Goal: Task Accomplishment & Management: Manage account settings

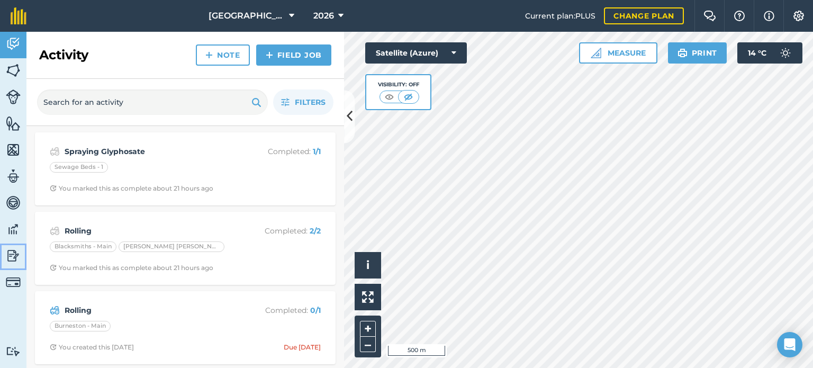
click at [8, 259] on img at bounding box center [13, 256] width 15 height 16
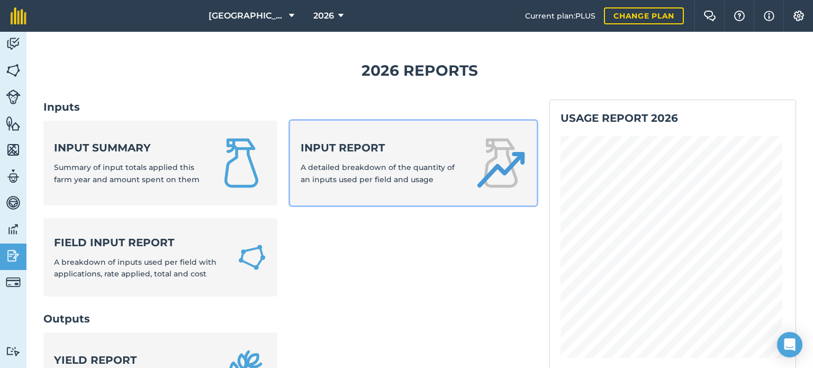
click at [328, 167] on span "A detailed breakdown of the quantity of an inputs used per field and usage" at bounding box center [378, 172] width 154 height 21
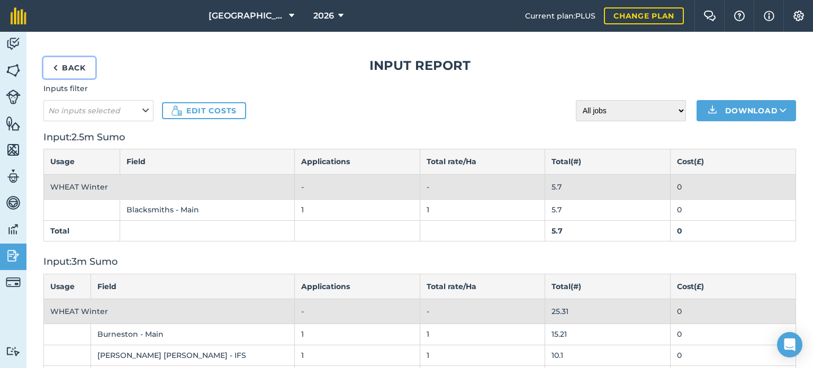
click at [68, 68] on link "Back" at bounding box center [69, 67] width 52 height 21
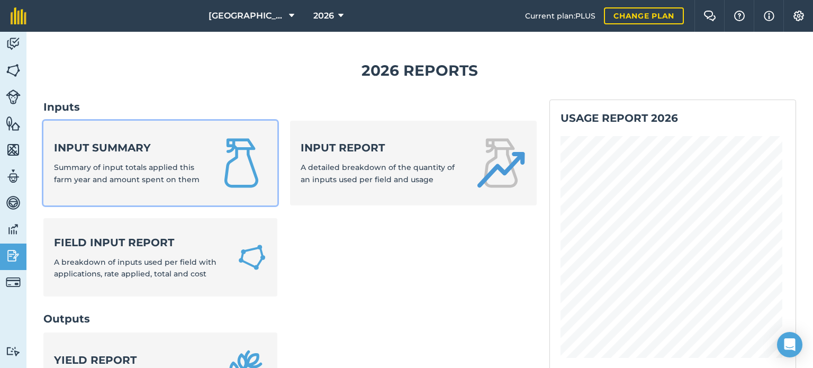
click at [121, 149] on strong "Input summary" at bounding box center [128, 147] width 149 height 15
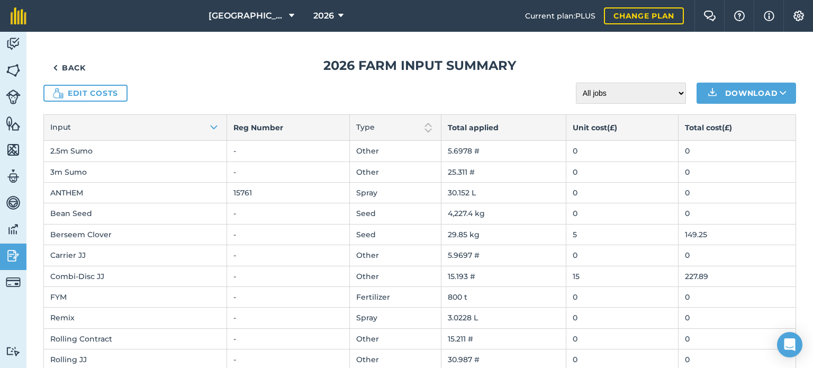
click at [582, 174] on td "0" at bounding box center [622, 171] width 112 height 21
click at [126, 93] on div "Edit costs All jobs Incomplete jobs Complete jobs Download" at bounding box center [419, 93] width 752 height 21
click at [112, 95] on link "Edit costs" at bounding box center [85, 93] width 84 height 17
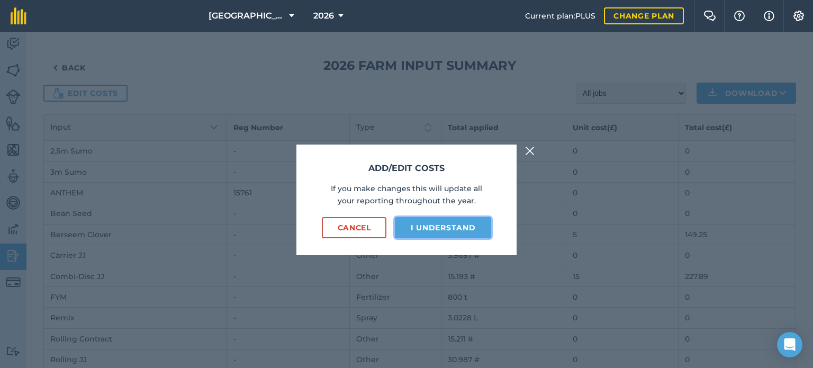
click at [427, 230] on button "I understand" at bounding box center [443, 227] width 96 height 21
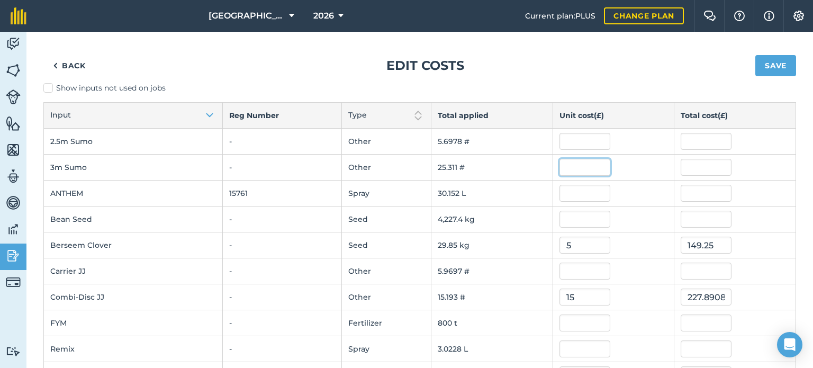
click at [567, 170] on input "text" at bounding box center [584, 167] width 51 height 17
type input "74.13"
type input "1,876.3274102999999"
click at [683, 170] on input "1,876.3274102999999" at bounding box center [706, 167] width 51 height 17
click at [572, 213] on input "text" at bounding box center [584, 219] width 51 height 17
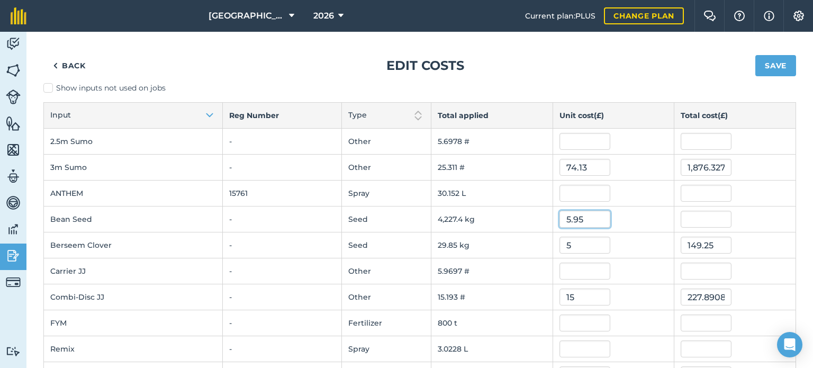
type input "5.95"
type input "25,153.1133"
click at [572, 213] on input "5.95" at bounding box center [584, 219] width 51 height 17
type input "0.595"
type input "2,515.3113299999995"
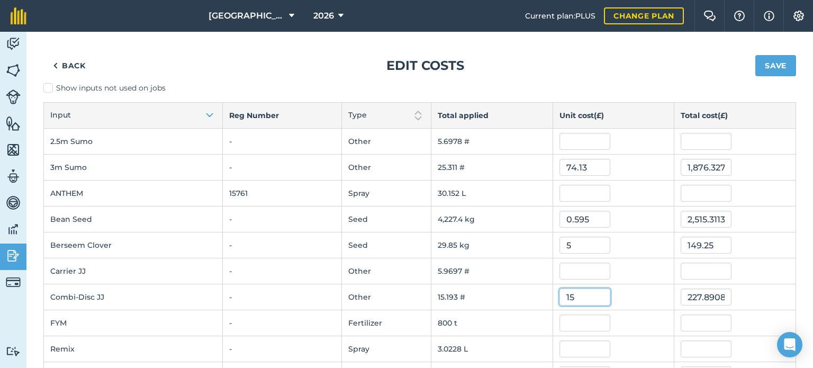
click at [577, 296] on input "15" at bounding box center [584, 296] width 51 height 17
type input "1"
type input "30"
type input "455.78169"
click at [576, 268] on input "text" at bounding box center [584, 270] width 51 height 17
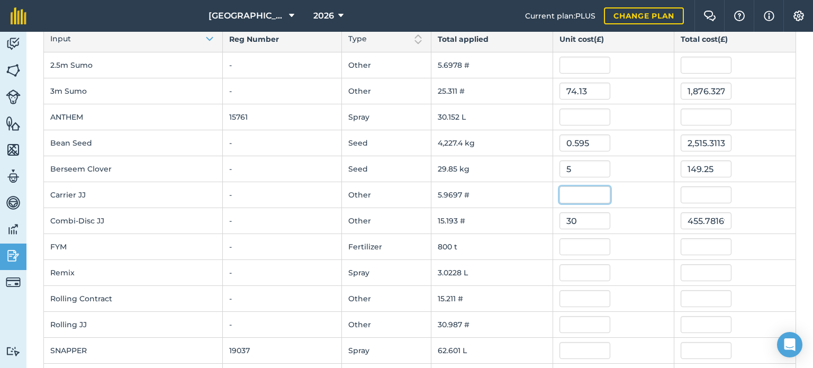
scroll to position [80, 0]
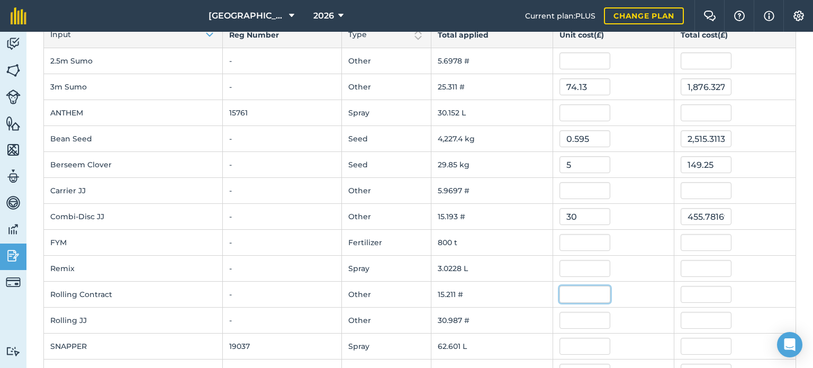
click at [574, 294] on input "text" at bounding box center [584, 294] width 51 height 17
type input "17.3"
type input "263.15564570000004"
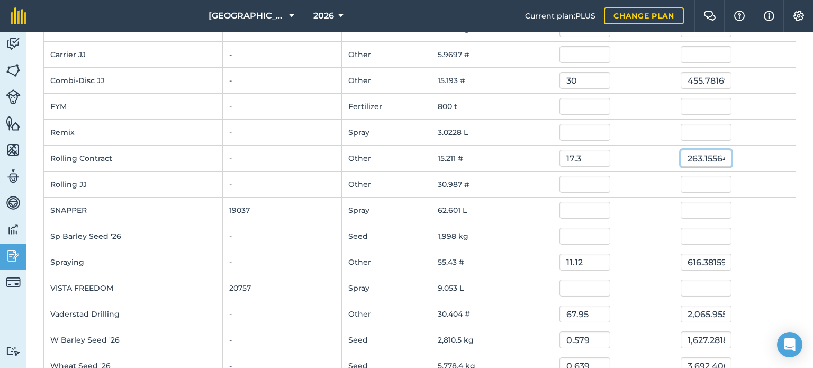
scroll to position [217, 0]
click at [572, 311] on input "67.95" at bounding box center [584, 312] width 51 height 17
type input "61.78"
type input "1,878.3628268000002"
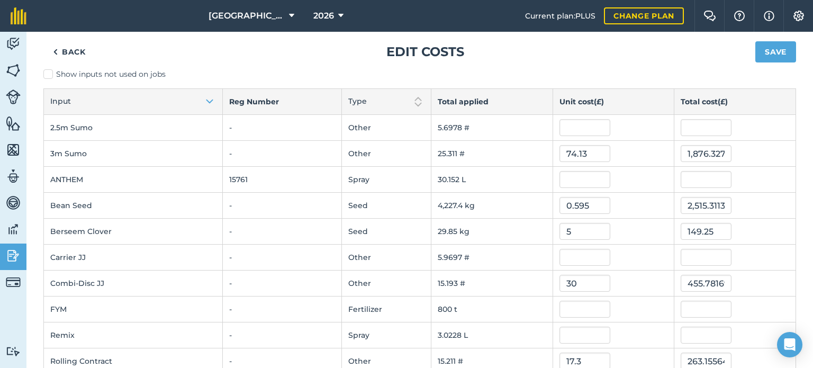
scroll to position [0, 0]
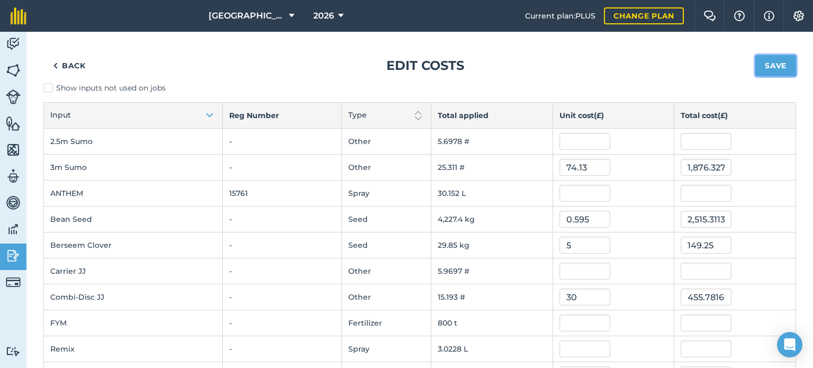
click at [758, 69] on button "Save" at bounding box center [775, 65] width 41 height 21
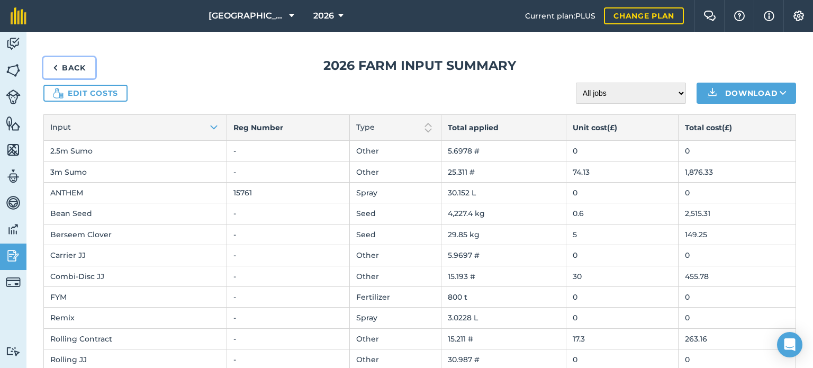
click at [80, 64] on link "Back" at bounding box center [69, 67] width 52 height 21
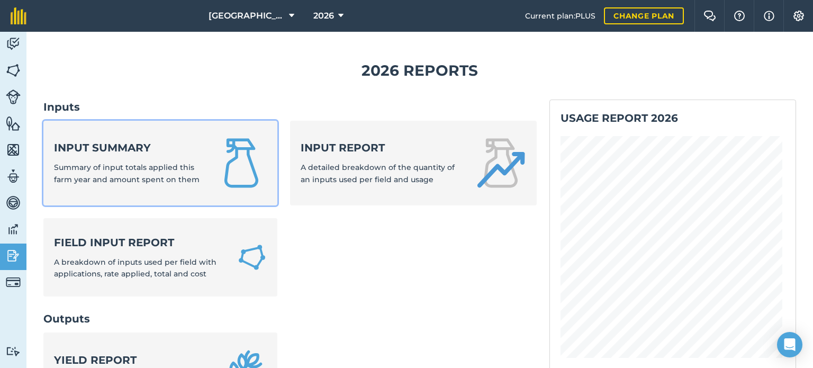
click at [125, 163] on span "Summary of input totals applied this farm year and amount spent on them" at bounding box center [127, 172] width 146 height 21
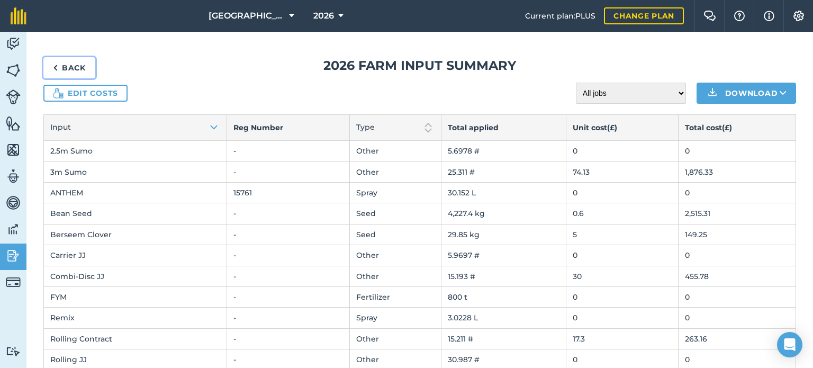
click at [66, 67] on link "Back" at bounding box center [69, 67] width 52 height 21
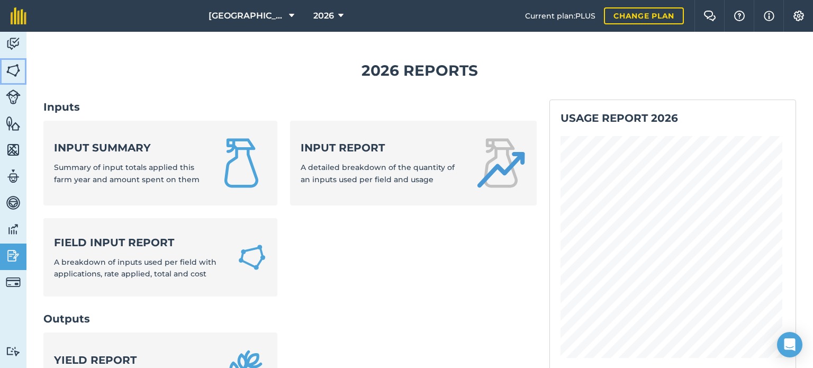
click at [16, 71] on img at bounding box center [13, 70] width 15 height 16
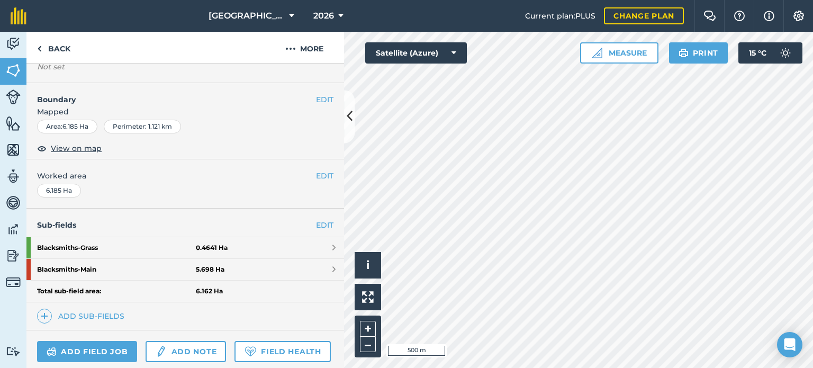
scroll to position [142, 0]
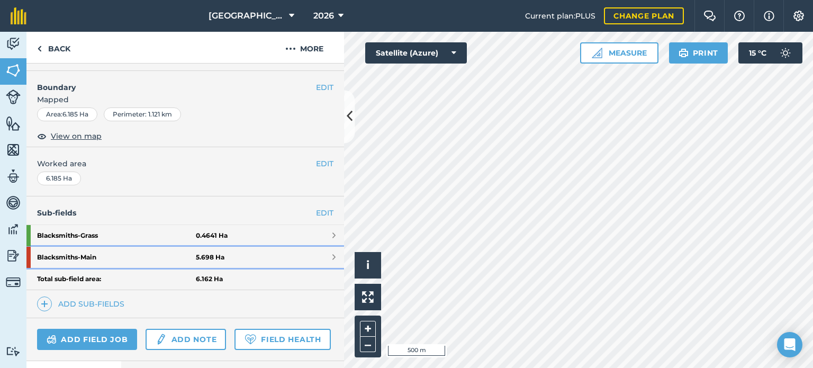
click at [111, 258] on strong "Blacksmiths - Main" at bounding box center [116, 257] width 159 height 21
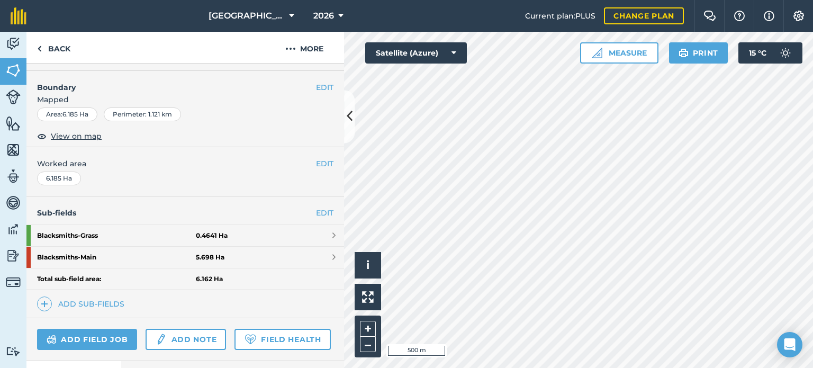
scroll to position [108, 0]
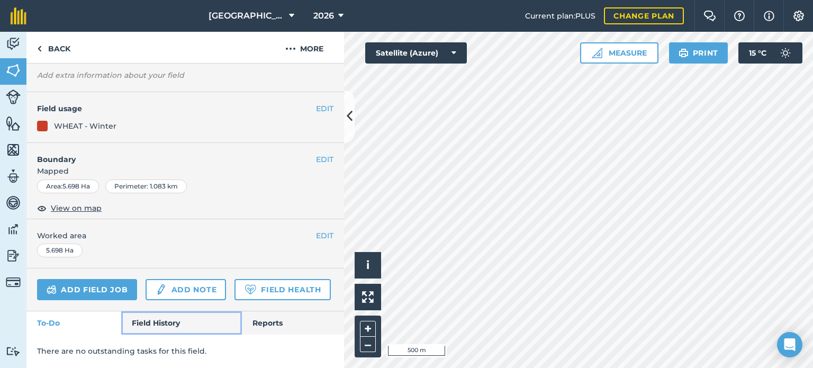
click at [168, 317] on link "Field History" at bounding box center [181, 322] width 120 height 23
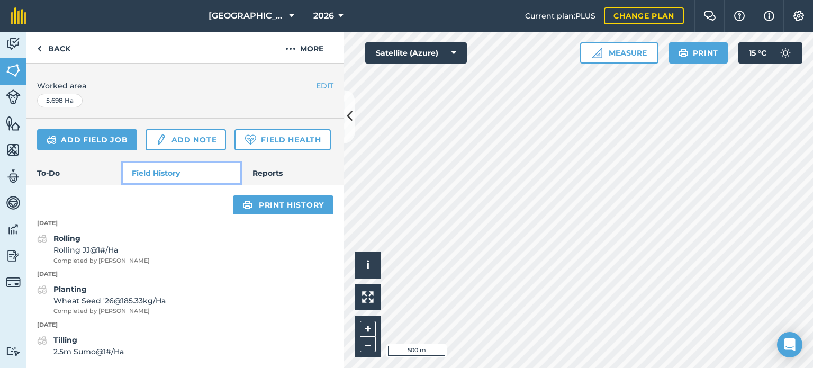
scroll to position [258, 0]
click at [99, 338] on div "Tilling 2.5m Sumo @ 1 # / Ha" at bounding box center [88, 346] width 70 height 24
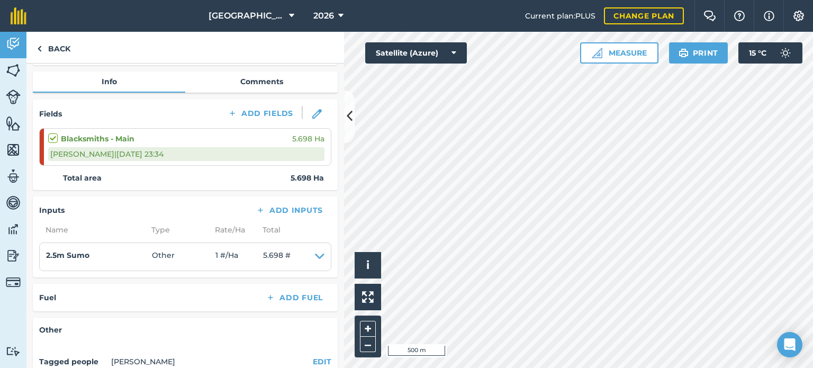
scroll to position [107, 0]
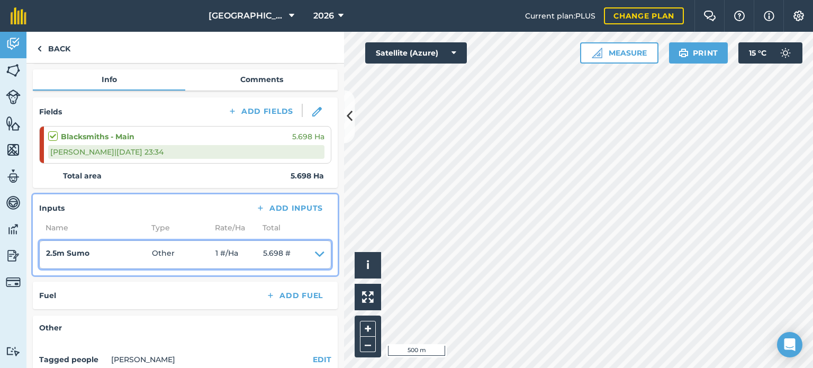
click at [315, 251] on icon at bounding box center [320, 254] width 10 height 15
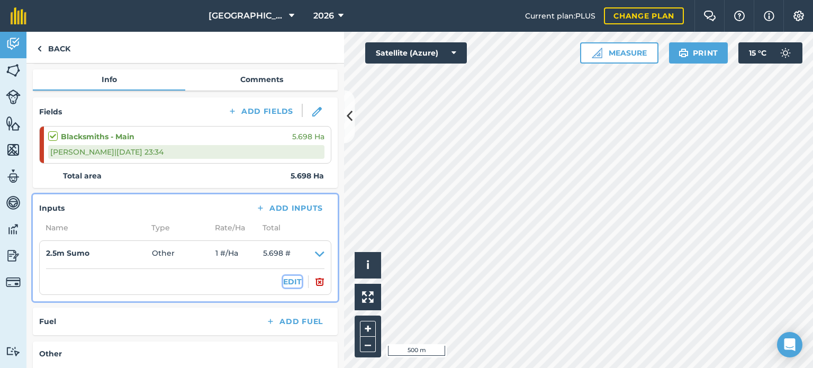
click at [284, 279] on button "EDIT" at bounding box center [292, 282] width 19 height 12
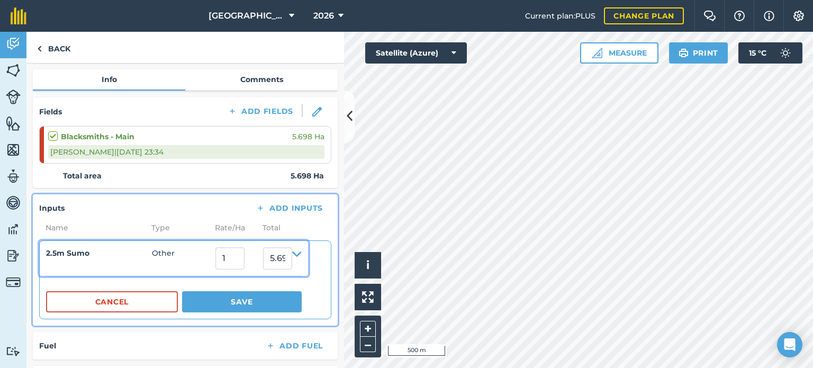
click at [86, 253] on h4 "2.5m Sumo" at bounding box center [99, 253] width 106 height 12
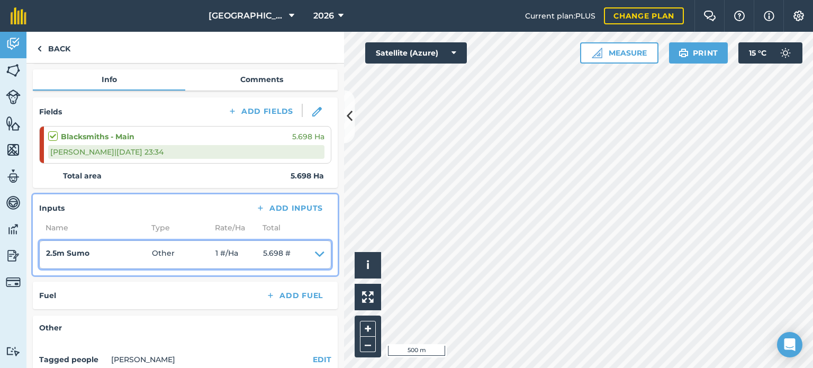
click at [86, 253] on h4 "2.5m Sumo" at bounding box center [99, 253] width 106 height 12
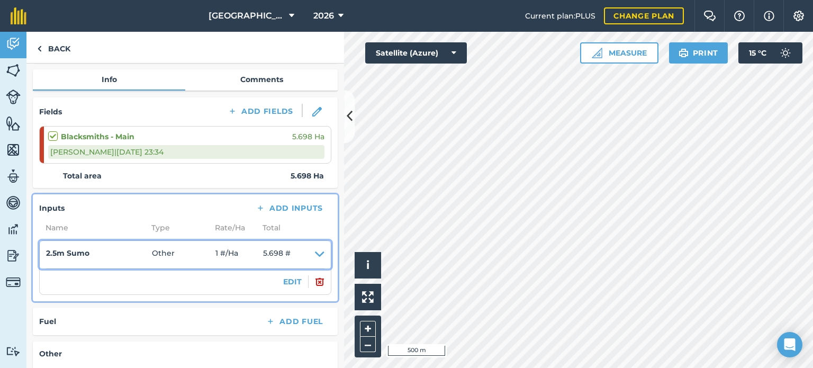
click at [315, 250] on icon at bounding box center [320, 254] width 10 height 15
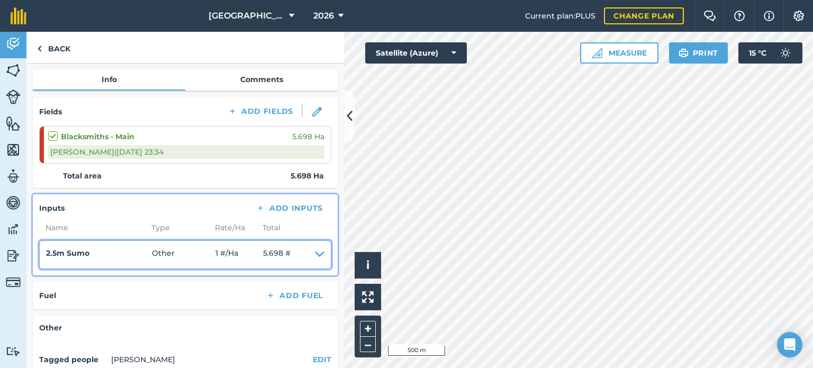
click at [315, 250] on icon at bounding box center [320, 254] width 10 height 15
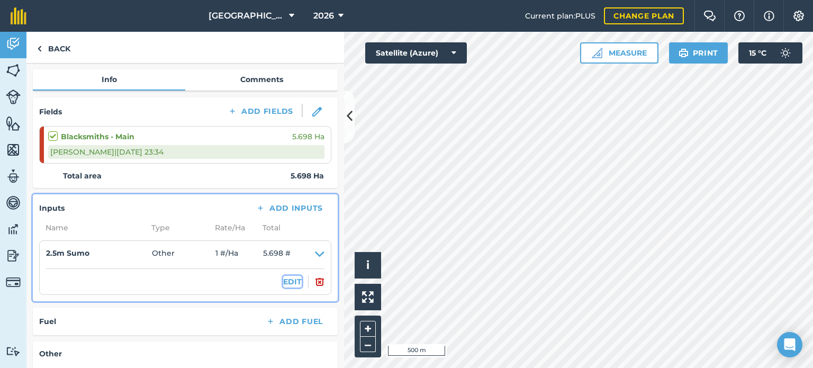
click at [285, 281] on button "EDIT" at bounding box center [292, 282] width 19 height 12
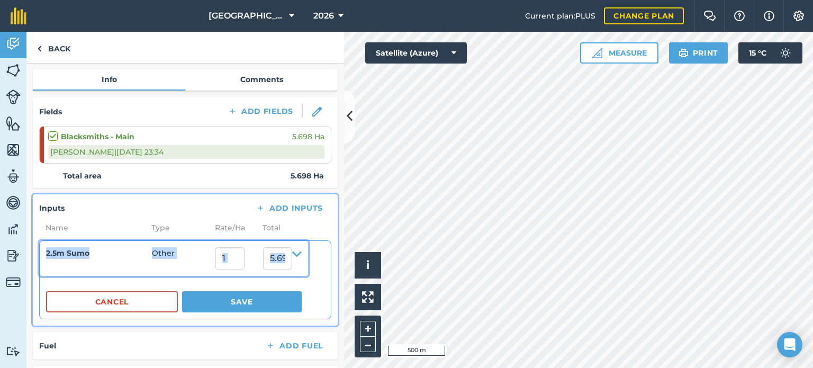
click at [93, 256] on h4 "2.5m Sumo" at bounding box center [99, 253] width 106 height 12
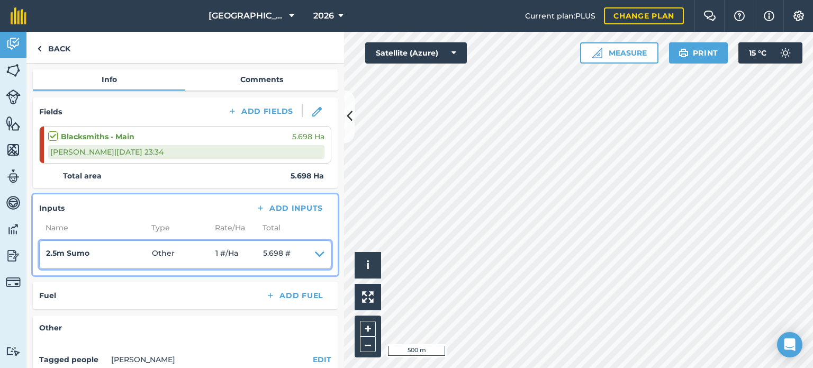
click at [315, 249] on icon at bounding box center [320, 254] width 10 height 15
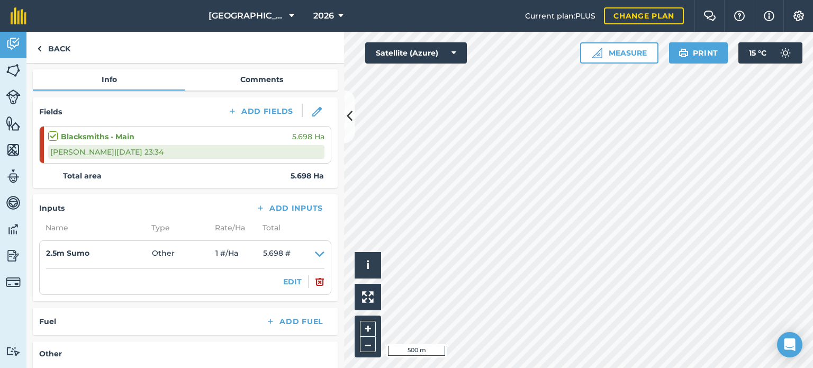
click at [292, 286] on div "EDIT" at bounding box center [185, 281] width 278 height 13
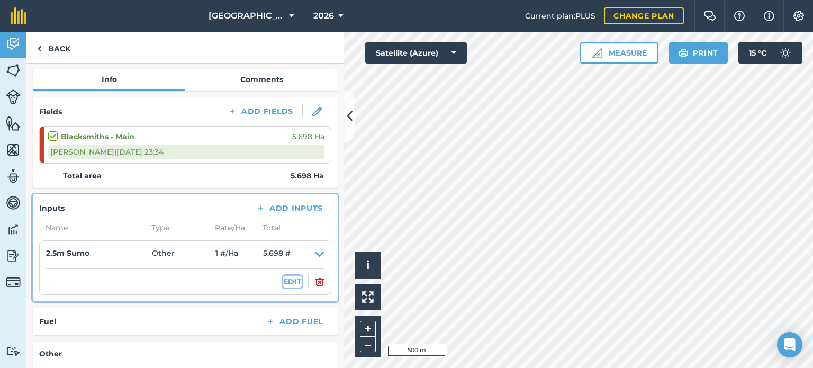
click at [290, 283] on button "EDIT" at bounding box center [292, 282] width 19 height 12
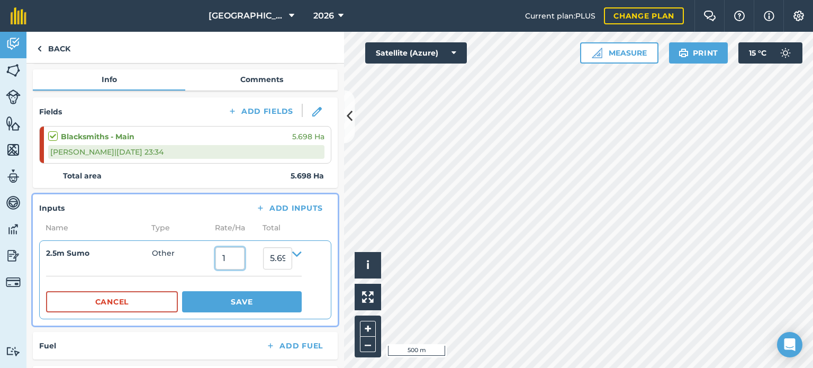
click at [242, 253] on input "1" at bounding box center [229, 258] width 29 height 22
type input "0"
click at [228, 295] on button "Save" at bounding box center [242, 301] width 120 height 21
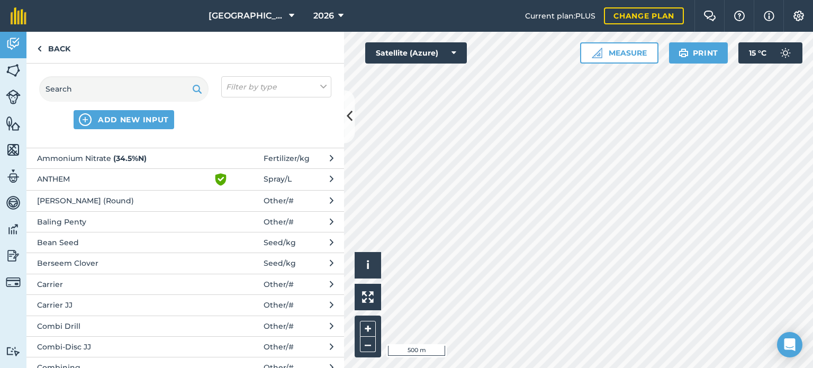
scroll to position [85, 0]
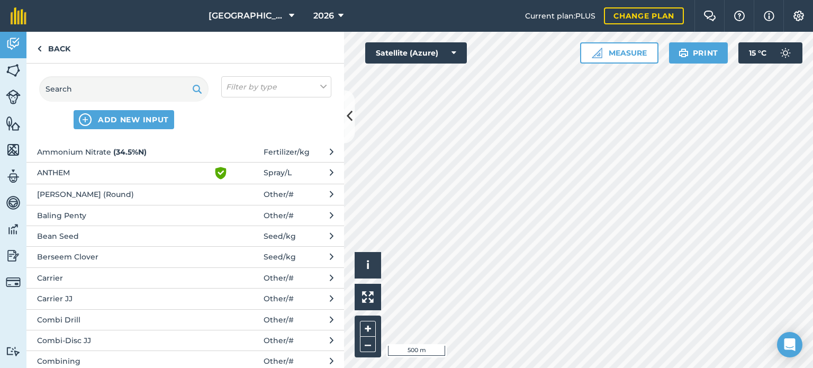
click at [199, 341] on span "Combi-Disc JJ" at bounding box center [123, 340] width 173 height 12
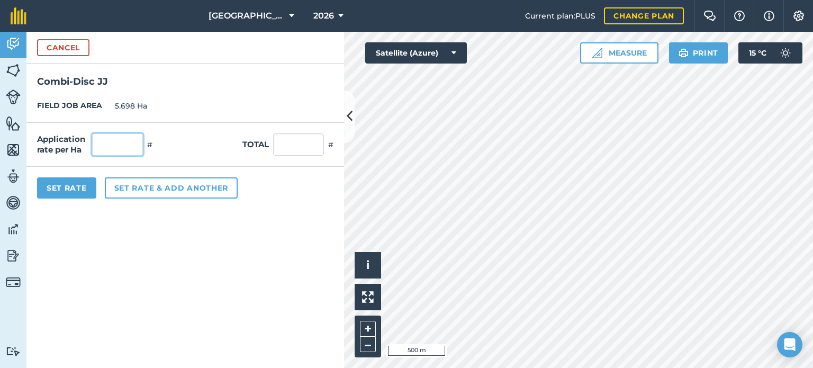
click at [129, 142] on input "text" at bounding box center [117, 144] width 51 height 22
type input "1"
type input "5.698"
click at [85, 186] on button "Set Rate" at bounding box center [66, 187] width 59 height 21
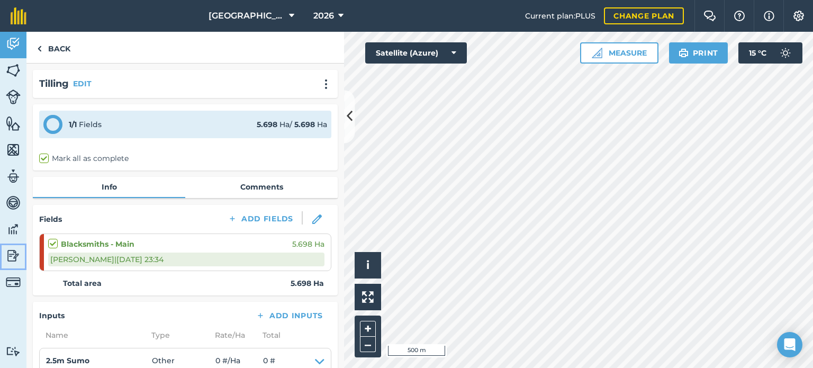
click at [12, 250] on img at bounding box center [13, 256] width 15 height 16
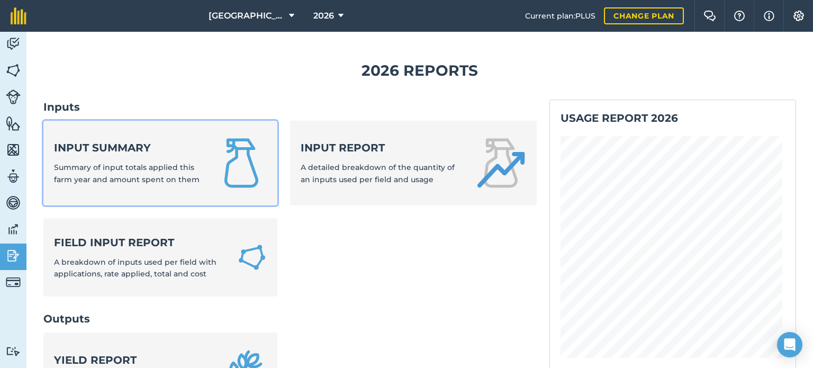
click at [152, 166] on span "Summary of input totals applied this farm year and amount spent on them" at bounding box center [127, 172] width 146 height 21
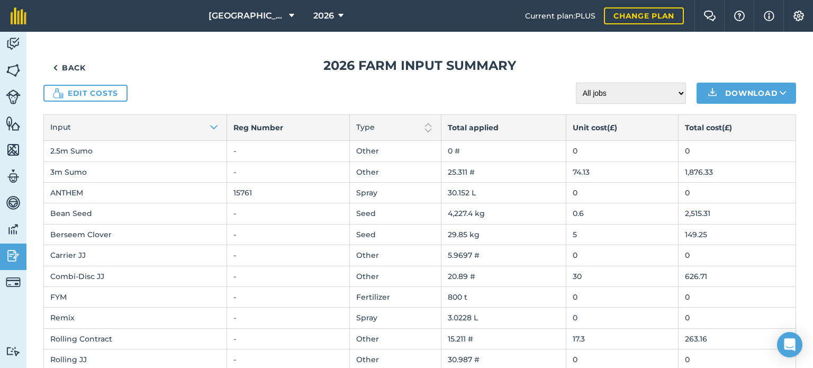
click at [142, 150] on td "2.5m Sumo" at bounding box center [135, 151] width 183 height 21
click at [116, 88] on link "Edit costs" at bounding box center [85, 93] width 84 height 17
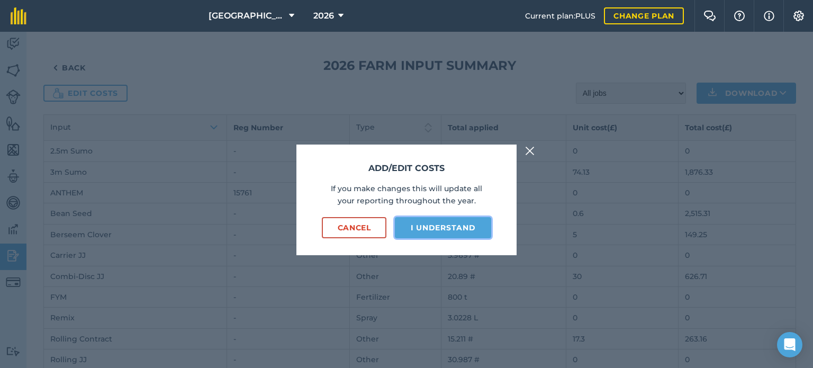
click at [434, 228] on button "I understand" at bounding box center [443, 227] width 96 height 21
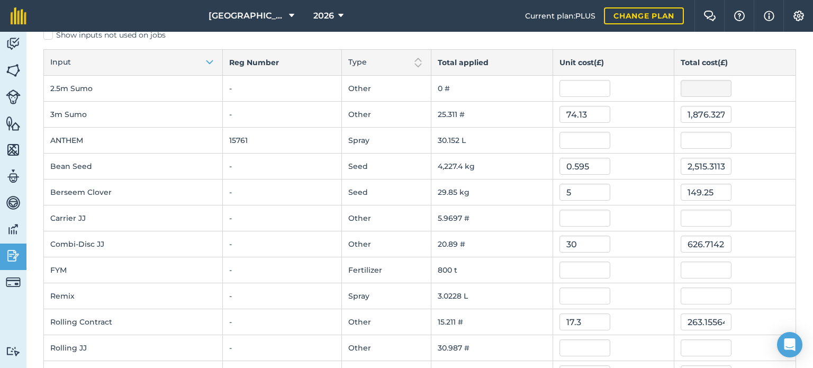
scroll to position [55, 0]
click at [797, 16] on img at bounding box center [798, 16] width 13 height 11
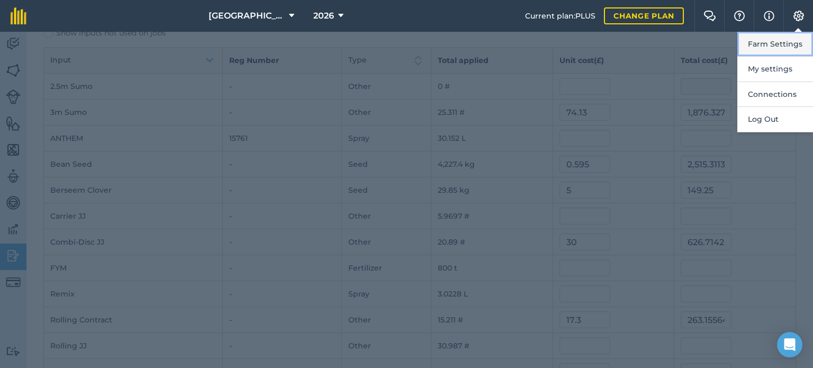
click at [770, 44] on button "Farm Settings" at bounding box center [775, 44] width 76 height 25
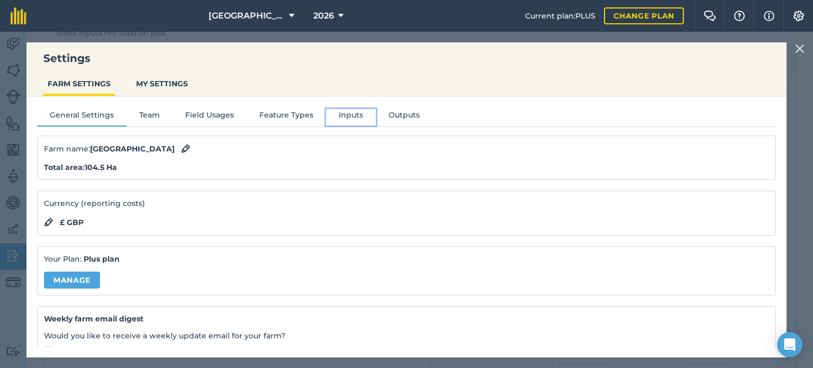
click at [352, 114] on button "Inputs" at bounding box center [351, 117] width 50 height 16
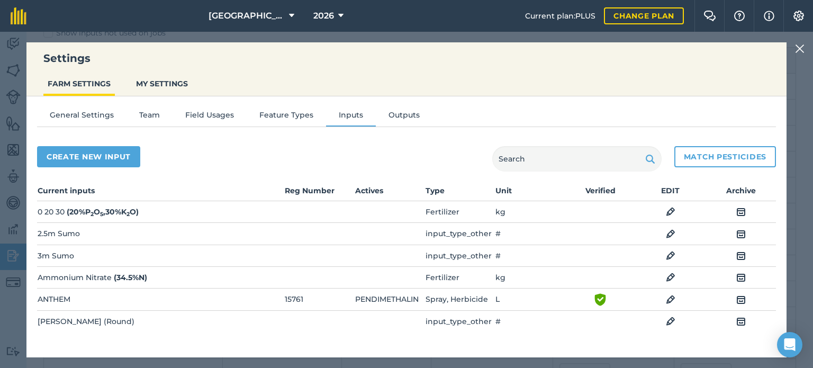
click at [736, 235] on img at bounding box center [741, 234] width 10 height 13
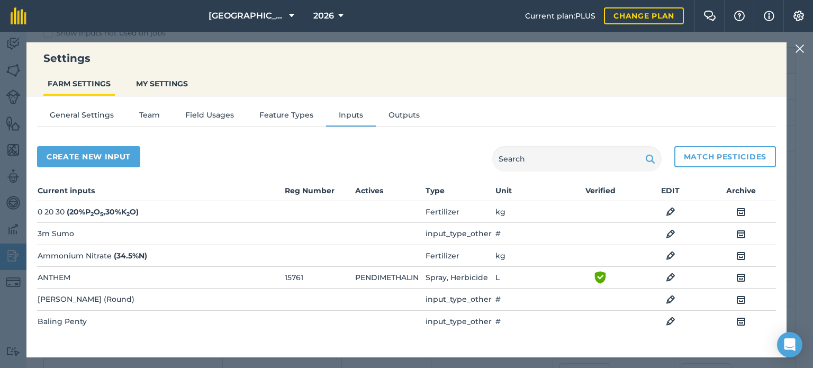
drag, startPoint x: 809, startPoint y: 211, endPoint x: 806, endPoint y: 231, distance: 20.4
click at [806, 231] on div "Settings FARM SETTINGS MY SETTINGS General Settings Team Field Usages Feature T…" at bounding box center [406, 200] width 813 height 336
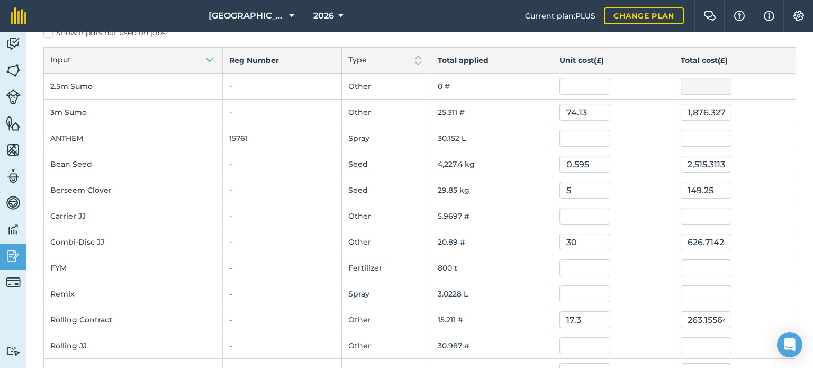
scroll to position [0, 0]
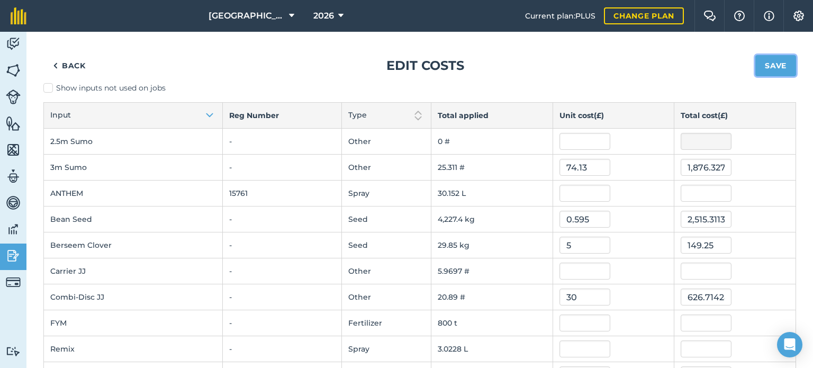
click at [758, 64] on button "Save" at bounding box center [775, 65] width 41 height 21
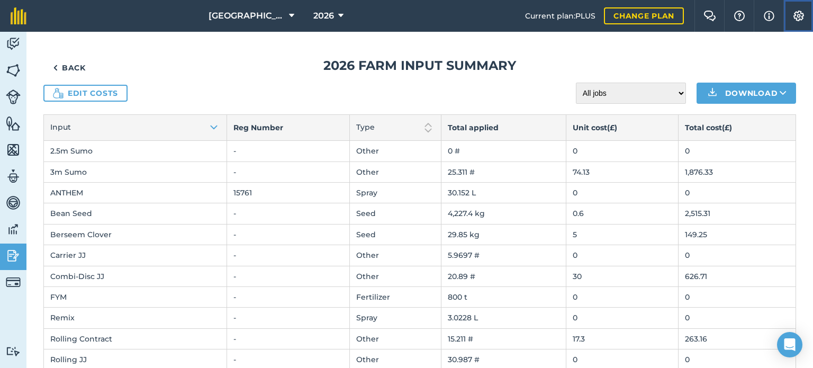
click at [798, 14] on img at bounding box center [798, 16] width 13 height 11
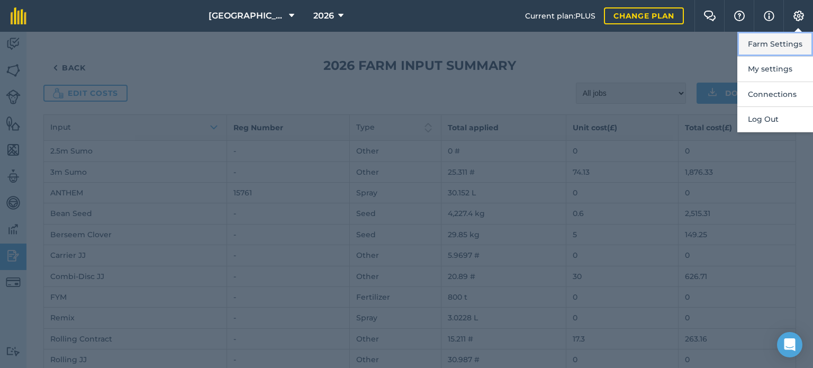
click at [772, 41] on button "Farm Settings" at bounding box center [775, 44] width 76 height 25
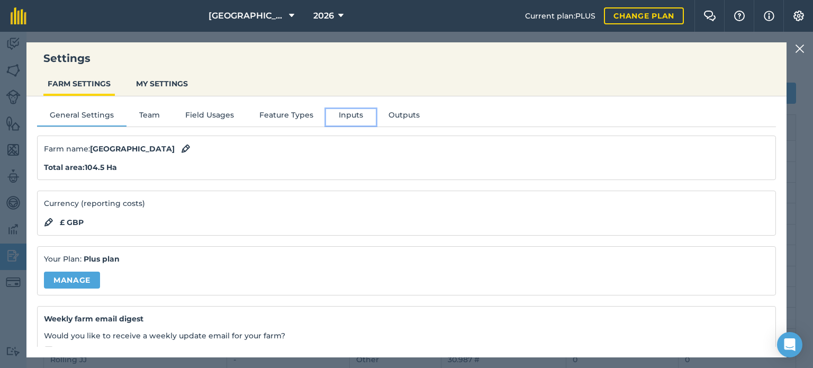
click at [337, 119] on button "Inputs" at bounding box center [351, 117] width 50 height 16
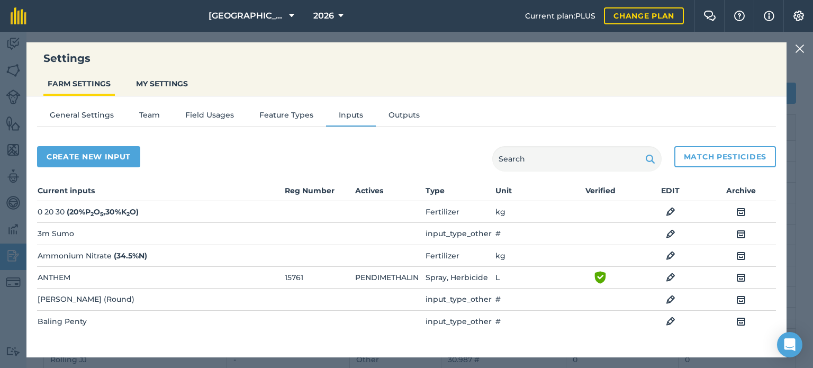
click at [800, 45] on img at bounding box center [800, 48] width 10 height 13
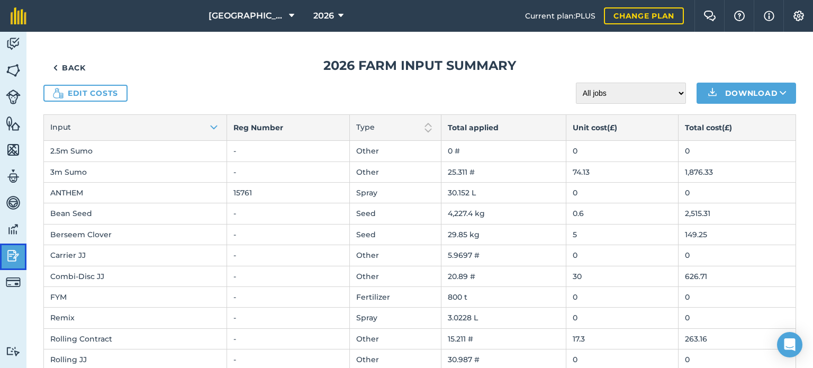
click at [10, 256] on img at bounding box center [13, 256] width 15 height 16
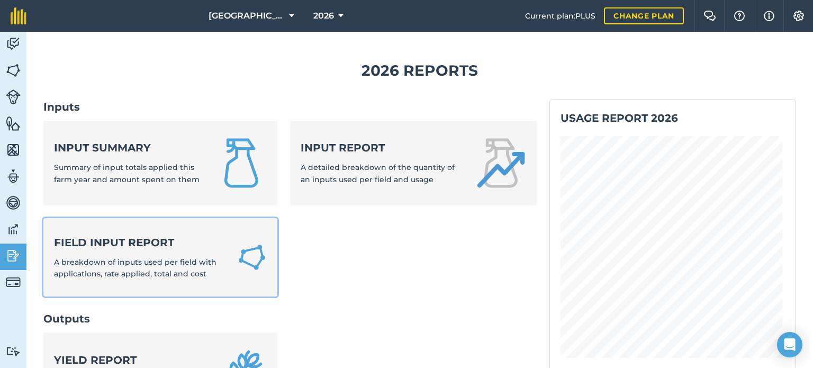
click at [112, 244] on strong "Field Input Report" at bounding box center [139, 242] width 170 height 15
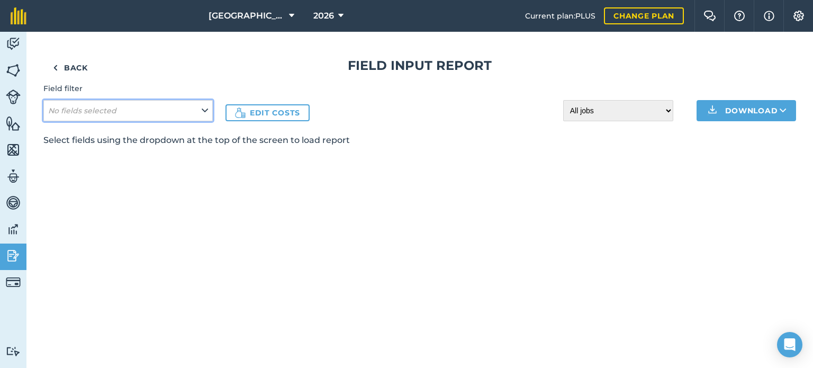
click at [170, 116] on button "No fields selected" at bounding box center [127, 110] width 169 height 21
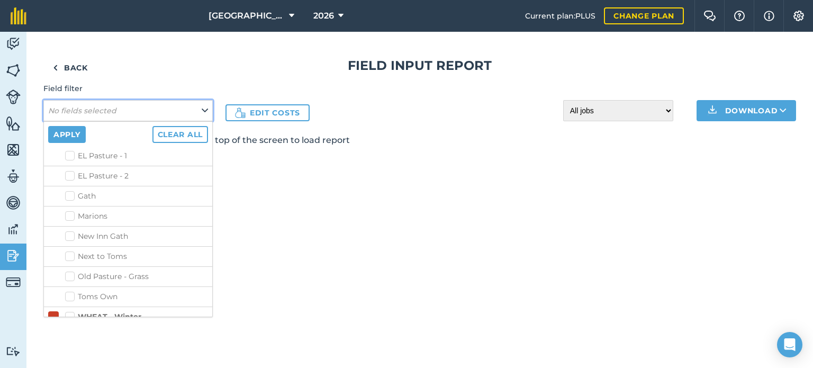
scroll to position [570, 0]
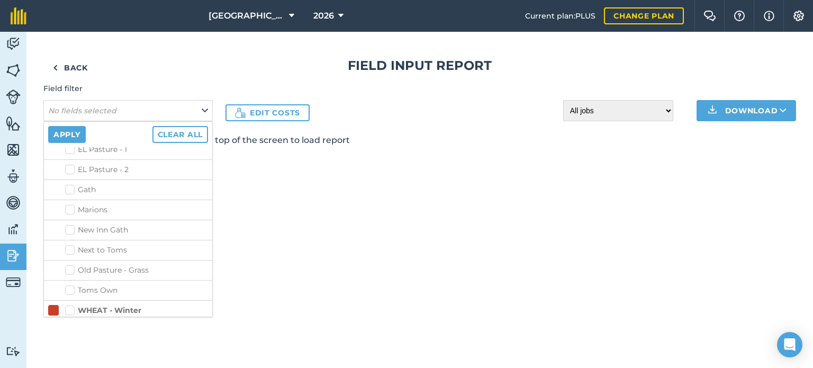
click at [70, 325] on label "Blacksmiths - Main" at bounding box center [136, 330] width 143 height 11
click at [70, 325] on input "Blacksmiths - Main" at bounding box center [68, 328] width 7 height 7
checkbox input "true"
click at [74, 129] on button "Apply" at bounding box center [67, 134] width 38 height 17
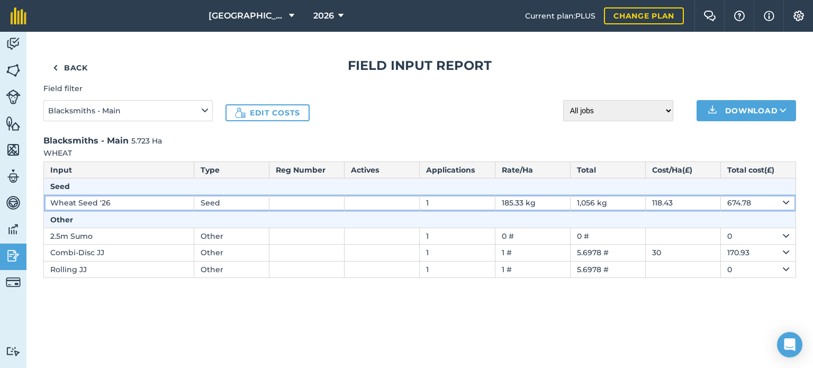
click at [786, 198] on icon at bounding box center [786, 203] width 6 height 12
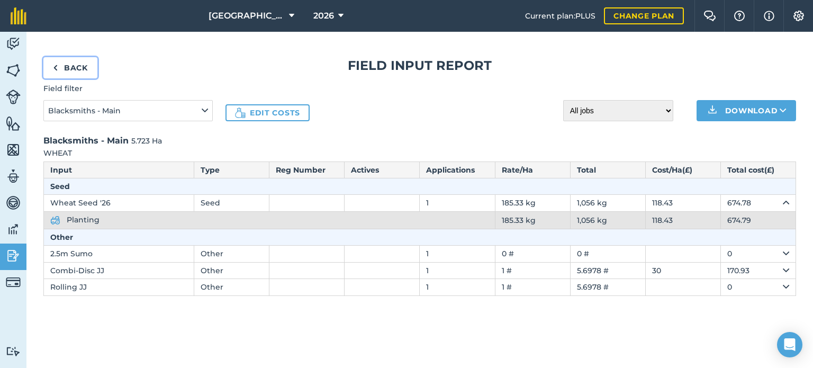
click at [57, 69] on img at bounding box center [55, 67] width 5 height 13
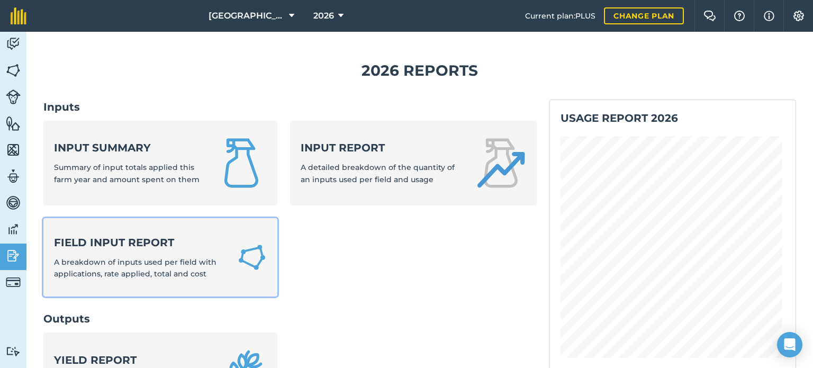
click at [167, 246] on strong "Field Input Report" at bounding box center [139, 242] width 170 height 15
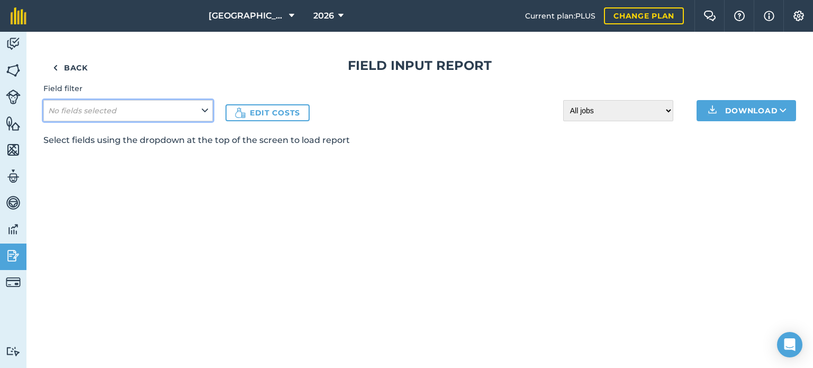
click at [203, 107] on icon at bounding box center [205, 111] width 6 height 12
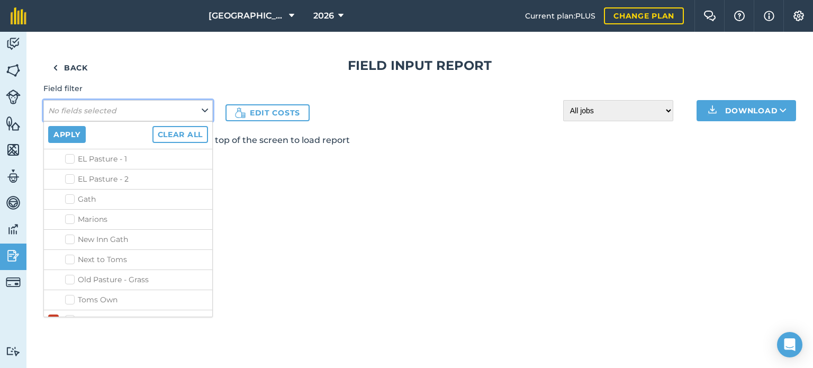
scroll to position [570, 0]
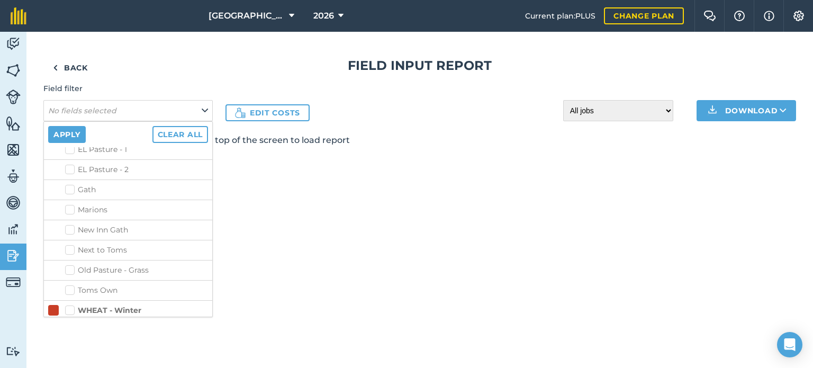
click at [76, 305] on label "WHEAT - Winter" at bounding box center [103, 310] width 76 height 11
click at [72, 305] on input "WHEAT - Winter" at bounding box center [68, 308] width 7 height 7
checkbox input "true"
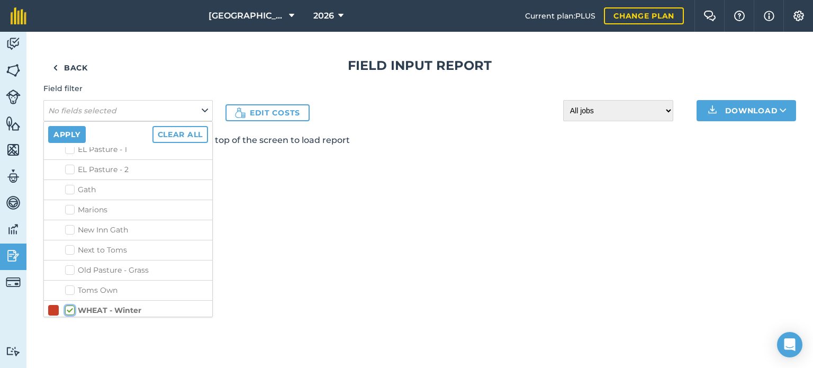
checkbox input "true"
click at [75, 137] on button "Apply" at bounding box center [67, 134] width 38 height 17
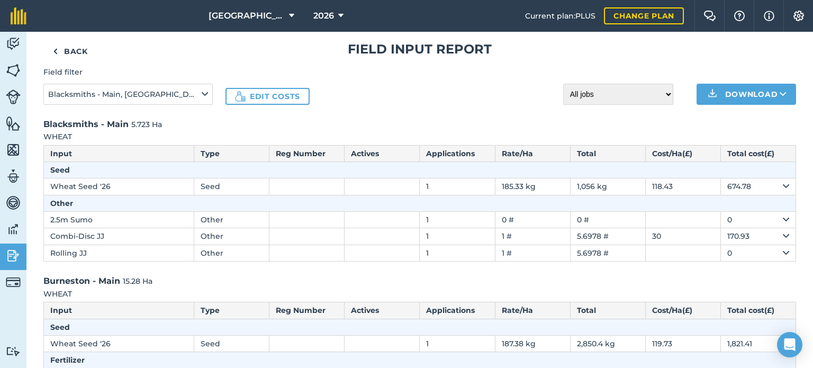
scroll to position [0, 0]
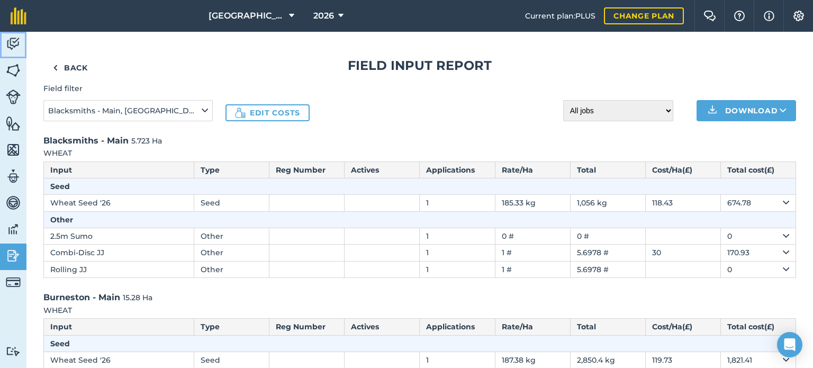
click at [18, 39] on img at bounding box center [13, 44] width 15 height 16
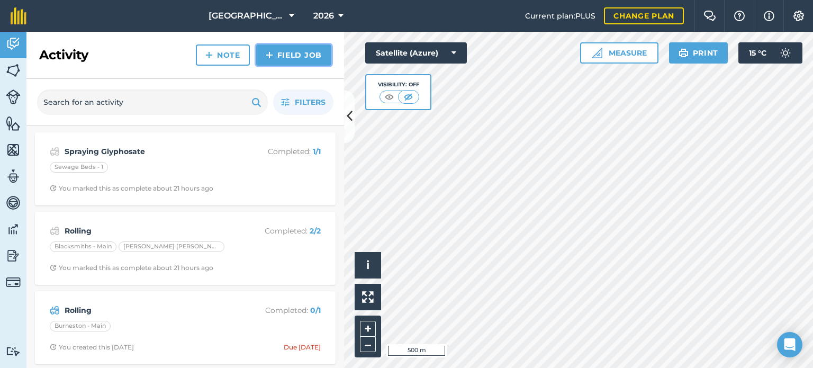
click at [289, 57] on link "Field Job" at bounding box center [293, 54] width 75 height 21
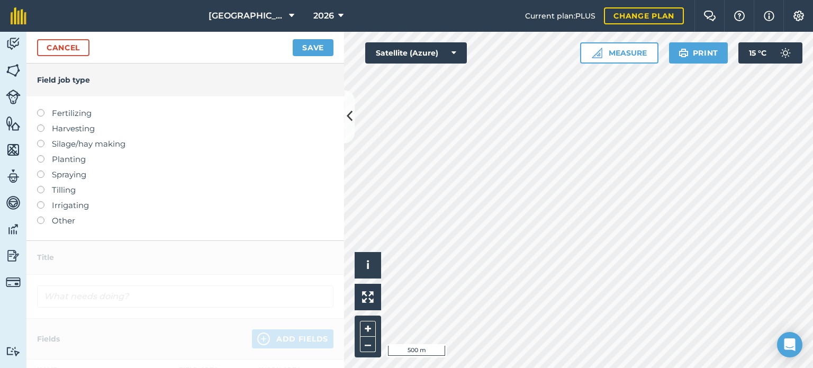
click at [69, 164] on label "Planting" at bounding box center [185, 159] width 296 height 13
type input "Planting"
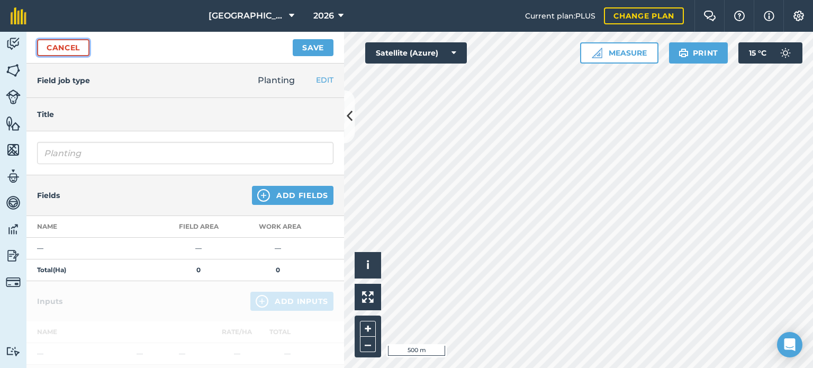
click at [53, 49] on link "Cancel" at bounding box center [63, 47] width 52 height 17
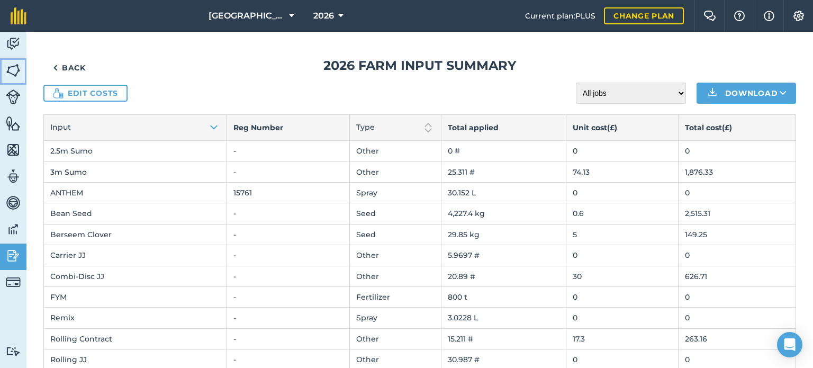
click at [15, 65] on img at bounding box center [13, 70] width 15 height 16
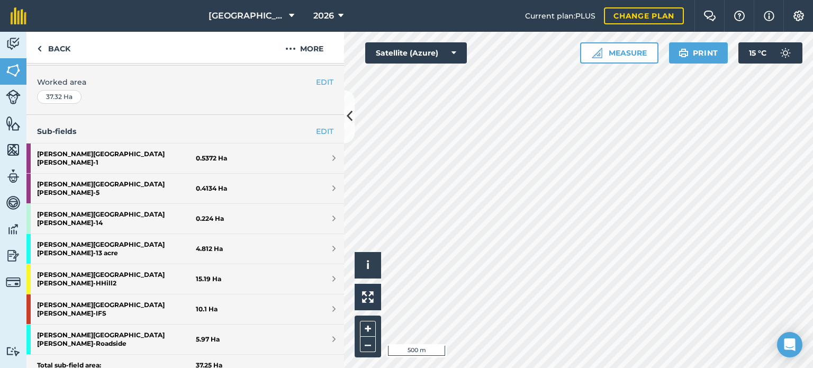
scroll to position [227, 0]
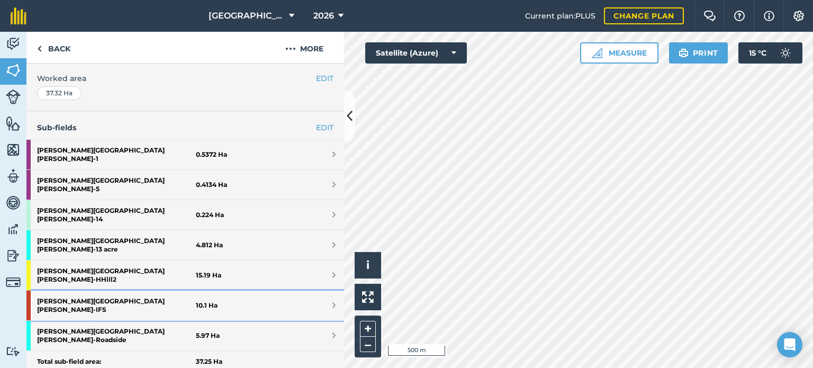
click at [102, 291] on strong "[PERSON_NAME] [PERSON_NAME] - IFS" at bounding box center [116, 306] width 159 height 30
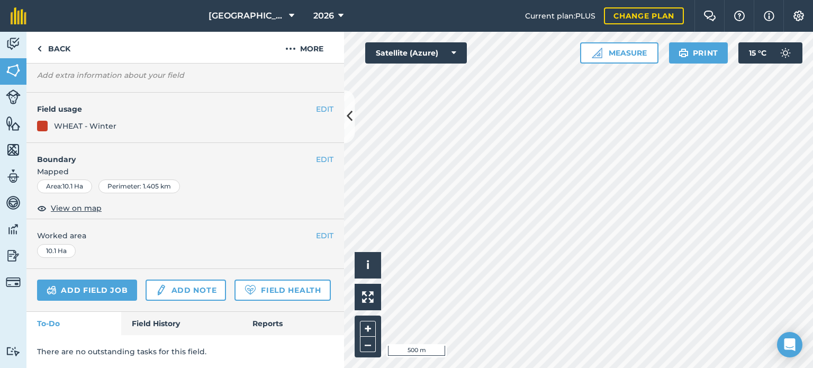
scroll to position [108, 0]
click at [344, 160] on div at bounding box center [578, 200] width 469 height 336
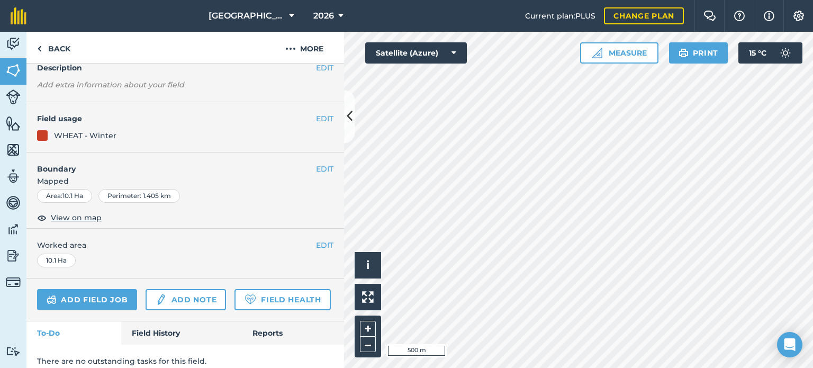
scroll to position [108, 0]
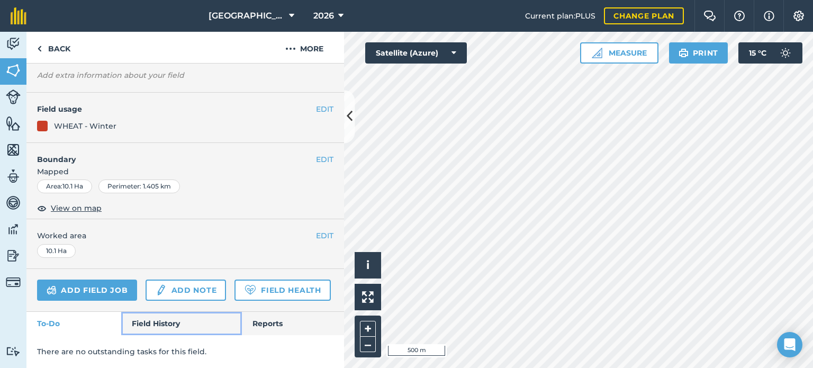
click at [163, 317] on link "Field History" at bounding box center [181, 323] width 120 height 23
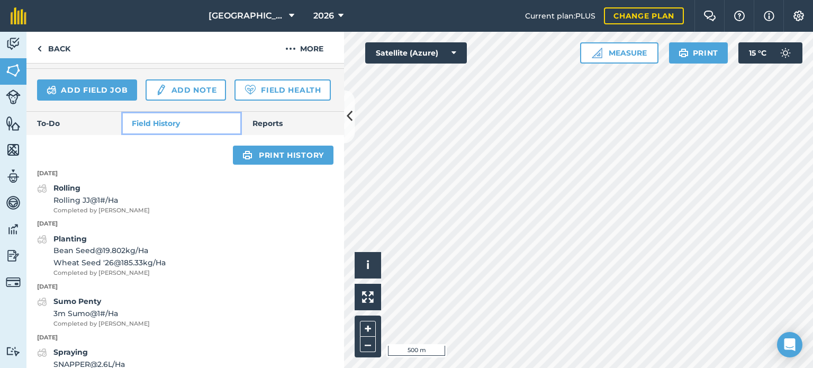
scroll to position [354, 0]
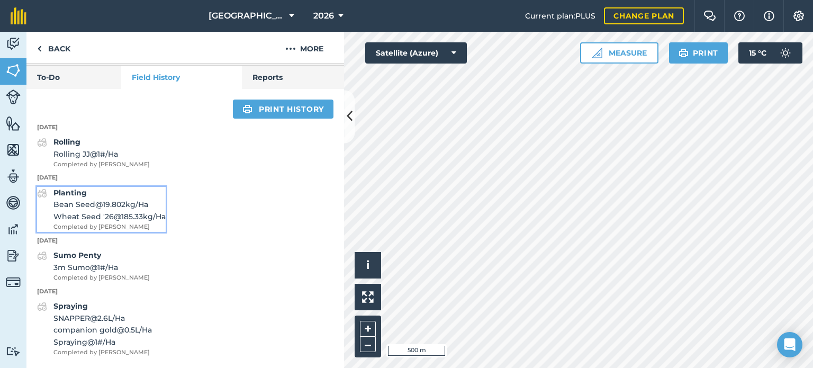
click at [103, 201] on span "Bean Seed @ 19.802 kg / Ha" at bounding box center [109, 204] width 112 height 12
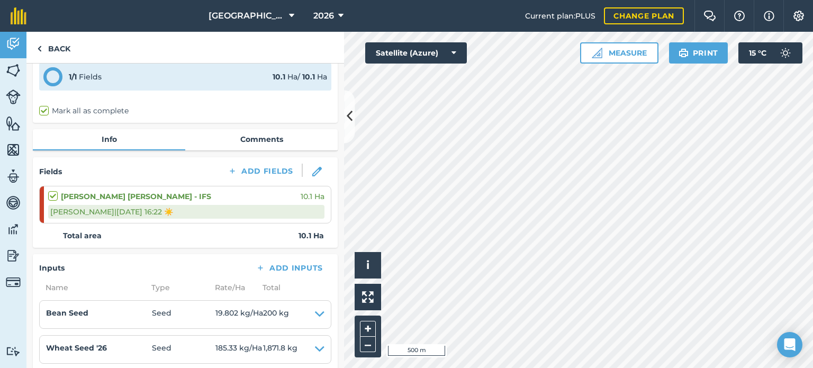
scroll to position [51, 0]
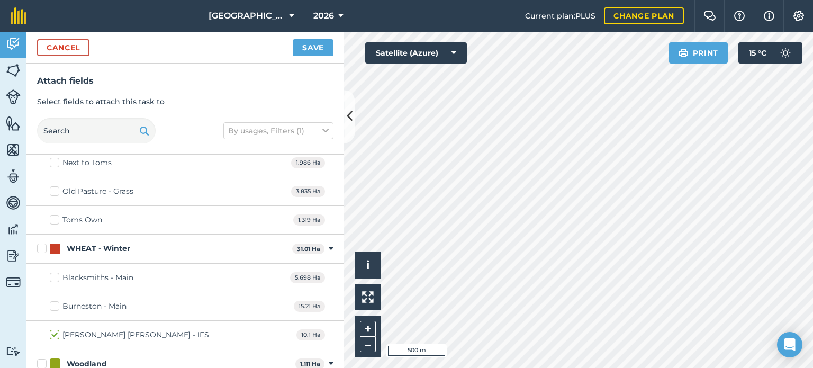
scroll to position [842, 0]
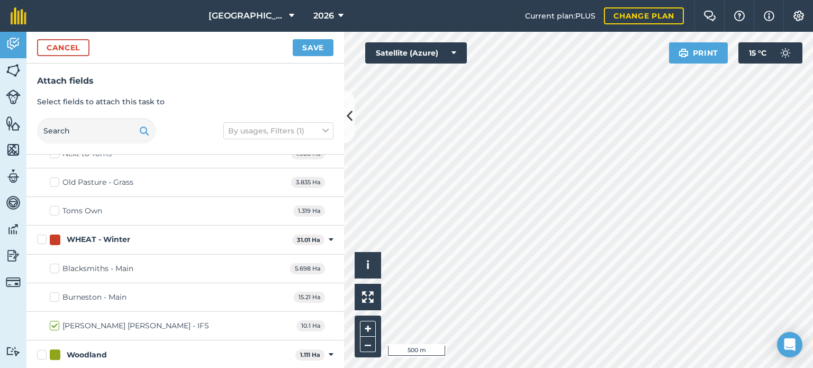
click at [52, 263] on label "Blacksmiths - Main" at bounding box center [92, 268] width 84 height 11
click at [52, 263] on input "Blacksmiths - Main" at bounding box center [53, 266] width 7 height 7
checkbox input "true"
click at [307, 45] on button "Save" at bounding box center [313, 47] width 41 height 17
checkbox input "false"
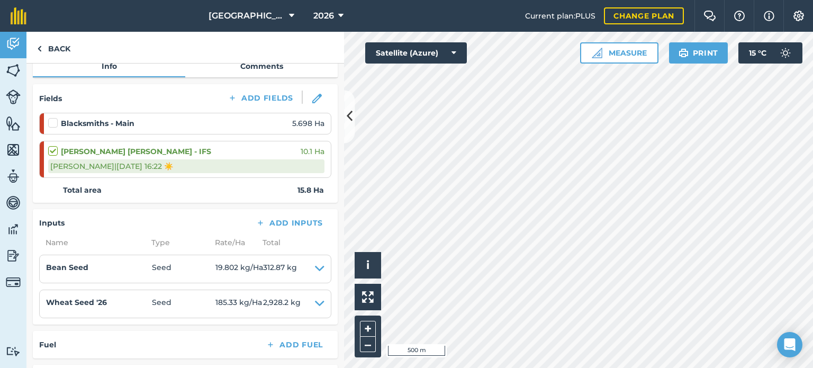
scroll to position [119, 0]
click at [50, 119] on label at bounding box center [54, 119] width 13 height 0
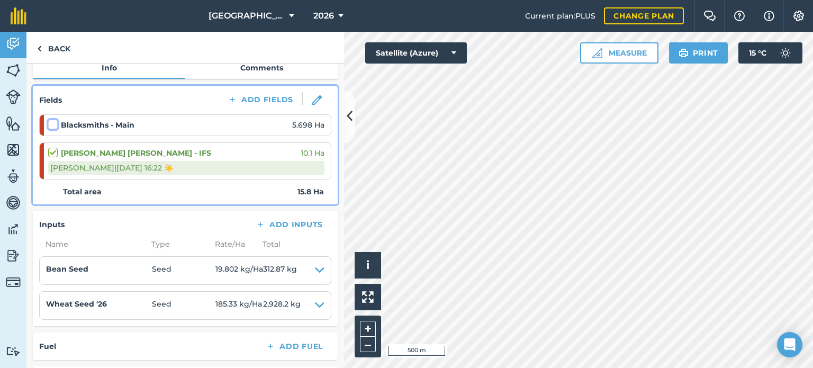
click at [50, 121] on input "checkbox" at bounding box center [51, 122] width 7 height 7
checkbox input "false"
select select "Sunny"
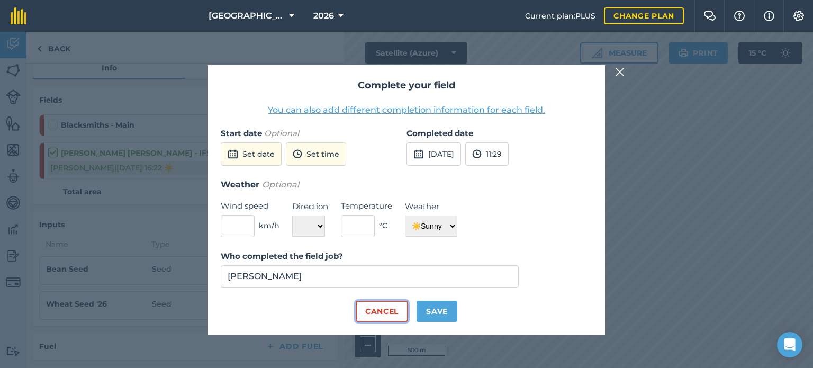
click at [404, 311] on button "Cancel" at bounding box center [382, 311] width 52 height 21
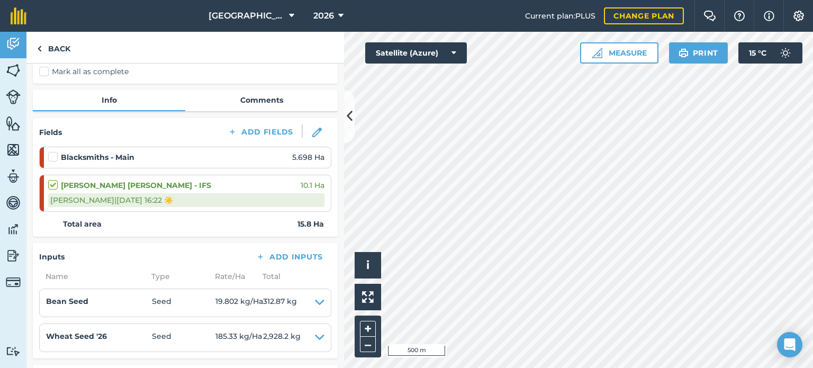
scroll to position [87, 0]
click at [55, 151] on label at bounding box center [54, 151] width 13 height 0
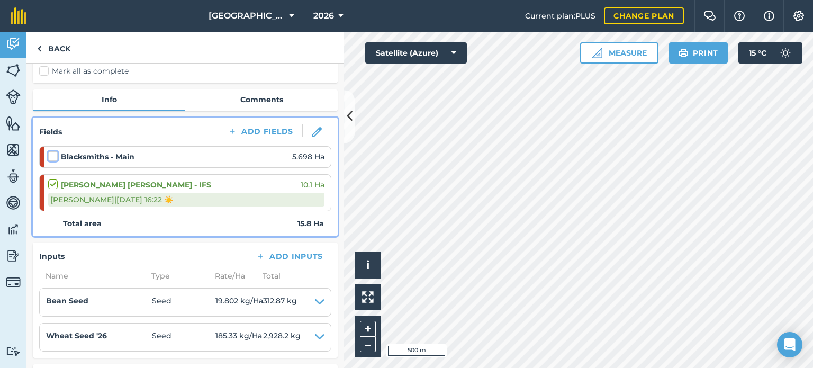
click at [55, 153] on input "checkbox" at bounding box center [51, 154] width 7 height 7
checkbox input "false"
select select "Sunny"
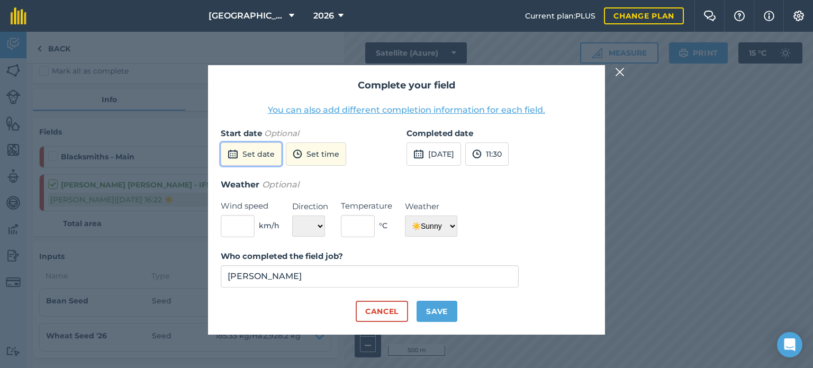
click at [257, 160] on button "Set date" at bounding box center [251, 153] width 61 height 23
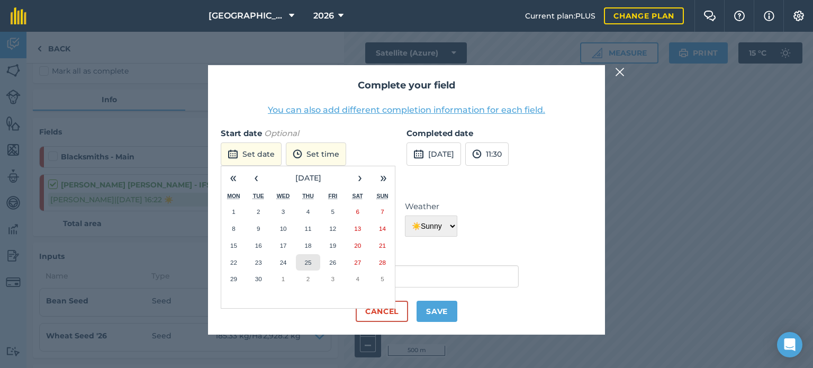
click at [308, 262] on abbr "25" at bounding box center [307, 262] width 7 height 7
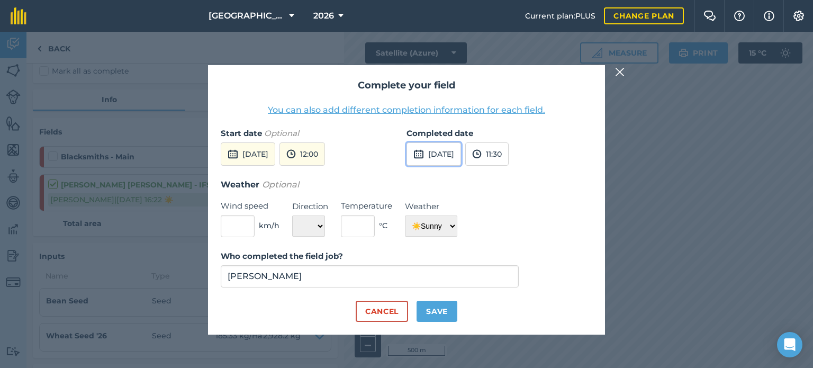
click at [445, 150] on button "[DATE]" at bounding box center [433, 153] width 55 height 23
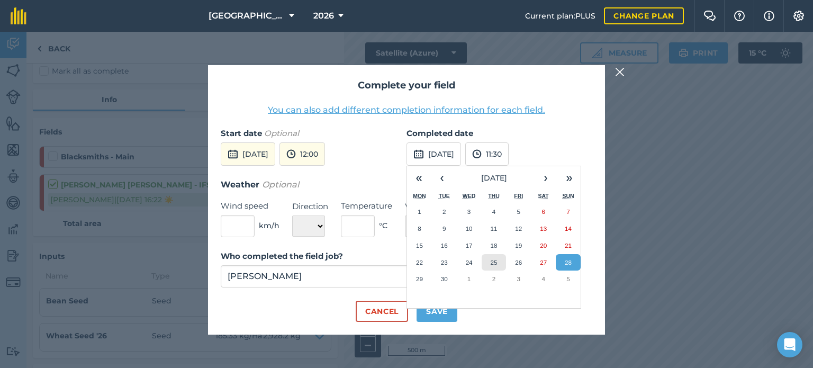
click at [493, 259] on abbr "25" at bounding box center [493, 262] width 7 height 7
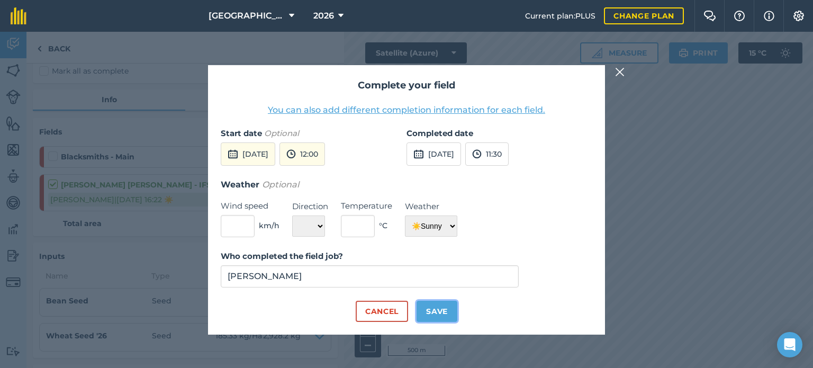
click at [428, 307] on button "Save" at bounding box center [436, 311] width 41 height 21
checkbox input "true"
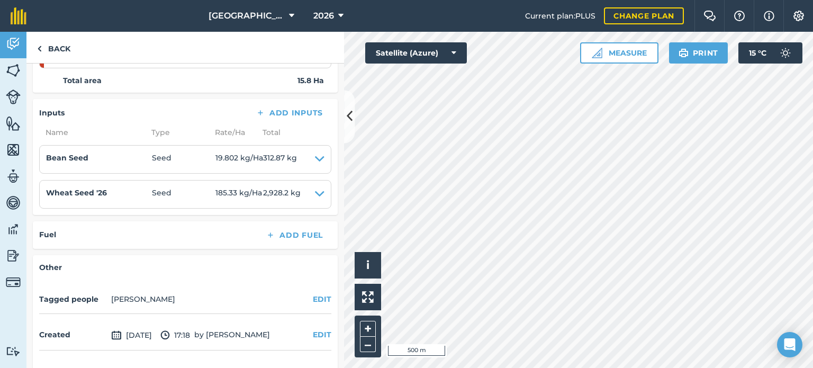
scroll to position [248, 0]
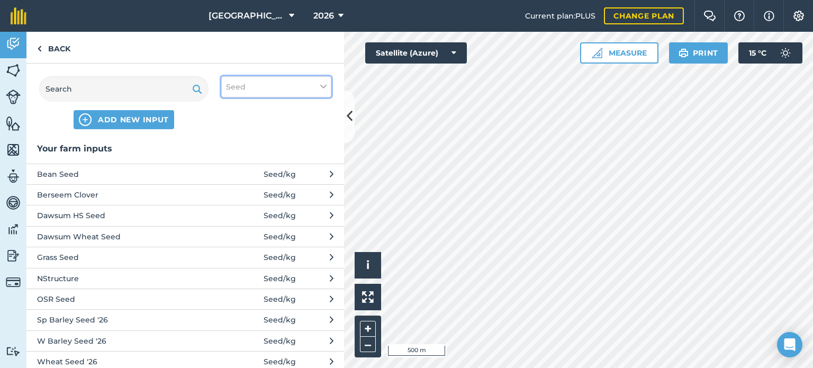
click at [261, 86] on button "Seed" at bounding box center [276, 86] width 110 height 21
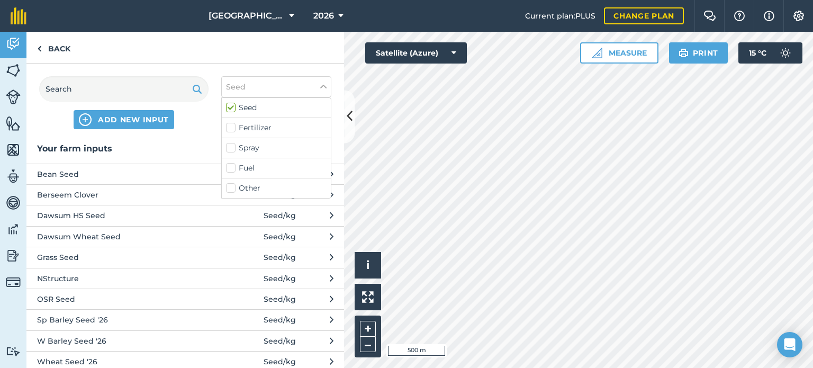
click at [244, 108] on label "Seed" at bounding box center [276, 107] width 101 height 11
click at [233, 108] on input "Seed" at bounding box center [229, 105] width 7 height 7
checkbox input "false"
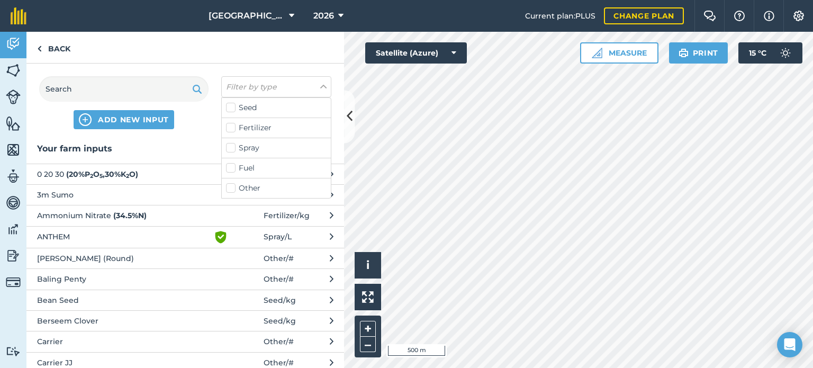
click at [232, 186] on label "Other" at bounding box center [276, 188] width 101 height 11
click at [232, 186] on input "Other" at bounding box center [229, 186] width 7 height 7
checkbox input "true"
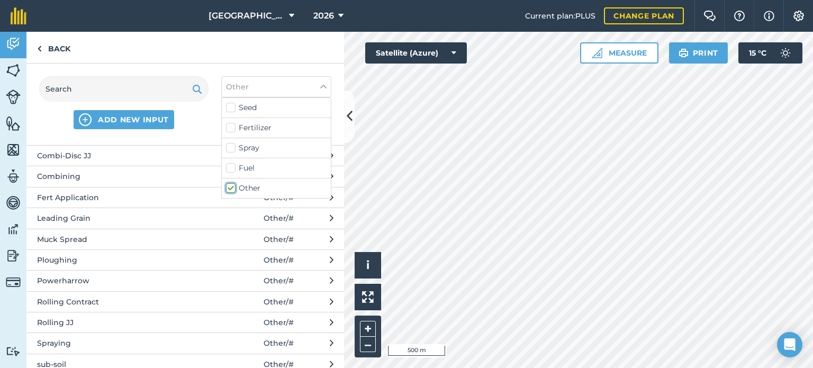
scroll to position [182, 0]
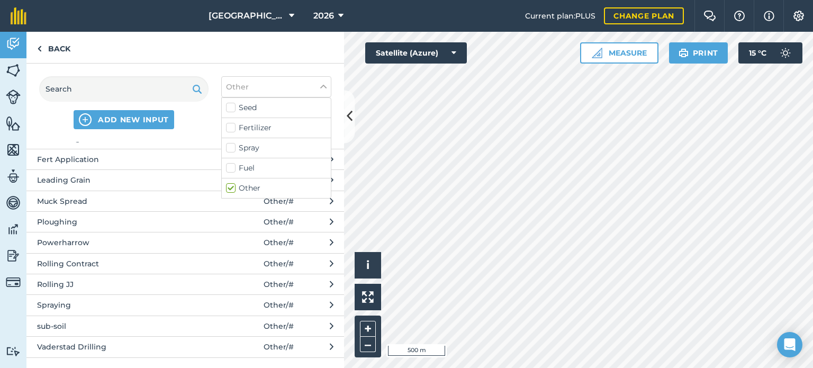
click at [292, 342] on button "Vaderstad Drilling Other / #" at bounding box center [185, 346] width 318 height 21
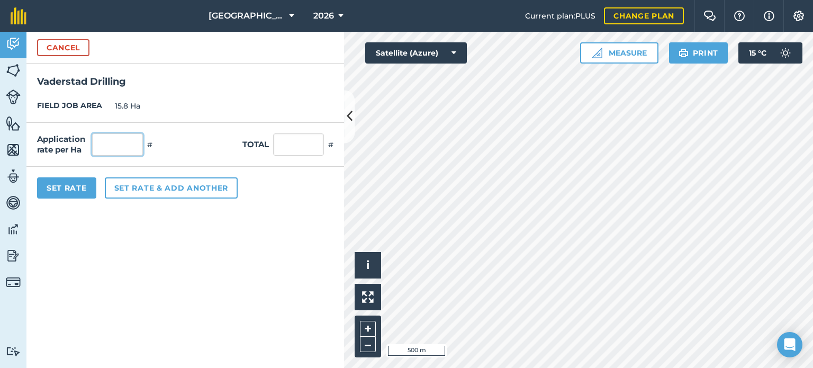
click at [123, 146] on input "text" at bounding box center [117, 144] width 51 height 22
type input "1"
type input "15.8"
click at [87, 185] on button "Set Rate" at bounding box center [66, 187] width 59 height 21
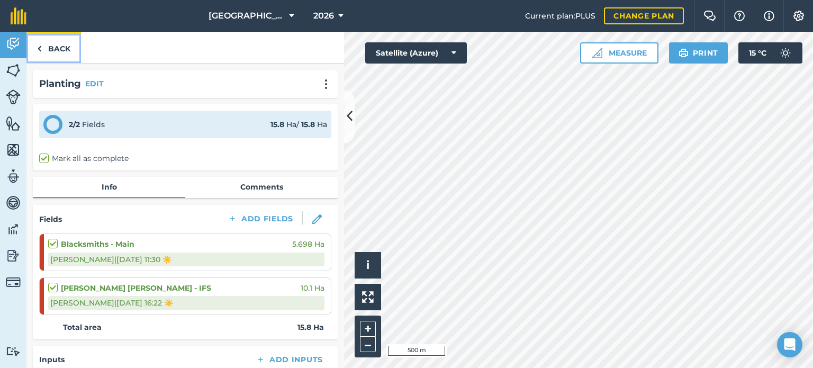
click at [49, 48] on link "Back" at bounding box center [53, 47] width 55 height 31
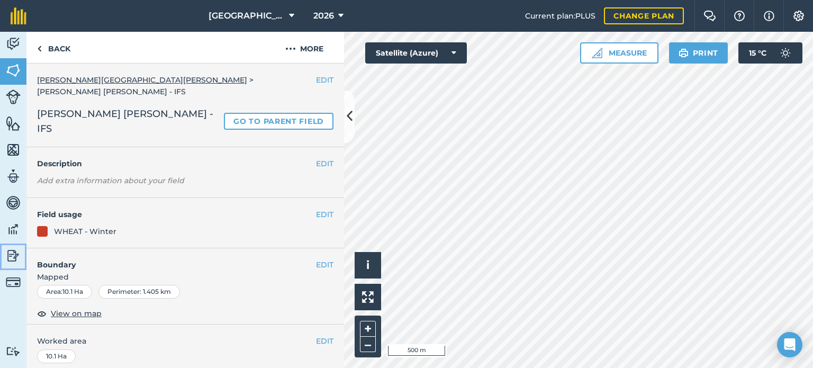
click at [16, 259] on img at bounding box center [13, 256] width 15 height 16
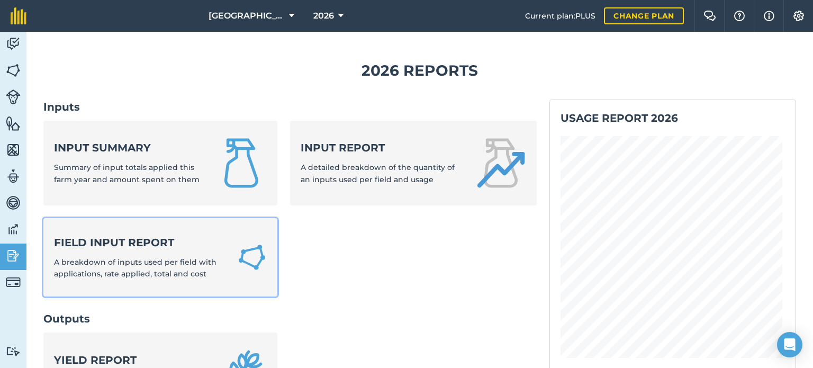
click at [107, 244] on strong "Field Input Report" at bounding box center [139, 242] width 170 height 15
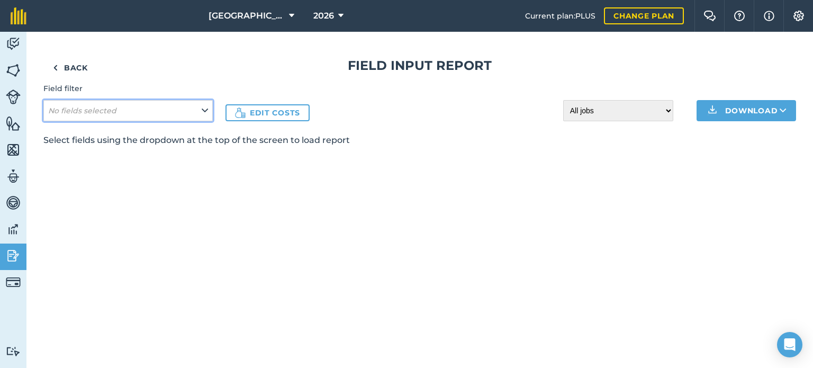
click at [202, 116] on icon at bounding box center [205, 111] width 6 height 12
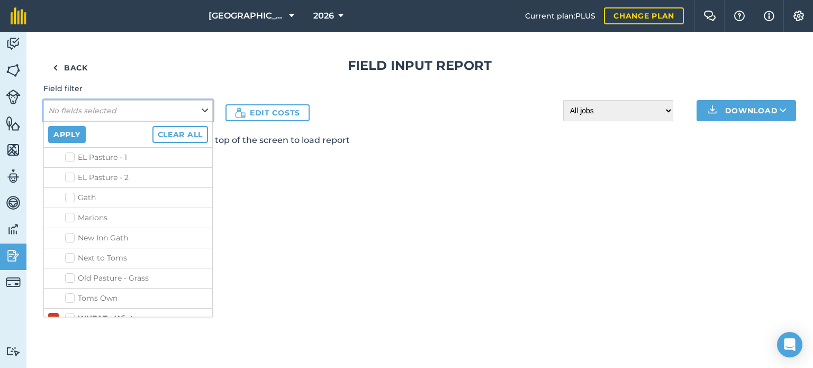
scroll to position [570, 0]
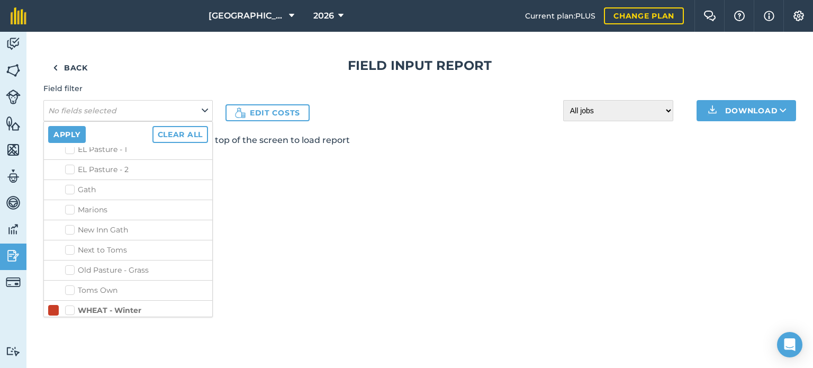
click at [69, 305] on label "WHEAT - Winter" at bounding box center [103, 310] width 76 height 11
click at [69, 305] on input "WHEAT - Winter" at bounding box center [68, 308] width 7 height 7
checkbox input "true"
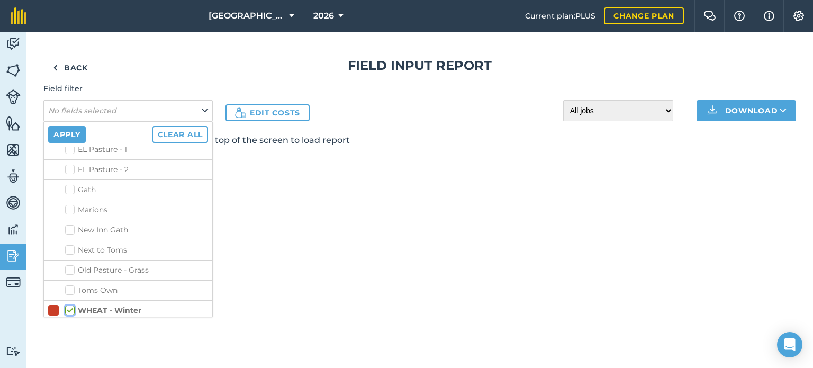
checkbox input "true"
click at [65, 131] on button "Apply" at bounding box center [67, 134] width 38 height 17
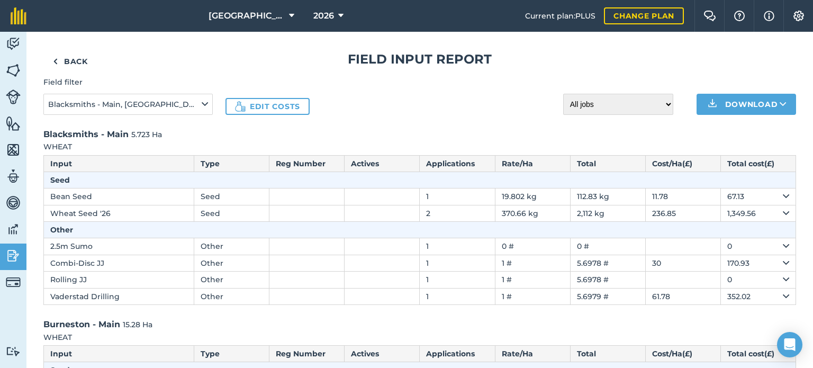
scroll to position [6, 0]
click at [14, 67] on img at bounding box center [13, 70] width 15 height 16
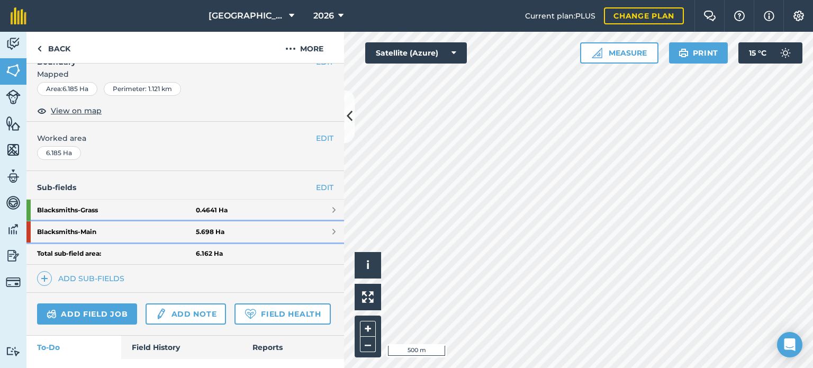
click at [101, 229] on strong "Blacksmiths - Main" at bounding box center [116, 231] width 159 height 21
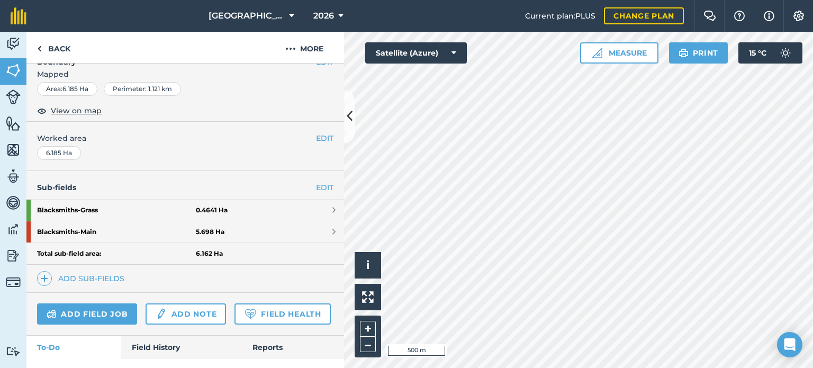
scroll to position [108, 0]
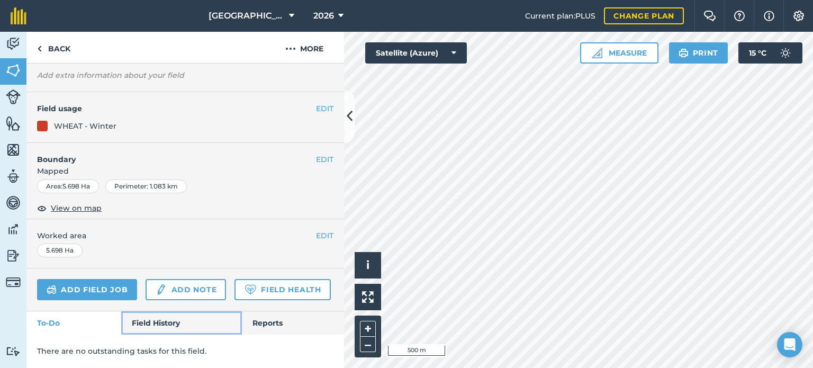
click at [165, 323] on link "Field History" at bounding box center [181, 322] width 120 height 23
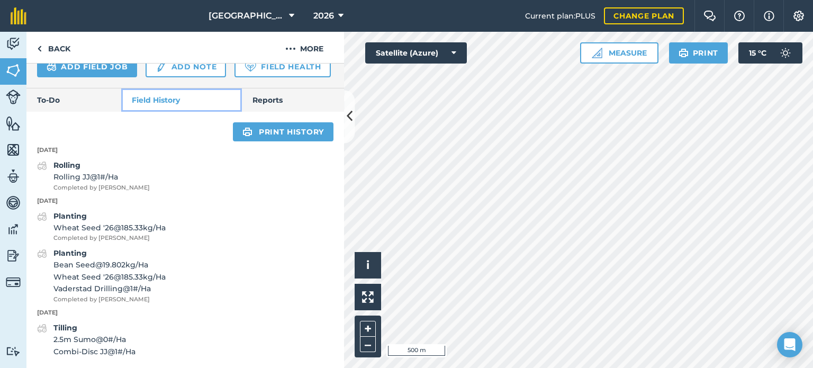
scroll to position [331, 0]
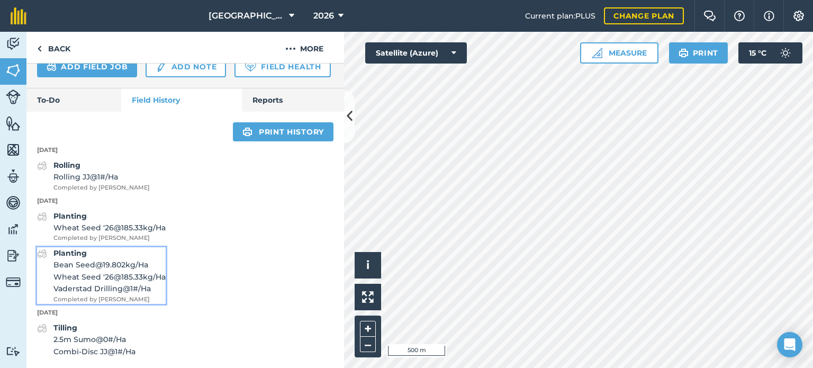
click at [123, 268] on span "Bean Seed @ 19.802 kg / Ha" at bounding box center [109, 265] width 112 height 12
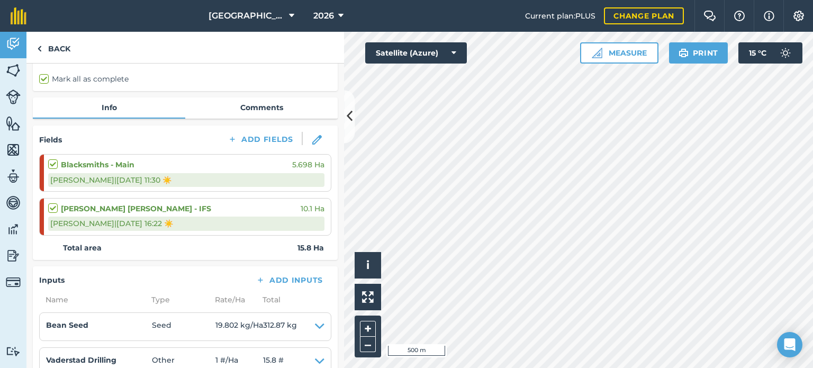
scroll to position [92, 0]
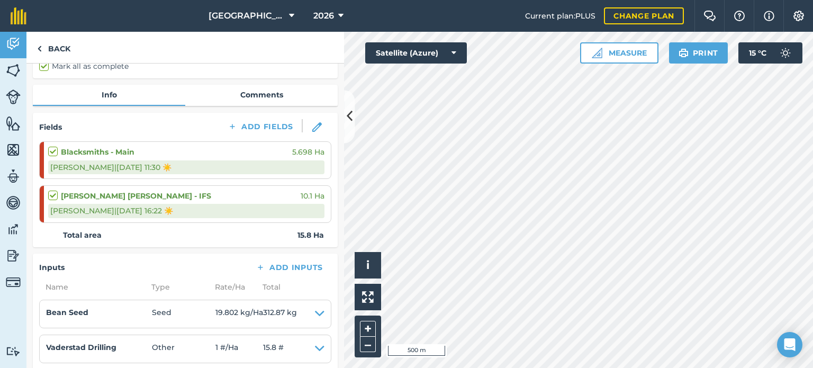
click at [55, 190] on label at bounding box center [54, 190] width 13 height 0
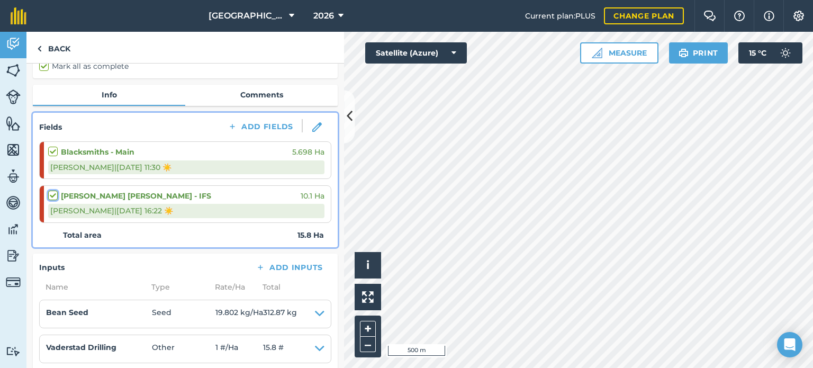
click at [55, 195] on input "checkbox" at bounding box center [51, 193] width 7 height 7
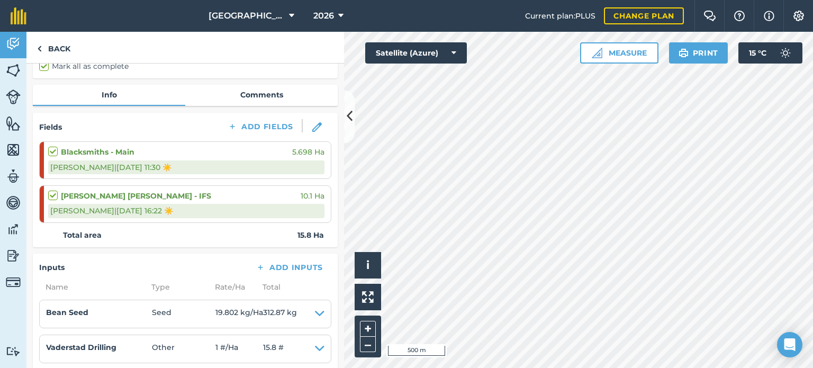
checkbox input "true"
checkbox input "false"
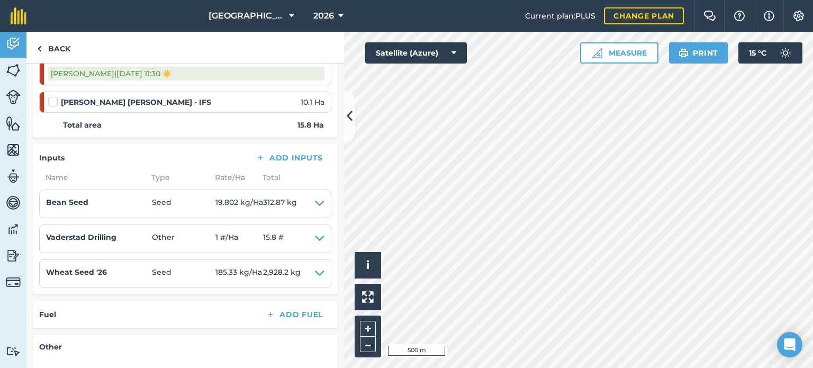
scroll to position [191, 0]
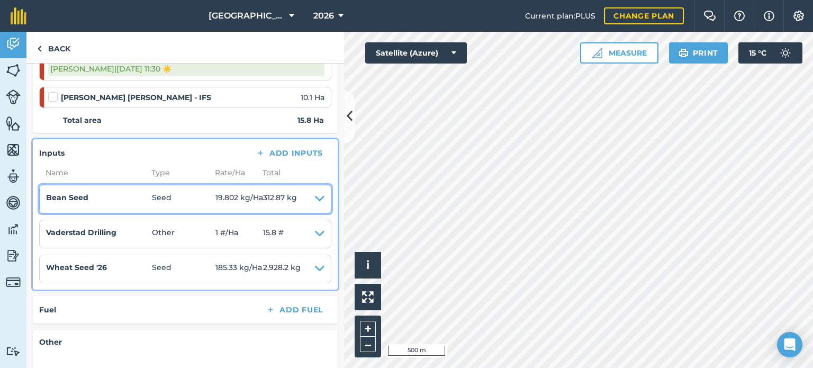
click at [306, 196] on summary "Bean Seed Seed 19.802 kg / Ha 312.87 kg" at bounding box center [185, 199] width 278 height 15
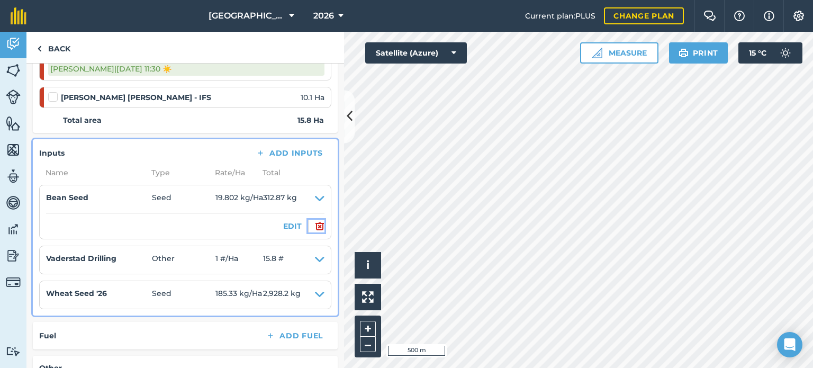
click at [315, 226] on img at bounding box center [320, 226] width 10 height 13
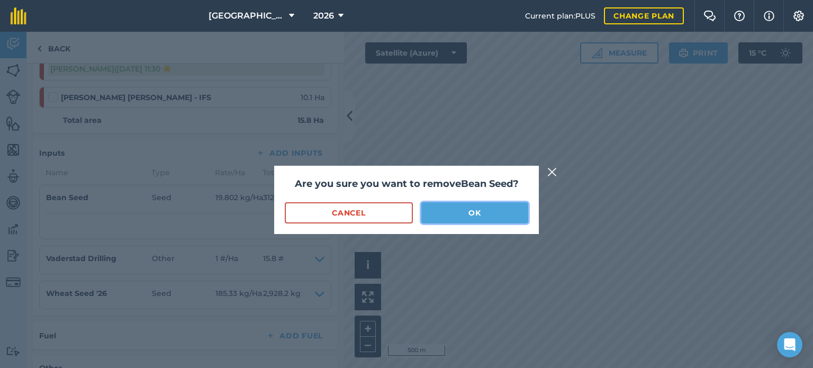
click at [438, 213] on button "OK" at bounding box center [474, 212] width 107 height 21
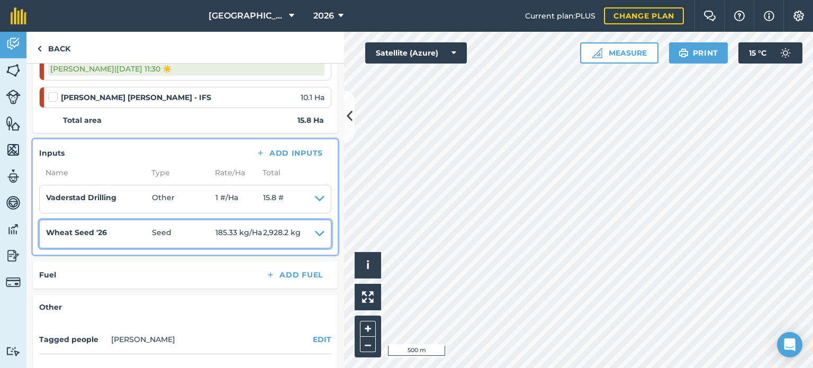
click at [315, 231] on icon at bounding box center [320, 233] width 10 height 15
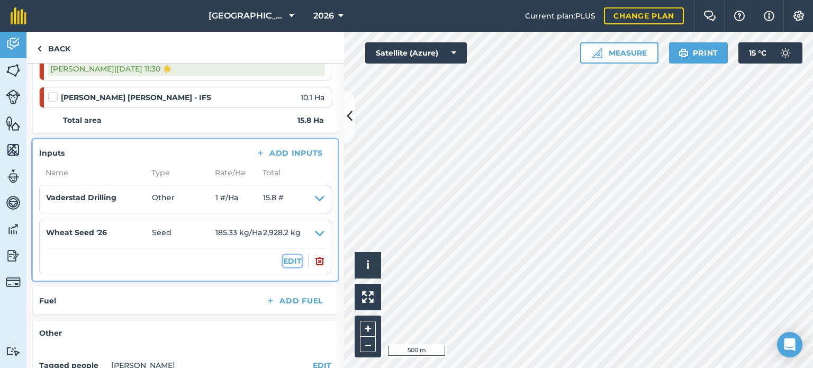
click at [285, 260] on button "EDIT" at bounding box center [292, 261] width 19 height 12
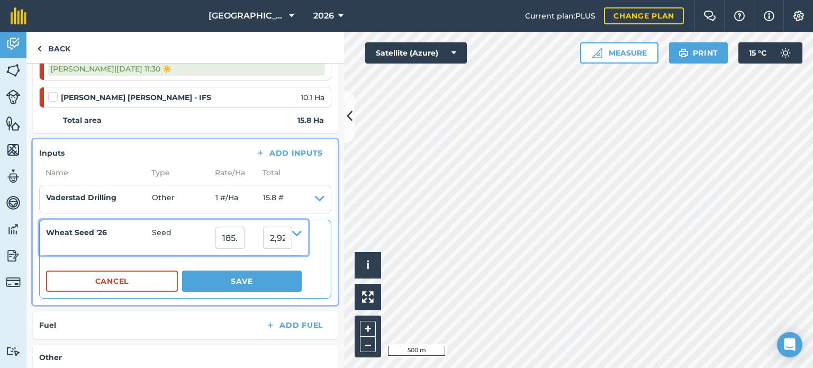
click at [302, 233] on icon at bounding box center [297, 237] width 10 height 22
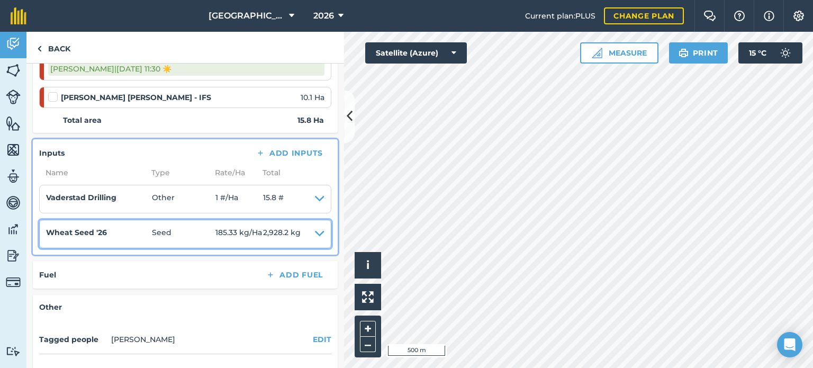
click at [315, 233] on icon at bounding box center [320, 233] width 10 height 15
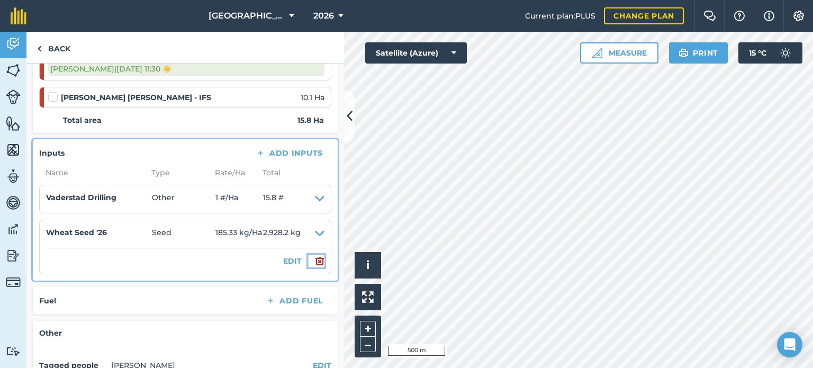
click at [315, 256] on img at bounding box center [320, 261] width 10 height 13
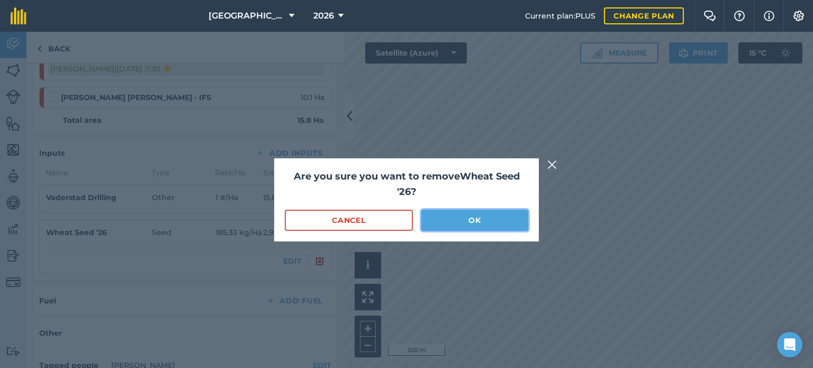
click at [436, 222] on button "OK" at bounding box center [474, 220] width 107 height 21
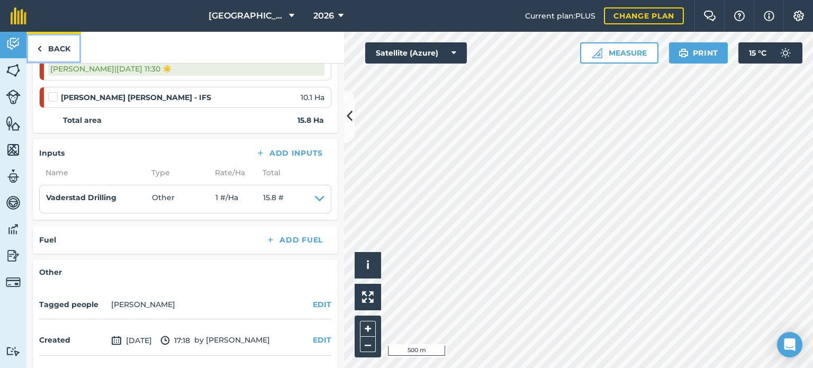
click at [61, 48] on link "Back" at bounding box center [53, 47] width 55 height 31
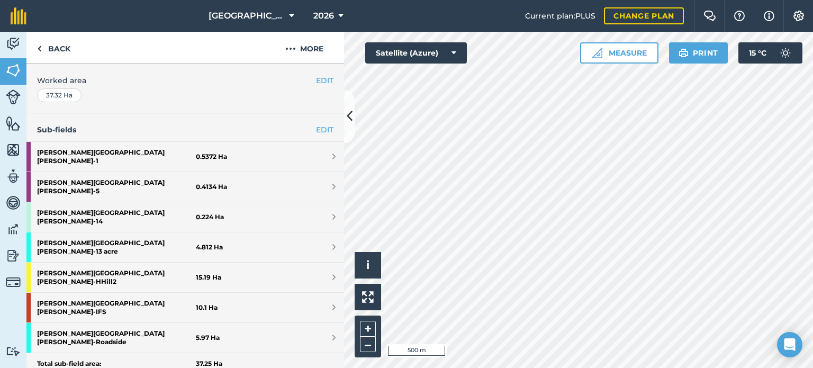
scroll to position [240, 0]
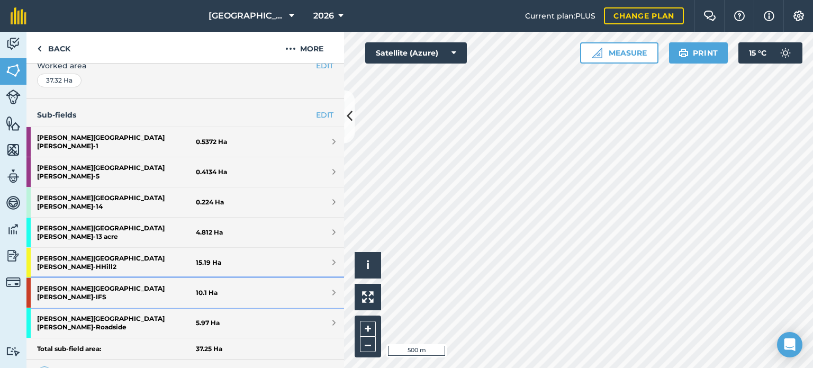
click at [184, 278] on strong "[PERSON_NAME] [PERSON_NAME] - IFS" at bounding box center [116, 293] width 159 height 30
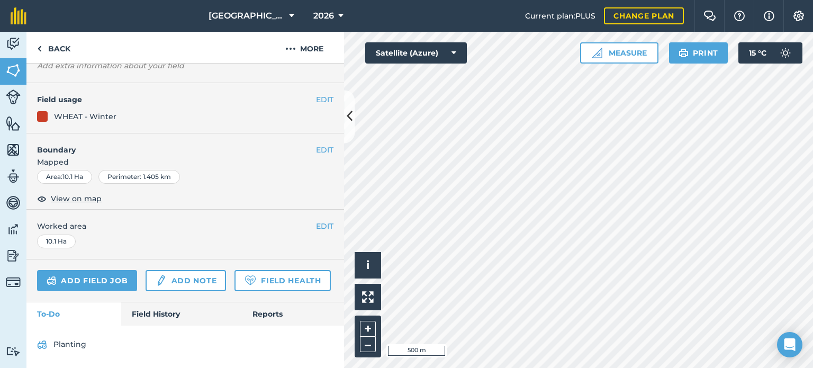
scroll to position [118, 0]
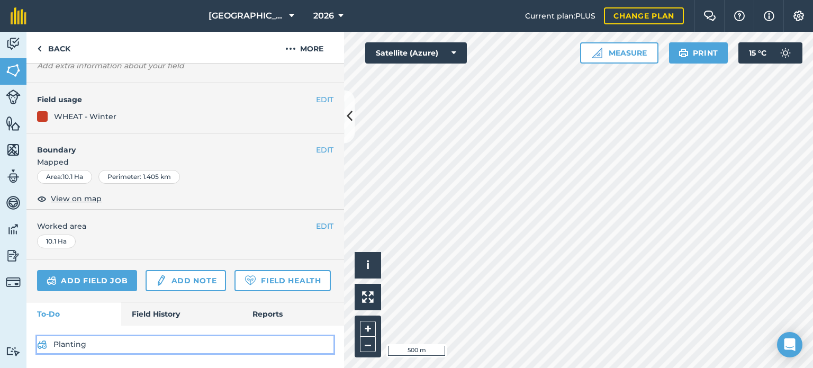
click at [85, 343] on link "Planting" at bounding box center [185, 344] width 296 height 17
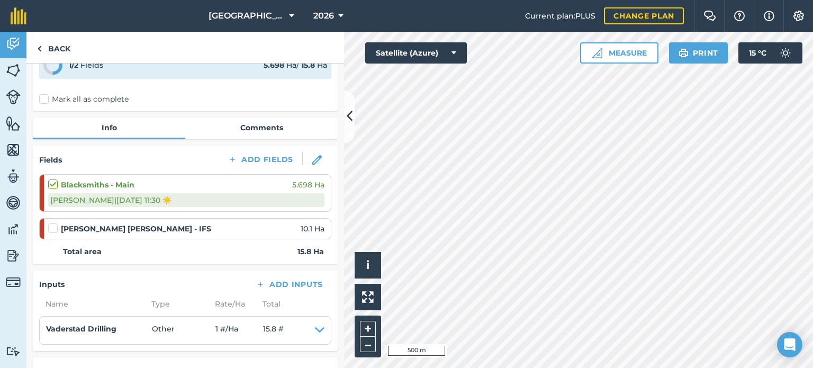
scroll to position [60, 0]
click at [52, 178] on label at bounding box center [54, 178] width 13 height 0
click at [52, 184] on input "checkbox" at bounding box center [51, 181] width 7 height 7
checkbox input "false"
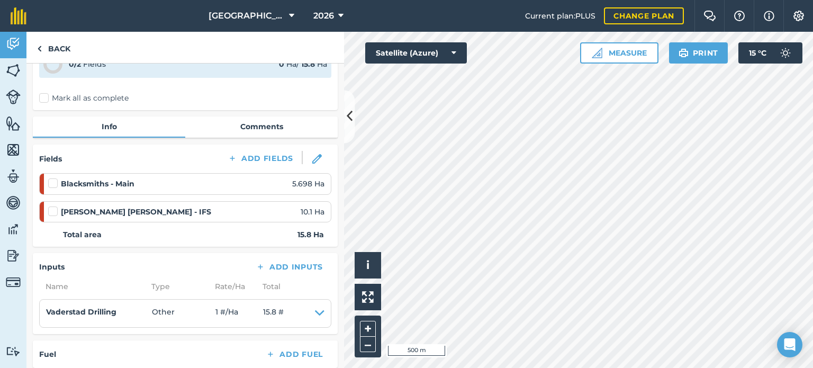
click at [48, 206] on label at bounding box center [54, 206] width 13 height 0
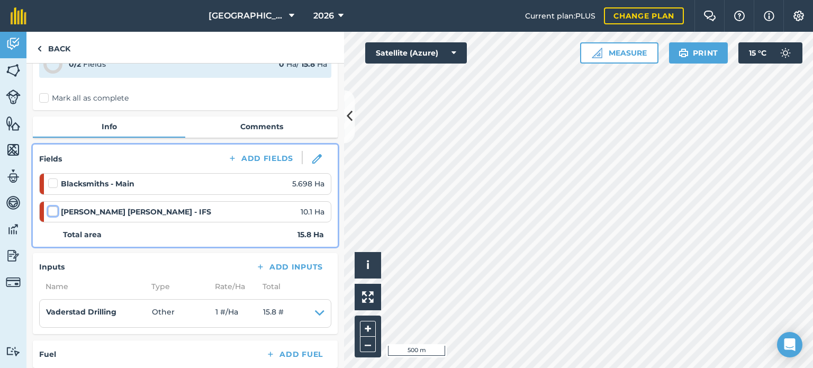
click at [48, 207] on input "checkbox" at bounding box center [51, 209] width 7 height 7
checkbox input "false"
select select "Sunny"
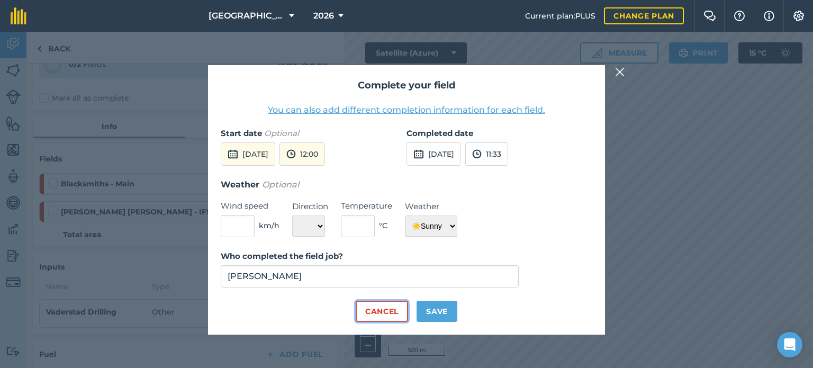
click at [388, 309] on button "Cancel" at bounding box center [382, 311] width 52 height 21
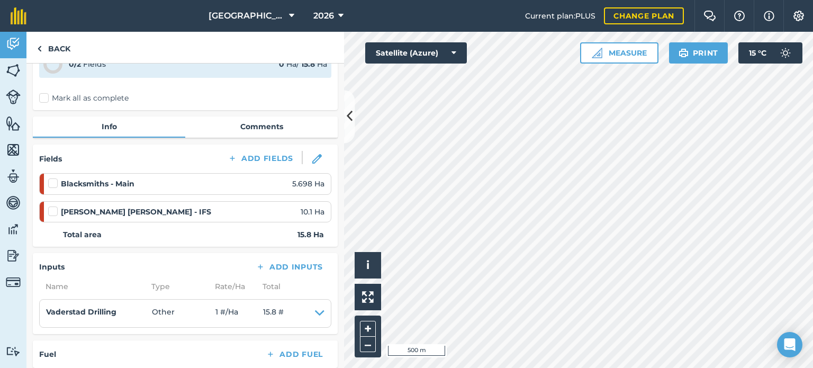
click at [55, 206] on label at bounding box center [54, 206] width 13 height 0
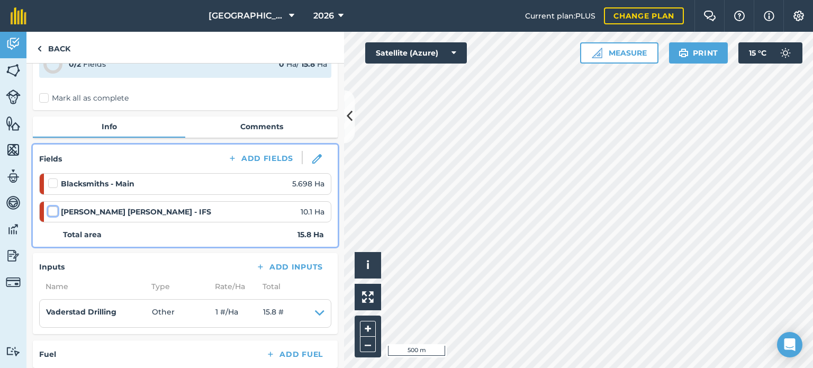
click at [55, 211] on input "checkbox" at bounding box center [51, 209] width 7 height 7
checkbox input "false"
select select "Sunny"
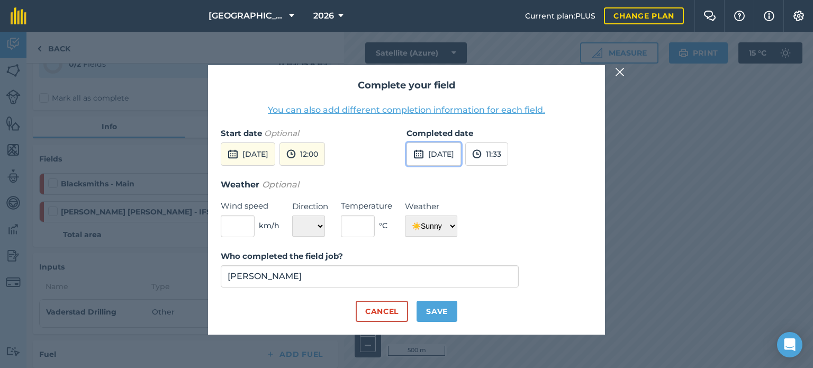
click at [437, 150] on button "[DATE]" at bounding box center [433, 153] width 55 height 23
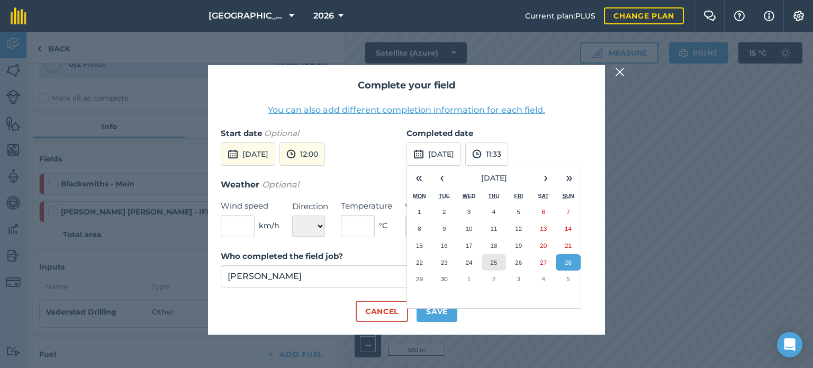
click at [494, 258] on button "25" at bounding box center [494, 262] width 25 height 17
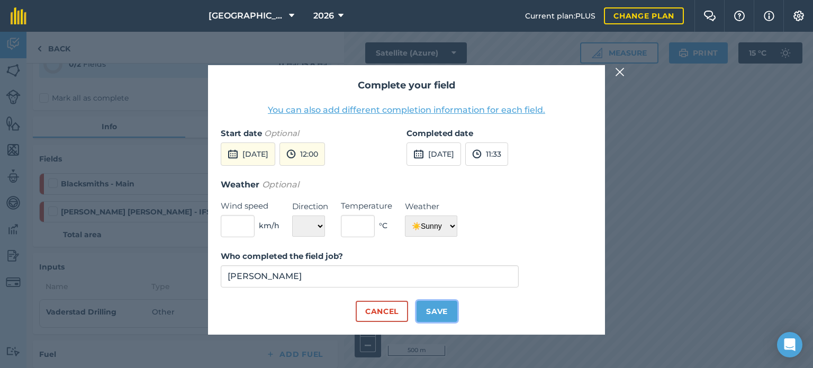
click at [428, 309] on button "Save" at bounding box center [436, 311] width 41 height 21
checkbox input "true"
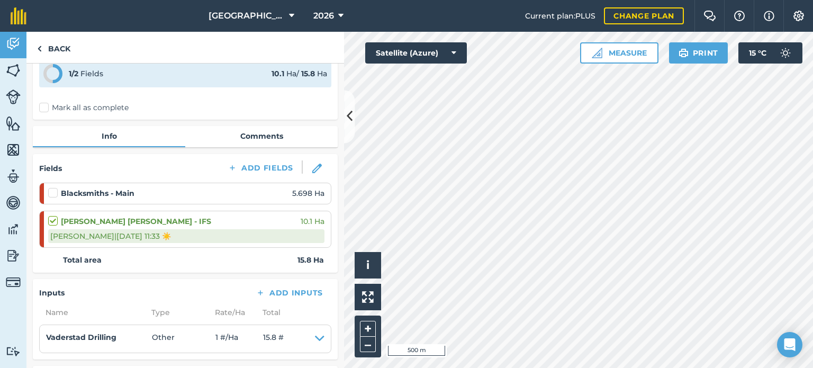
scroll to position [0, 0]
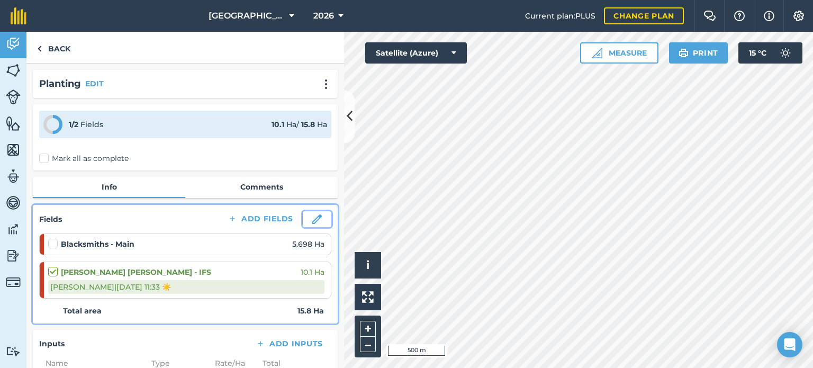
click at [312, 219] on img at bounding box center [317, 219] width 10 height 10
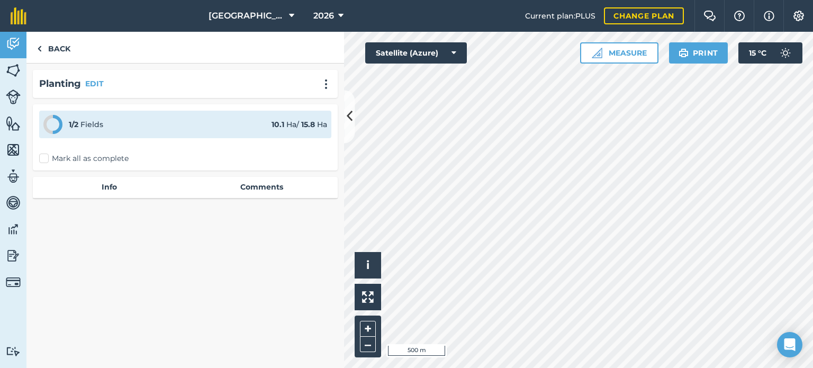
select select "Sunny"
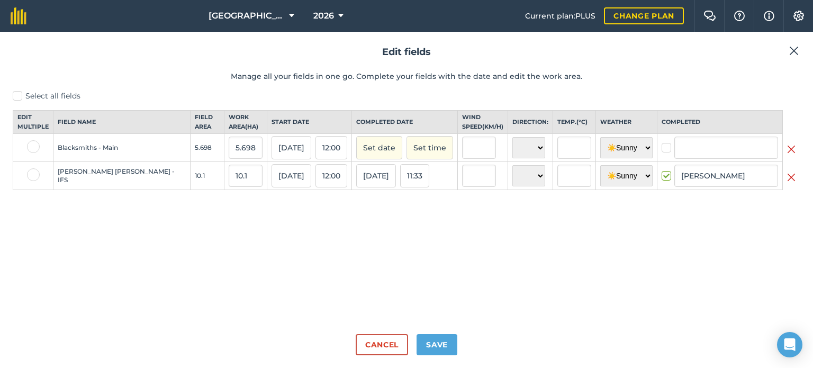
click at [787, 156] on img at bounding box center [791, 149] width 8 height 13
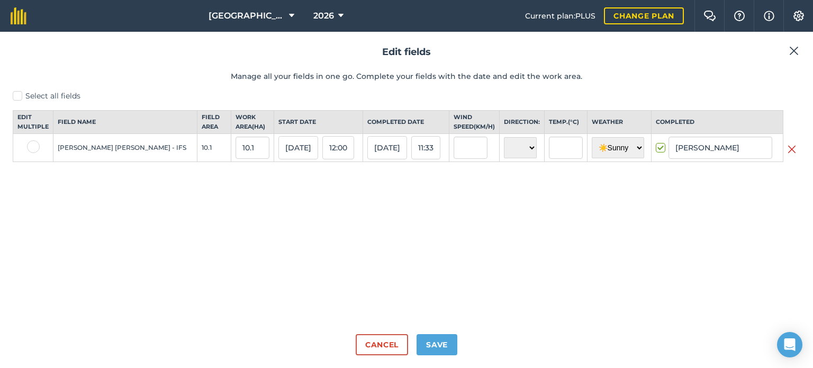
click at [787, 156] on img at bounding box center [791, 149] width 8 height 13
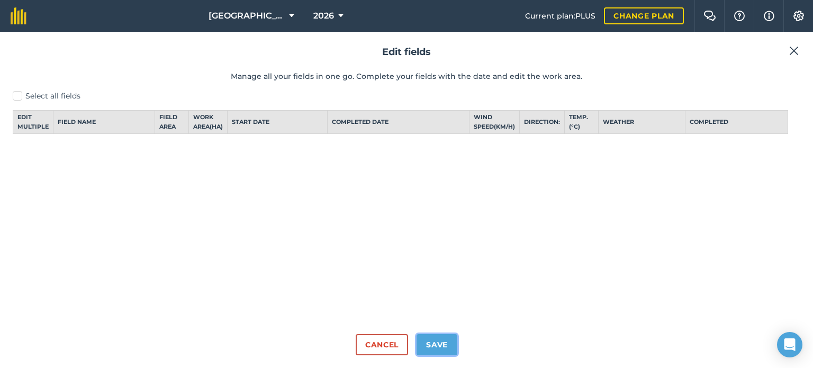
click at [447, 349] on button "Save" at bounding box center [436, 344] width 41 height 21
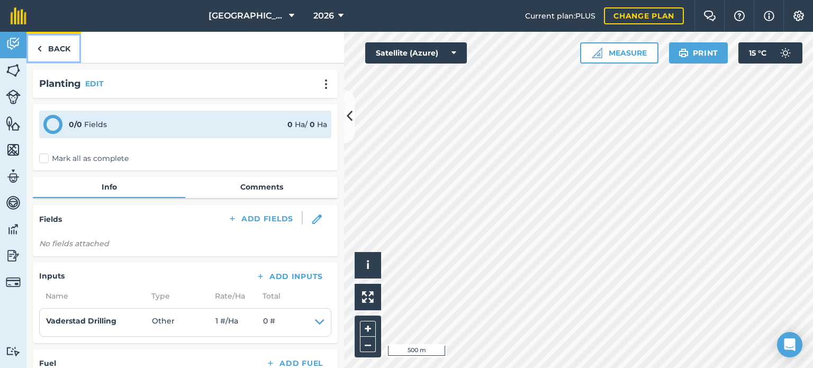
click at [49, 40] on link "Back" at bounding box center [53, 47] width 55 height 31
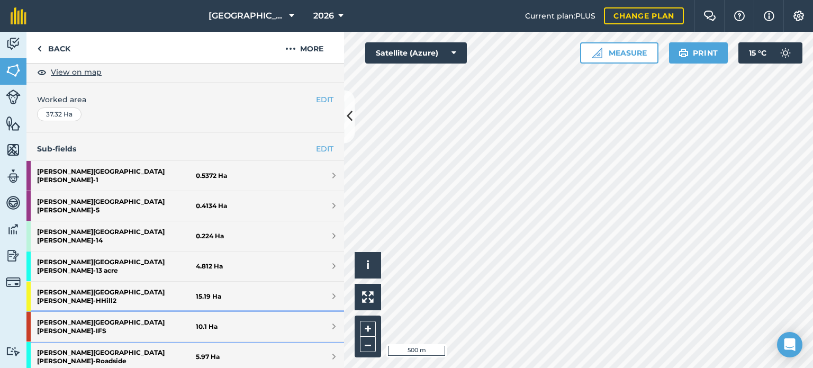
click at [161, 312] on strong "[PERSON_NAME] [PERSON_NAME] - IFS" at bounding box center [116, 327] width 159 height 30
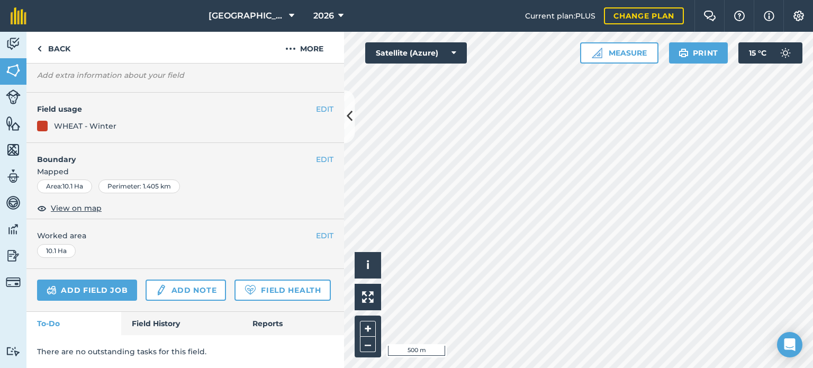
scroll to position [108, 0]
click at [158, 328] on link "Field History" at bounding box center [181, 323] width 120 height 23
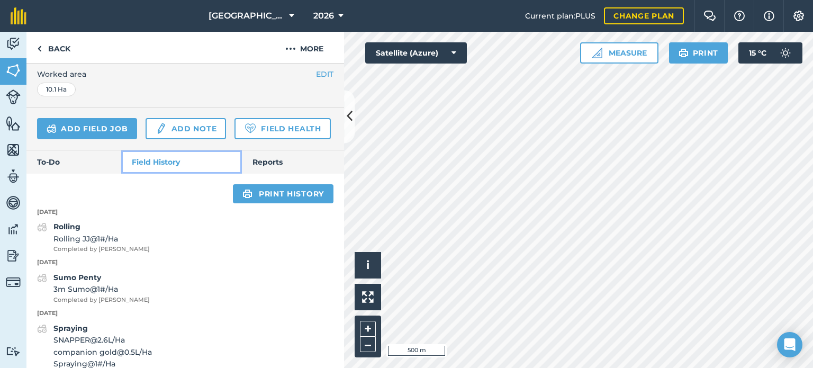
scroll to position [292, 0]
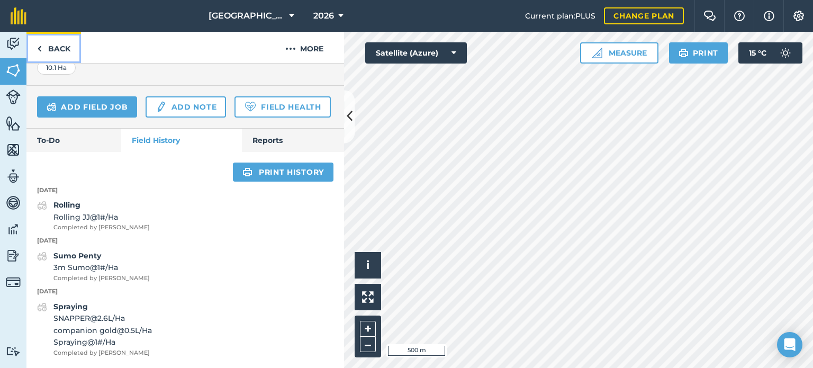
click at [63, 50] on link "Back" at bounding box center [53, 47] width 55 height 31
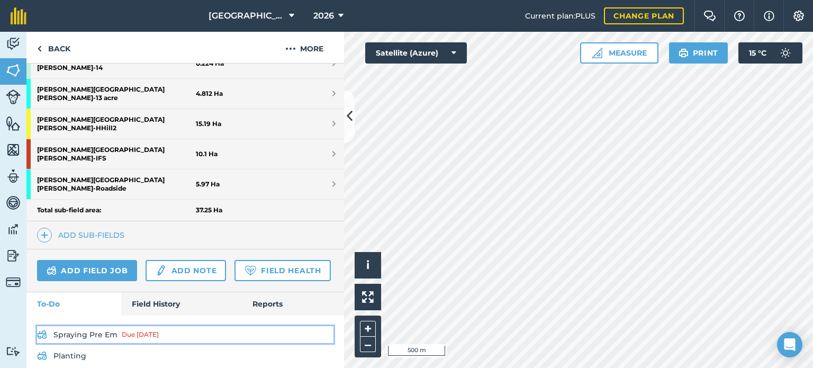
click at [114, 326] on link "Spraying Pre Em Due [DATE]" at bounding box center [185, 334] width 296 height 17
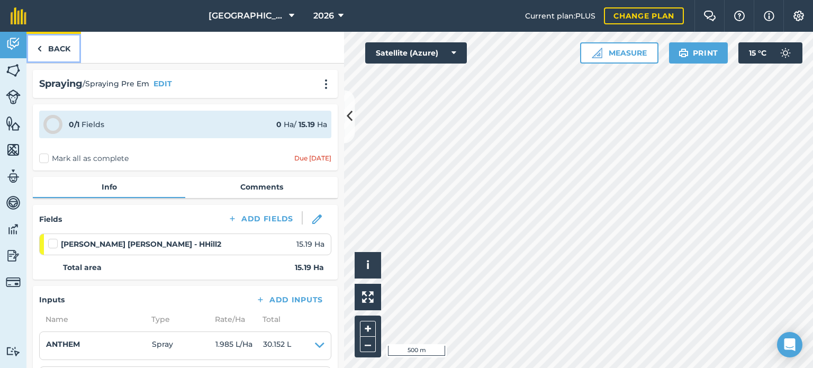
click at [49, 45] on link "Back" at bounding box center [53, 47] width 55 height 31
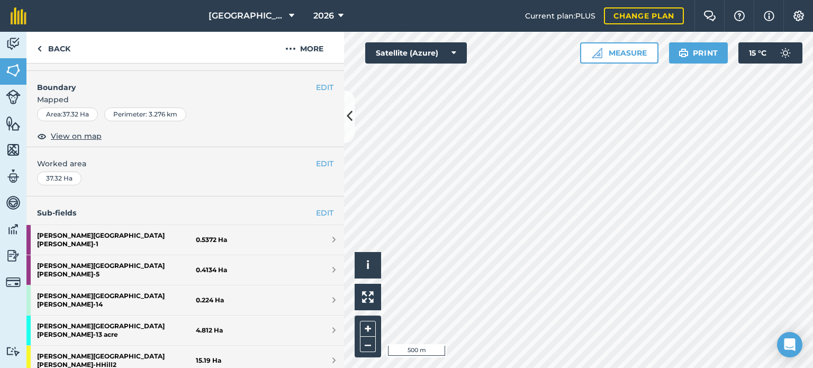
scroll to position [211, 0]
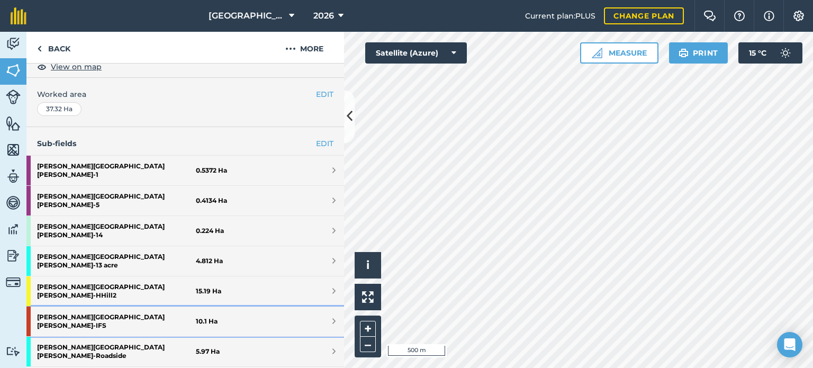
click at [221, 306] on link "[PERSON_NAME] [PERSON_NAME] - IFS 10.1 Ha" at bounding box center [185, 321] width 318 height 30
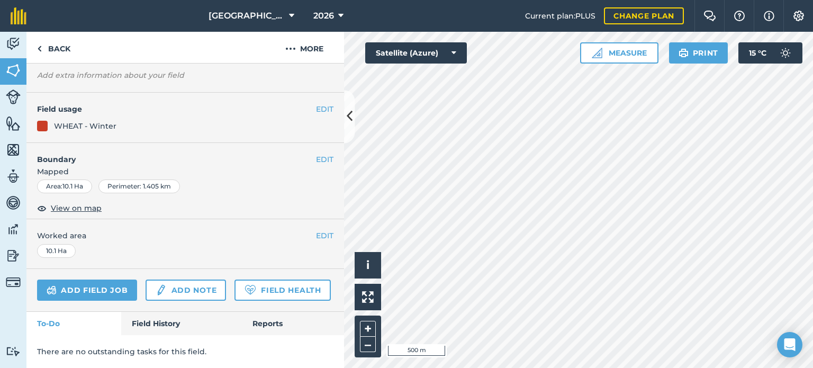
scroll to position [108, 0]
click at [169, 314] on link "Field History" at bounding box center [181, 323] width 120 height 23
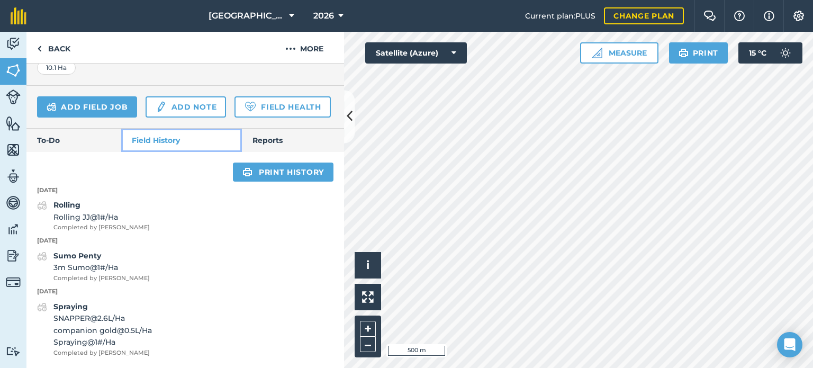
scroll to position [292, 0]
click at [61, 141] on link "To-Do" at bounding box center [73, 140] width 95 height 23
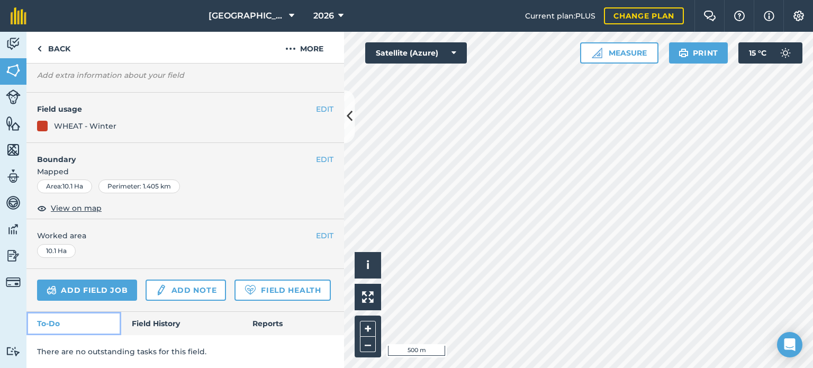
scroll to position [108, 0]
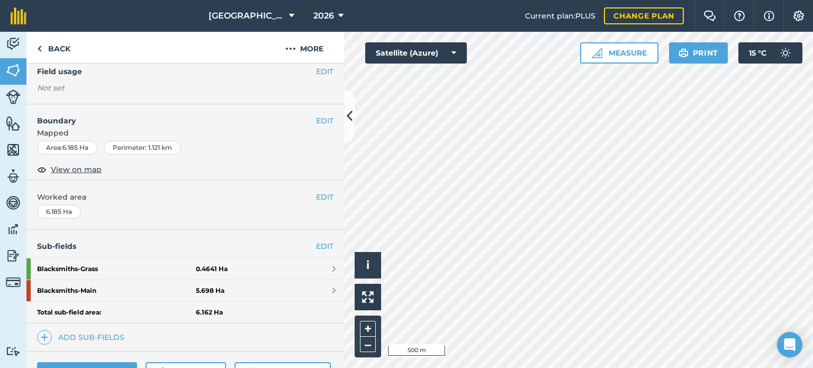
scroll to position [99, 0]
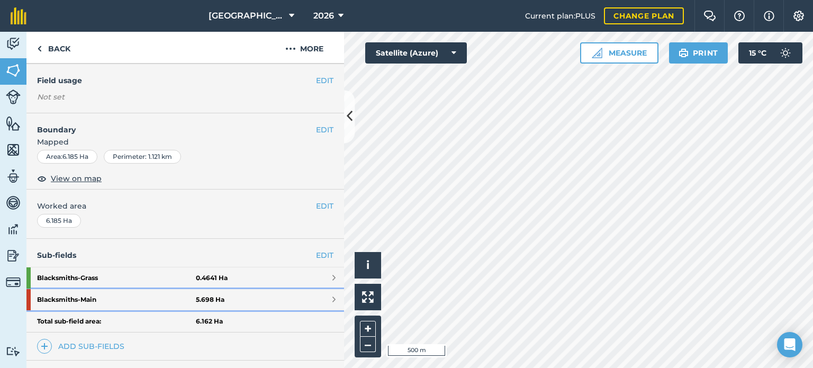
click at [261, 296] on link "Blacksmiths - Main 5.698 Ha" at bounding box center [185, 299] width 318 height 21
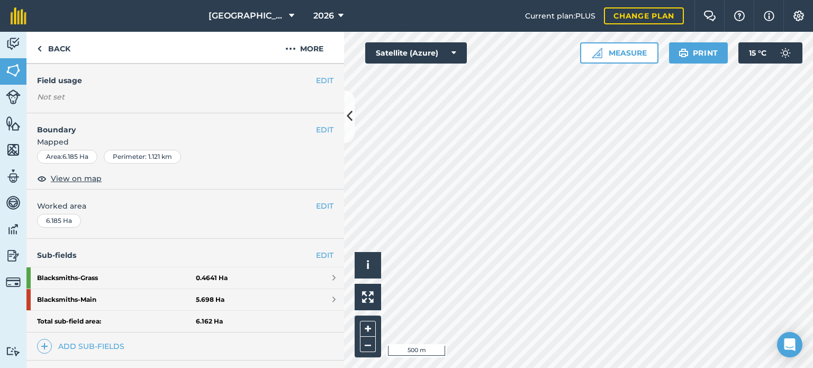
scroll to position [108, 0]
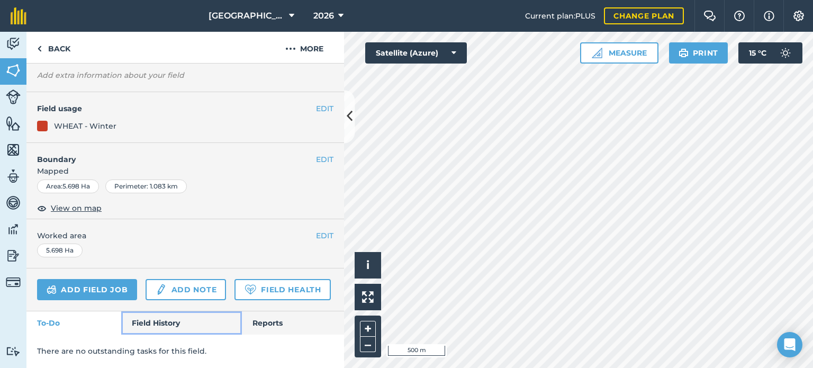
click at [173, 324] on link "Field History" at bounding box center [181, 322] width 120 height 23
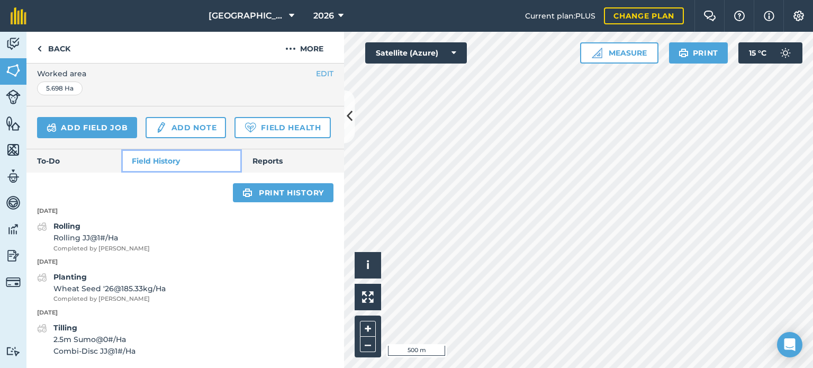
scroll to position [270, 0]
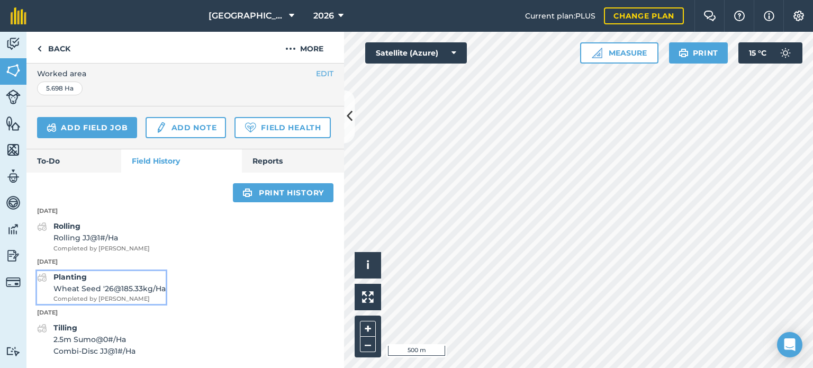
click at [142, 285] on span "Wheat Seed '26 @ 185.33 kg / Ha" at bounding box center [109, 289] width 112 height 12
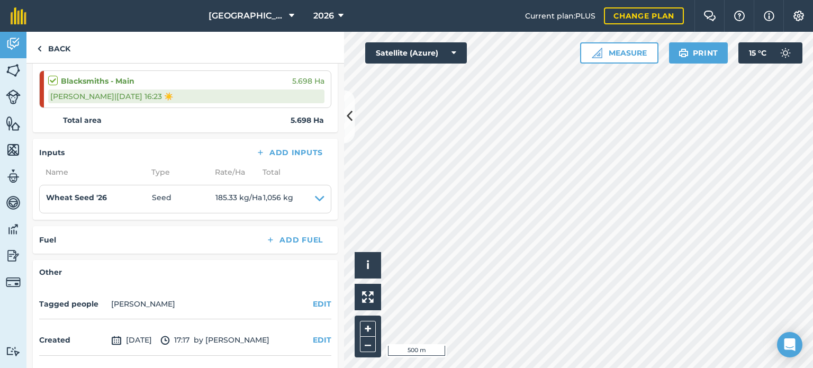
scroll to position [164, 0]
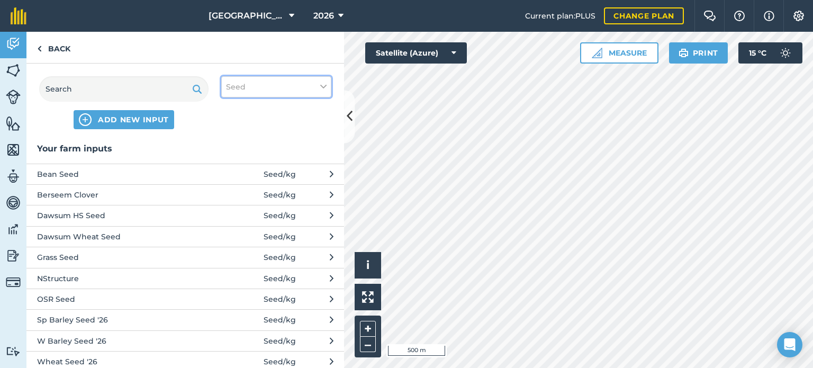
click at [264, 88] on button "Seed" at bounding box center [276, 86] width 110 height 21
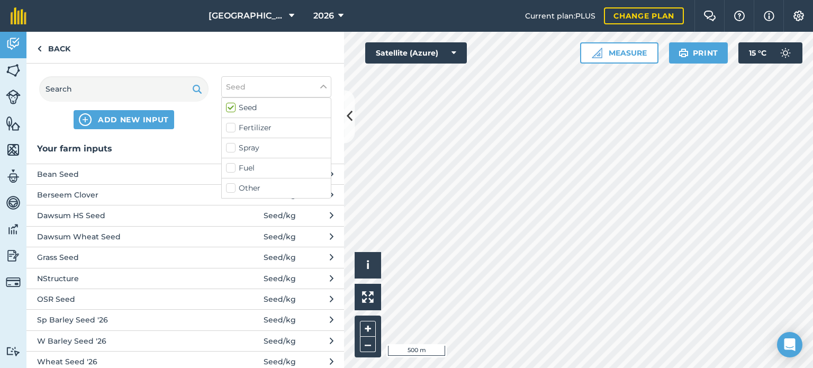
click at [252, 106] on label "Seed" at bounding box center [276, 107] width 101 height 11
click at [233, 106] on input "Seed" at bounding box center [229, 105] width 7 height 7
checkbox input "false"
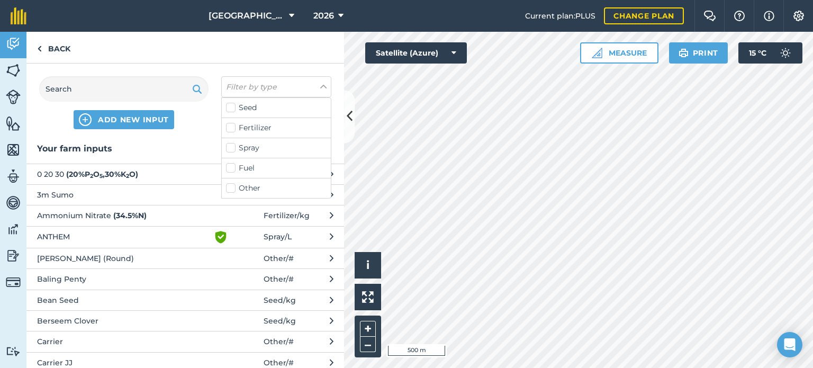
click at [246, 192] on label "Other" at bounding box center [276, 188] width 101 height 11
click at [233, 189] on input "Other" at bounding box center [229, 186] width 7 height 7
checkbox input "true"
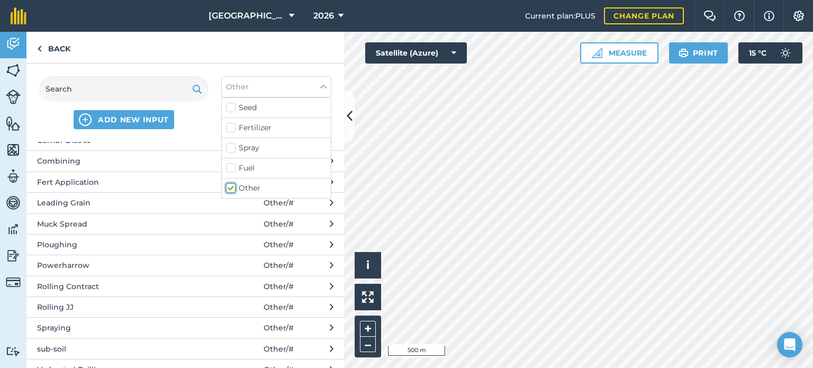
scroll to position [182, 0]
click at [280, 344] on span "Other / #" at bounding box center [279, 347] width 30 height 12
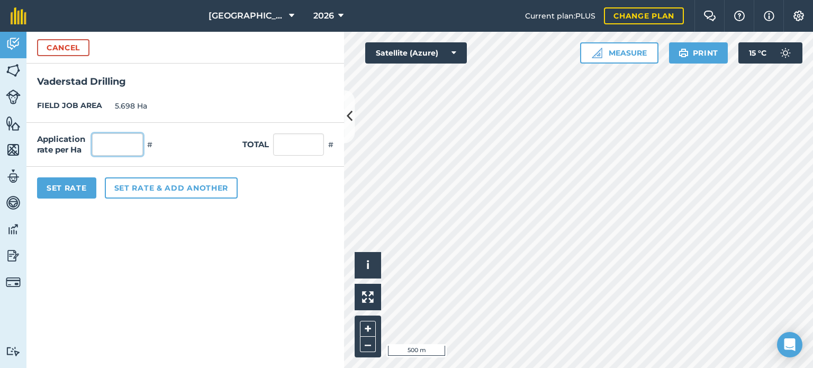
click at [131, 142] on input "text" at bounding box center [117, 144] width 51 height 22
type input "1"
type input "5.698"
click at [79, 187] on button "Set Rate" at bounding box center [66, 187] width 59 height 21
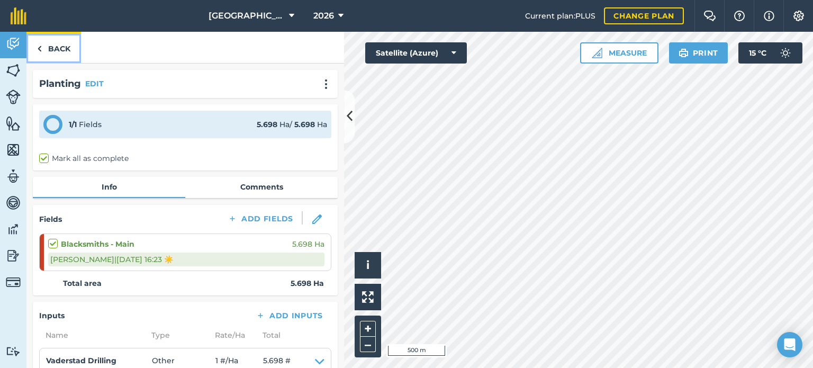
click at [59, 46] on link "Back" at bounding box center [53, 47] width 55 height 31
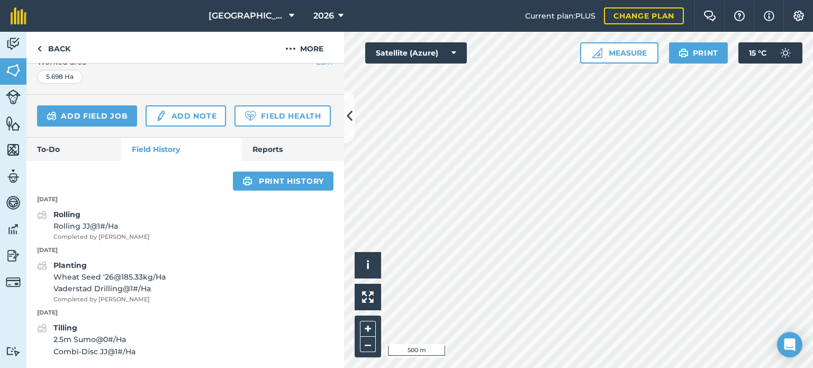
scroll to position [282, 0]
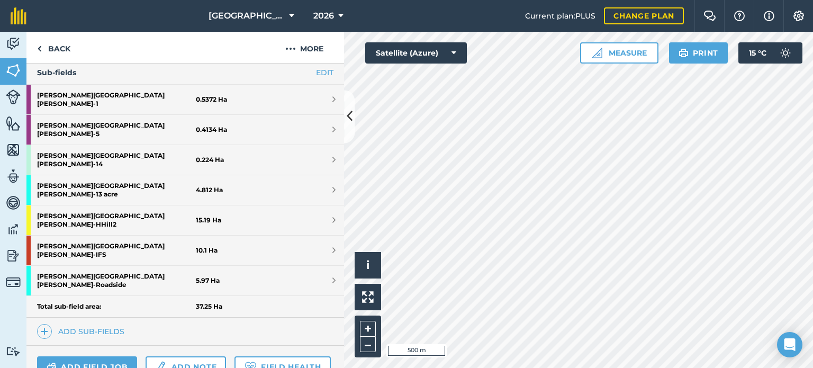
scroll to position [271, 0]
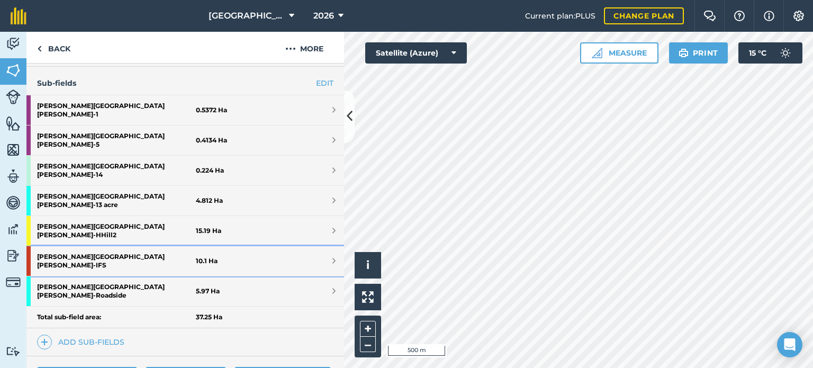
click at [191, 246] on strong "[PERSON_NAME] [PERSON_NAME] - IFS" at bounding box center [116, 261] width 159 height 30
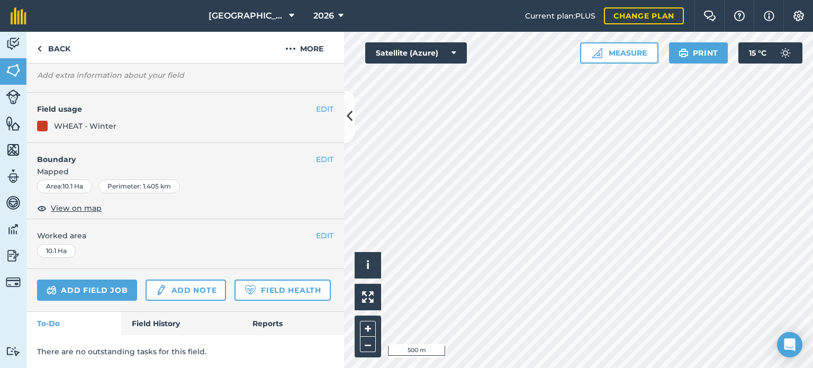
scroll to position [108, 0]
drag, startPoint x: 343, startPoint y: 212, endPoint x: 343, endPoint y: 293, distance: 81.5
click at [344, 293] on div at bounding box center [578, 200] width 469 height 336
click at [176, 321] on link "Field History" at bounding box center [181, 323] width 120 height 23
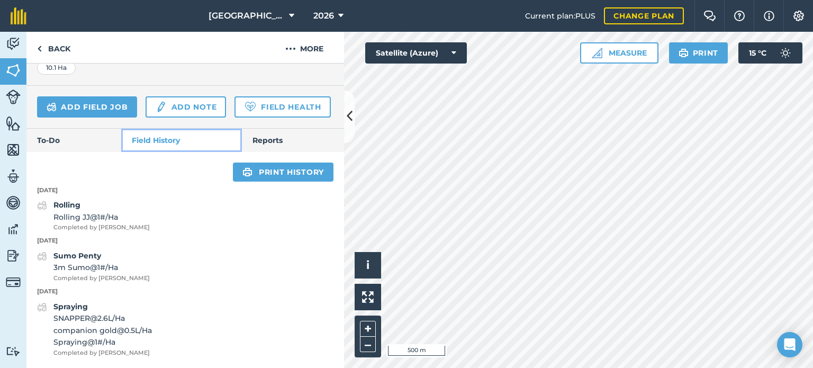
scroll to position [292, 0]
click at [110, 96] on link "Add field job" at bounding box center [87, 106] width 100 height 21
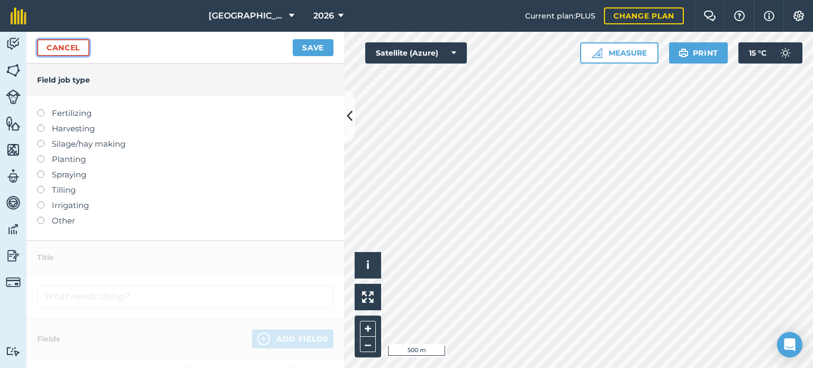
click at [81, 48] on link "Cancel" at bounding box center [63, 47] width 52 height 17
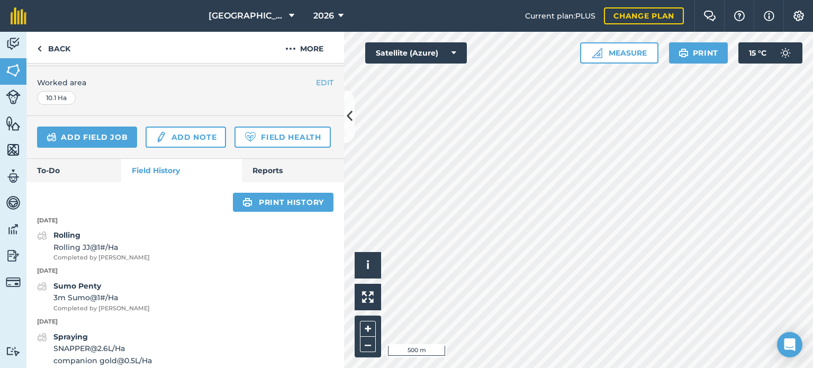
scroll to position [292, 0]
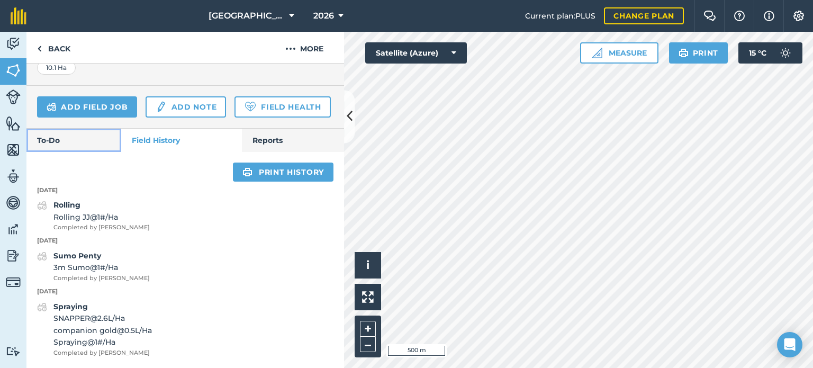
click at [77, 135] on link "To-Do" at bounding box center [73, 140] width 95 height 23
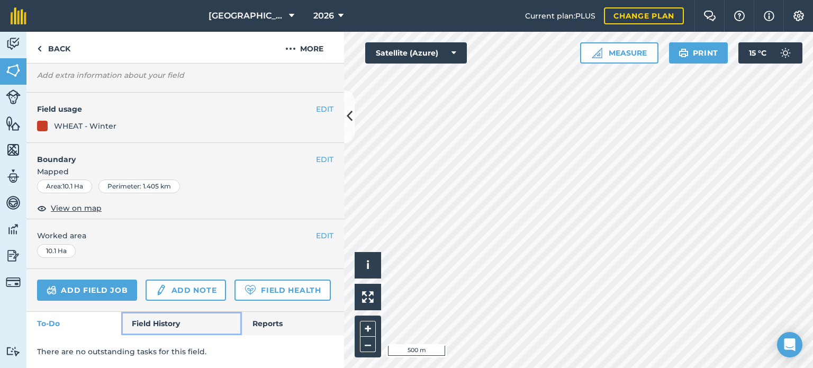
click at [150, 323] on link "Field History" at bounding box center [181, 323] width 120 height 23
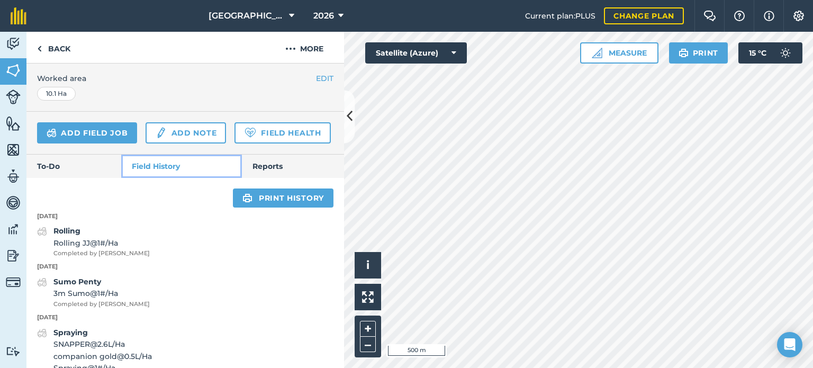
scroll to position [292, 0]
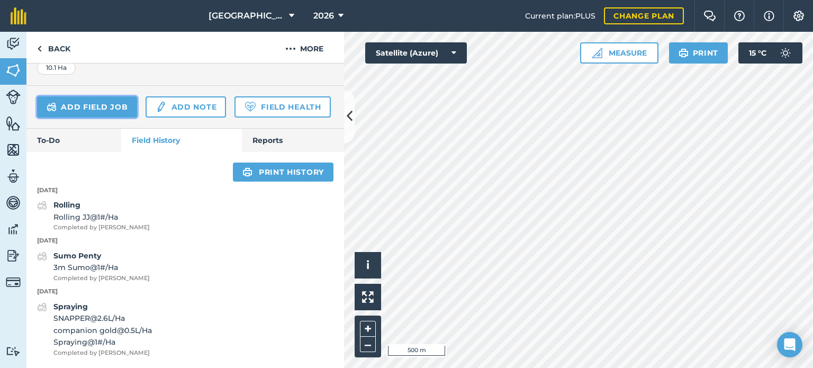
click at [109, 96] on link "Add field job" at bounding box center [87, 106] width 100 height 21
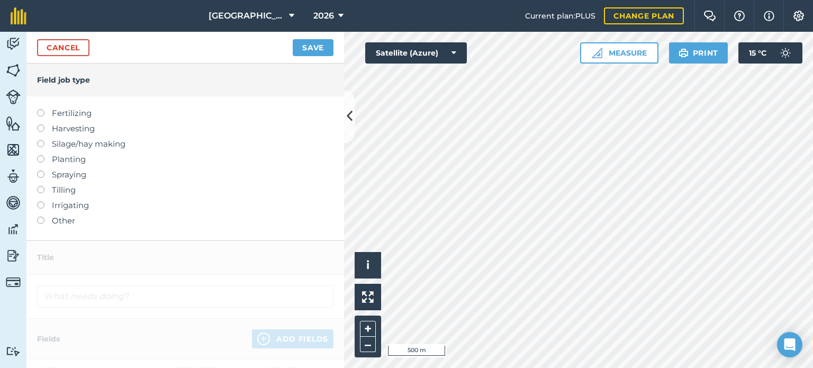
click at [61, 156] on label "Planting" at bounding box center [185, 159] width 296 height 13
type input "Planting"
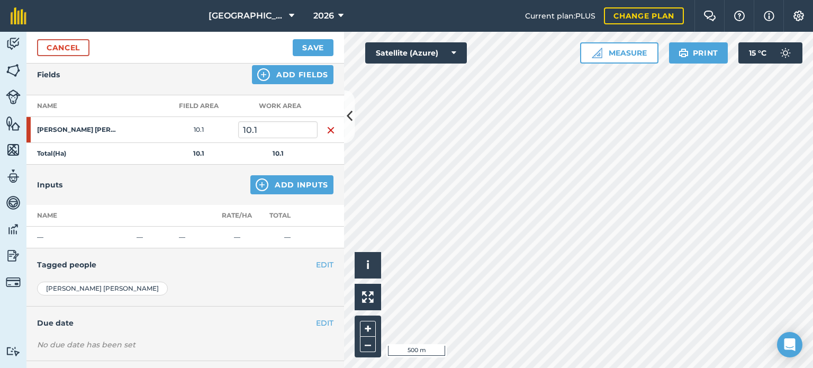
scroll to position [122, 0]
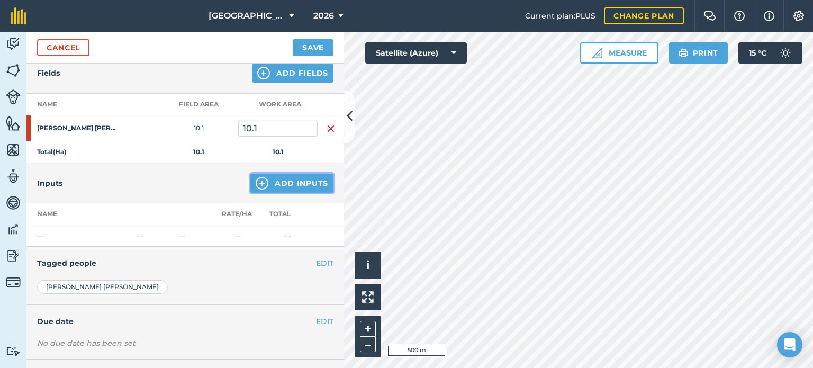
click at [279, 180] on button "Add Inputs" at bounding box center [291, 183] width 83 height 19
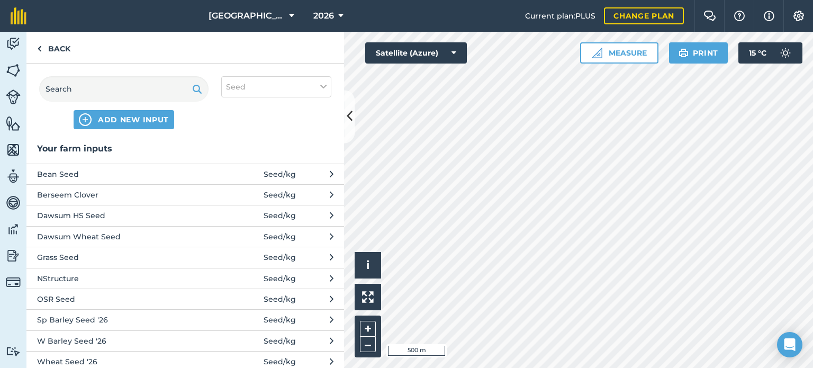
click at [277, 359] on span "Seed / kg" at bounding box center [280, 362] width 32 height 12
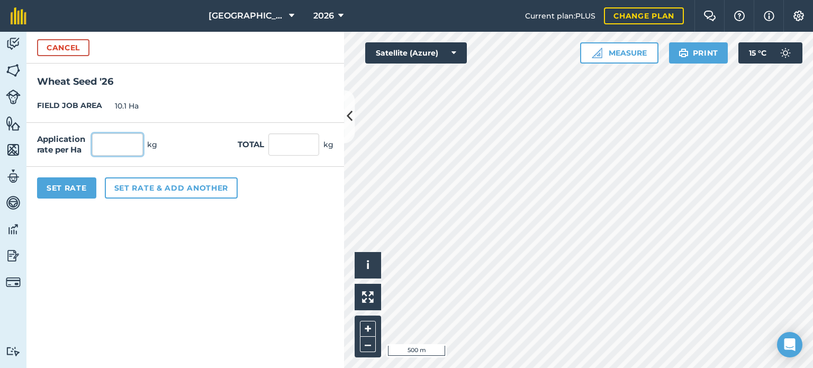
click at [122, 138] on input "text" at bounding box center [117, 144] width 51 height 22
type input "185"
type input "1,868.5"
click at [286, 145] on input "1,868.5" at bounding box center [293, 144] width 51 height 22
click at [80, 188] on button "Set Rate" at bounding box center [66, 187] width 59 height 21
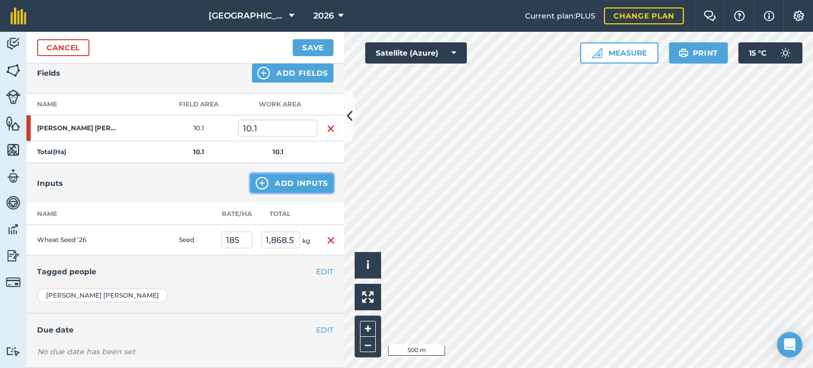
click at [283, 183] on button "Add Inputs" at bounding box center [291, 183] width 83 height 19
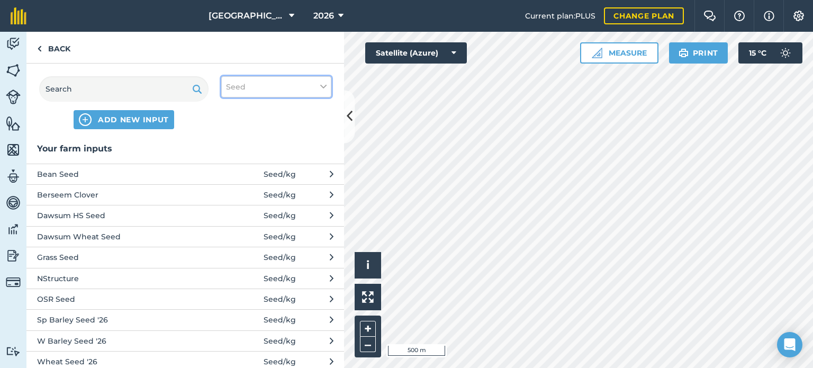
click at [249, 86] on button "Seed" at bounding box center [276, 86] width 110 height 21
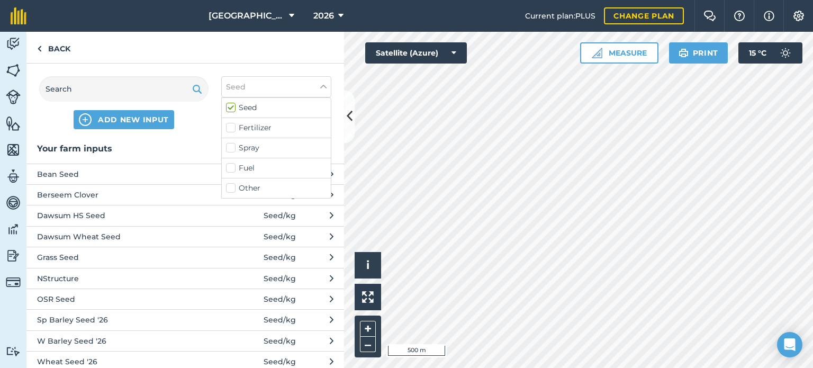
click at [248, 106] on label "Seed" at bounding box center [276, 107] width 101 height 11
click at [233, 106] on input "Seed" at bounding box center [229, 105] width 7 height 7
checkbox input "false"
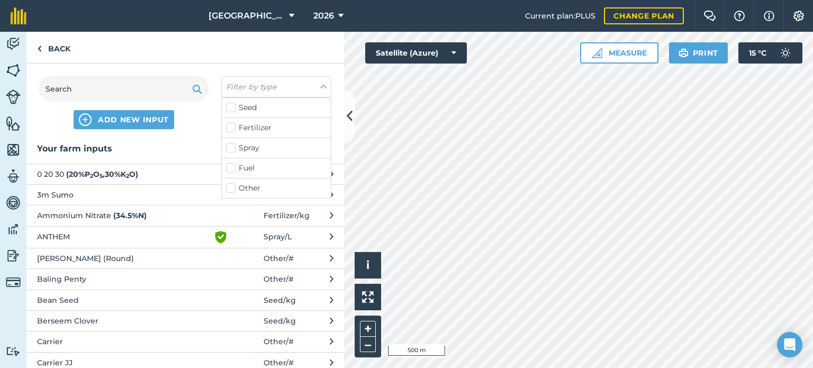
click at [231, 190] on label "Other" at bounding box center [276, 188] width 101 height 11
click at [231, 189] on input "Other" at bounding box center [229, 186] width 7 height 7
checkbox input "true"
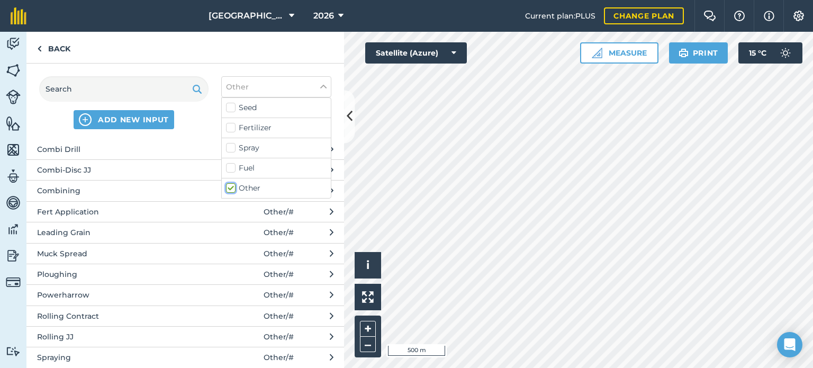
scroll to position [182, 0]
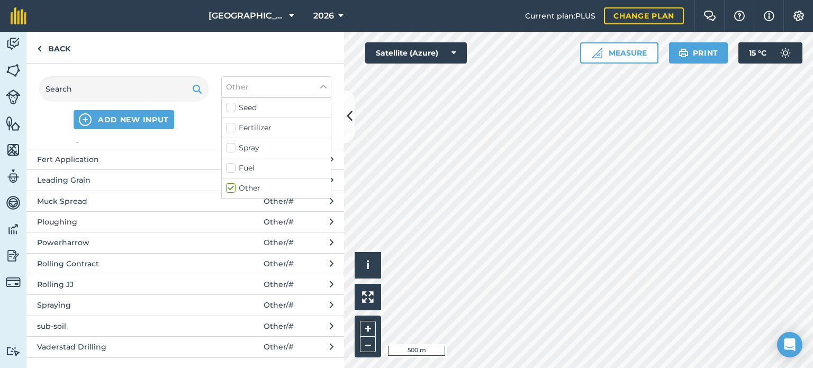
click at [281, 342] on span "Other / #" at bounding box center [279, 347] width 30 height 12
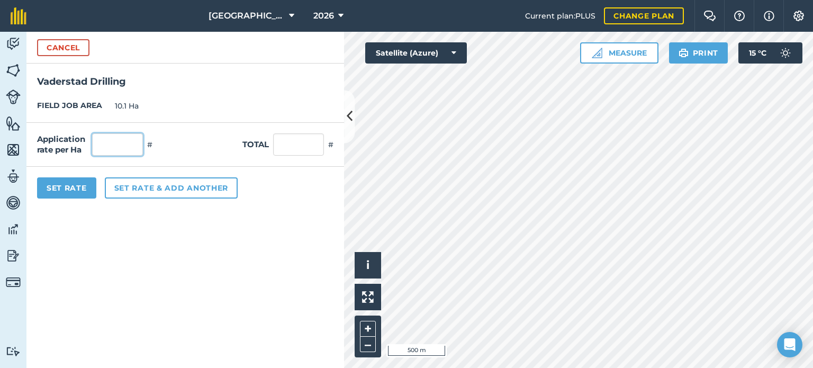
click at [114, 139] on input "text" at bounding box center [117, 144] width 51 height 22
type input "1"
type input "10.1"
click at [81, 182] on button "Set Rate" at bounding box center [66, 187] width 59 height 21
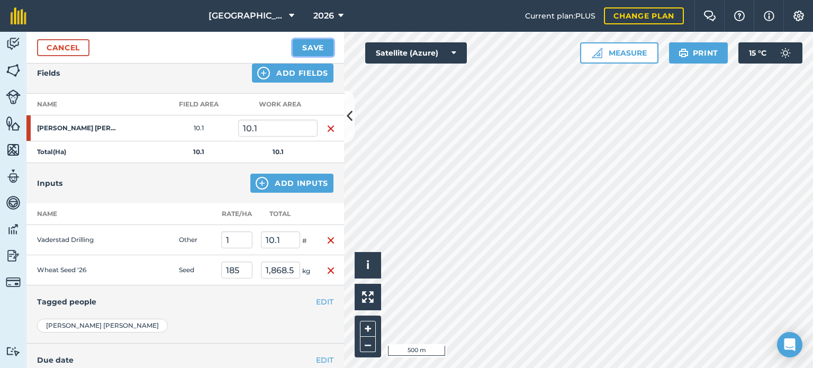
click at [303, 44] on button "Save" at bounding box center [313, 47] width 41 height 17
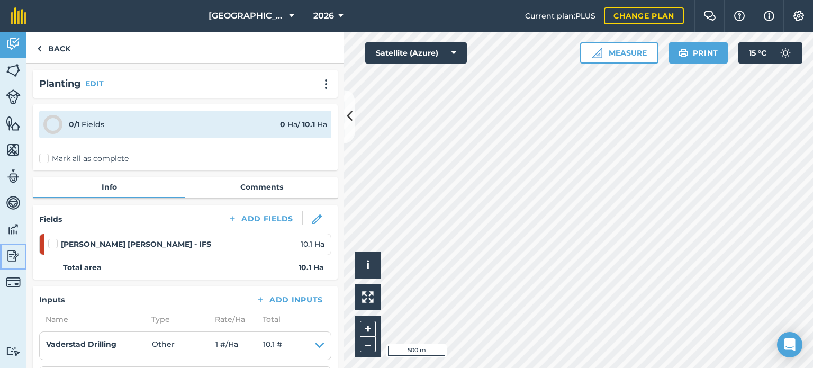
click at [15, 253] on img at bounding box center [13, 256] width 15 height 16
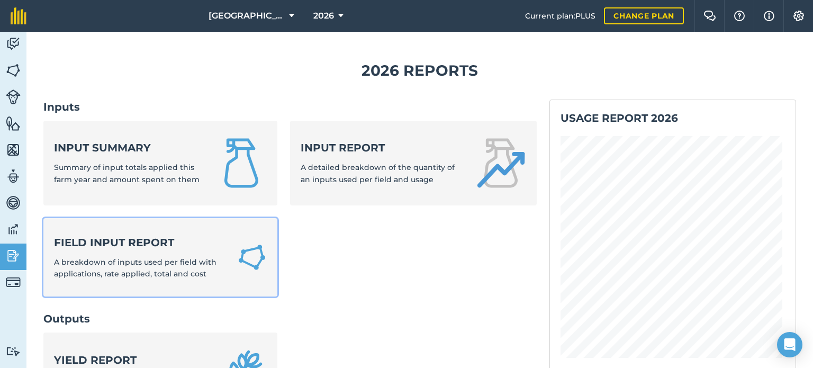
click at [122, 247] on strong "Field Input Report" at bounding box center [139, 242] width 170 height 15
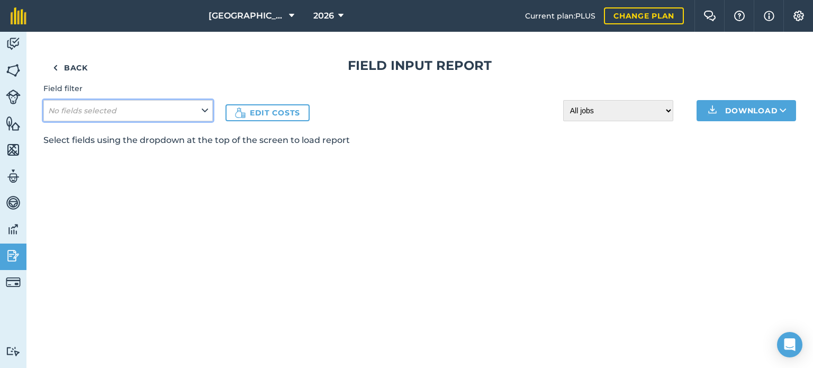
click at [149, 106] on button "No fields selected" at bounding box center [127, 110] width 169 height 21
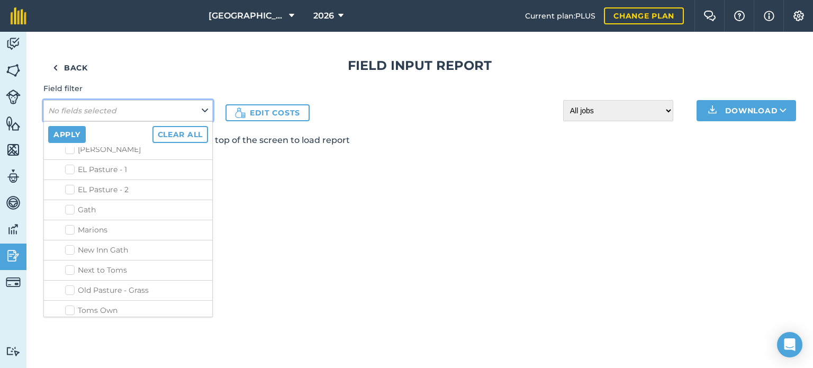
scroll to position [570, 0]
click at [70, 305] on label "WHEAT - Winter" at bounding box center [103, 310] width 76 height 11
click at [70, 305] on input "WHEAT - Winter" at bounding box center [68, 308] width 7 height 7
checkbox input "true"
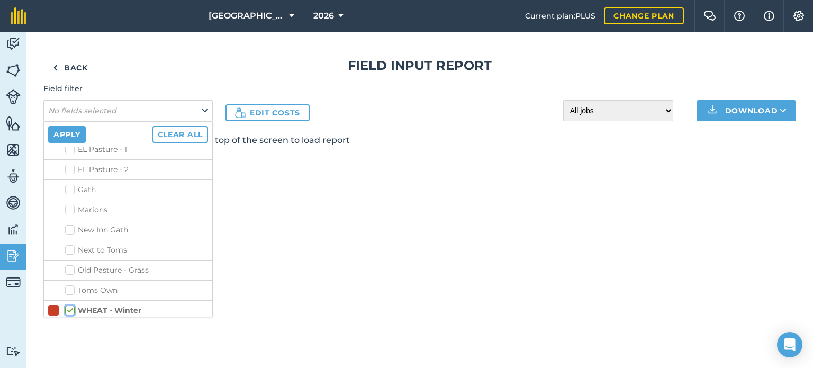
checkbox input "true"
click at [67, 133] on button "Apply" at bounding box center [67, 134] width 38 height 17
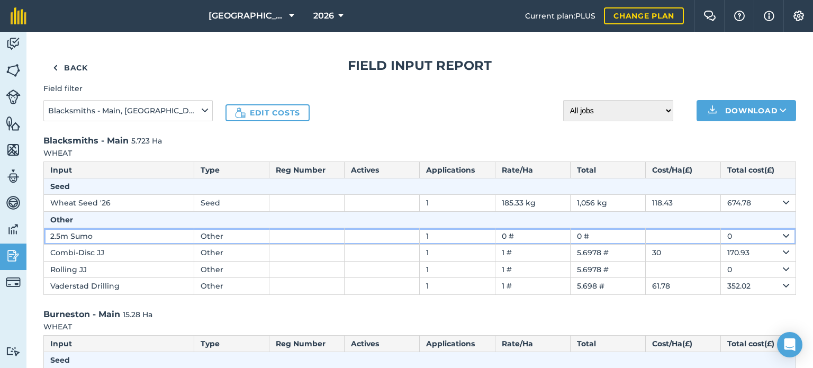
click at [783, 237] on icon at bounding box center [786, 236] width 6 height 12
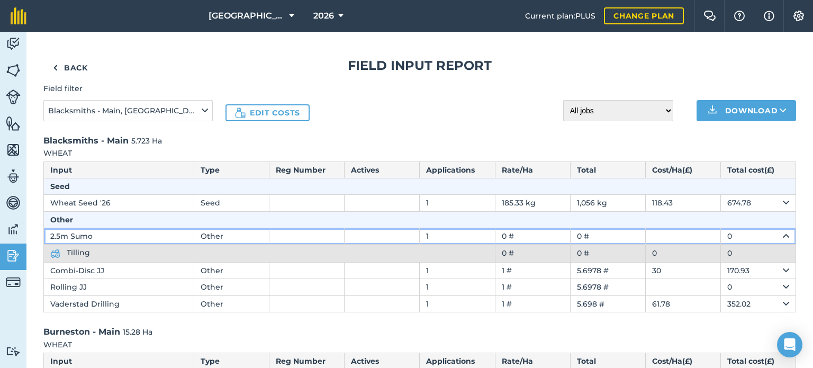
click at [783, 237] on icon at bounding box center [786, 236] width 6 height 12
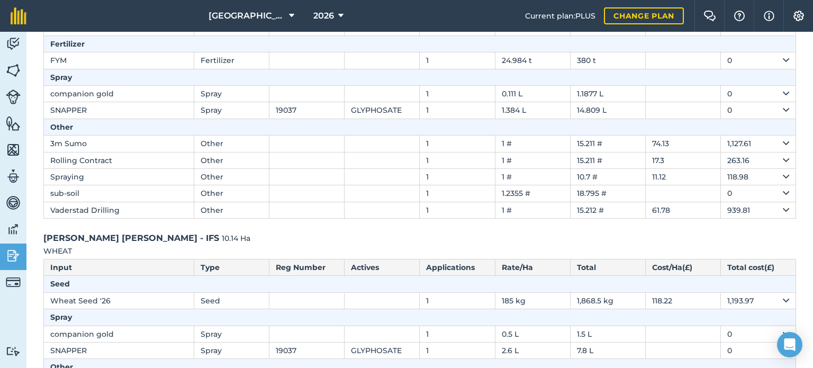
scroll to position [357, 0]
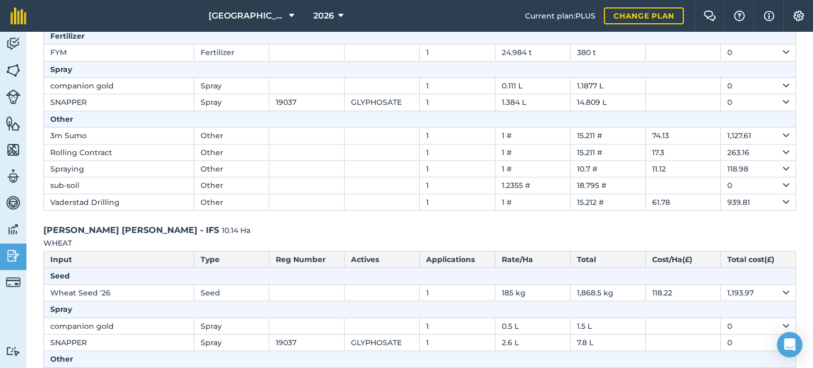
drag, startPoint x: 812, startPoint y: 313, endPoint x: 812, endPoint y: 360, distance: 47.1
click at [812, 360] on div "Back Field Input Report Field filter Blacksmiths - Main, Burneston - Main, [PER…" at bounding box center [419, 200] width 786 height 336
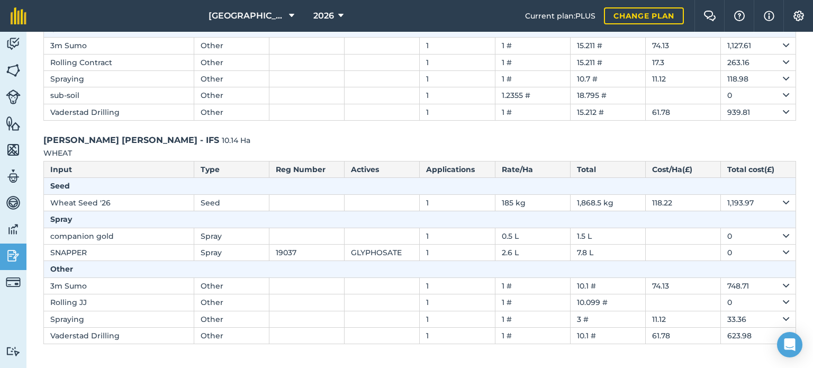
scroll to position [449, 0]
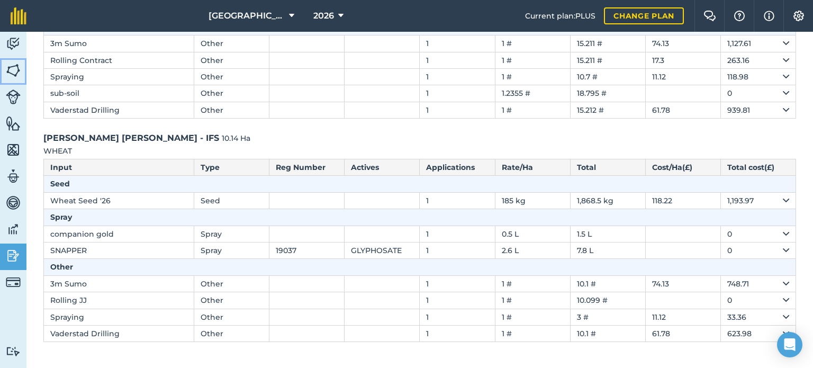
click at [13, 69] on img at bounding box center [13, 70] width 15 height 16
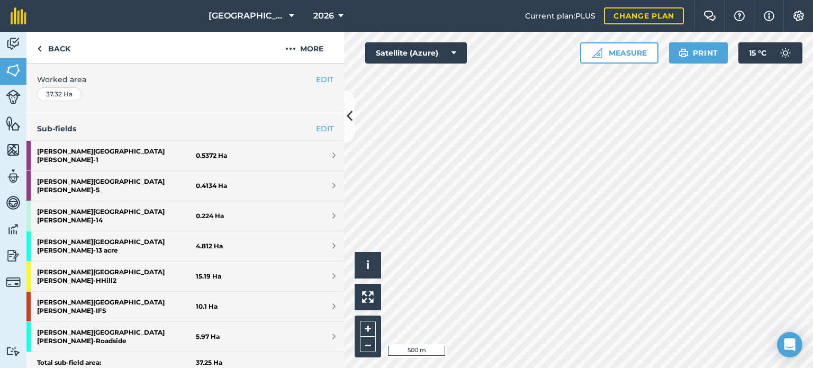
scroll to position [251, 0]
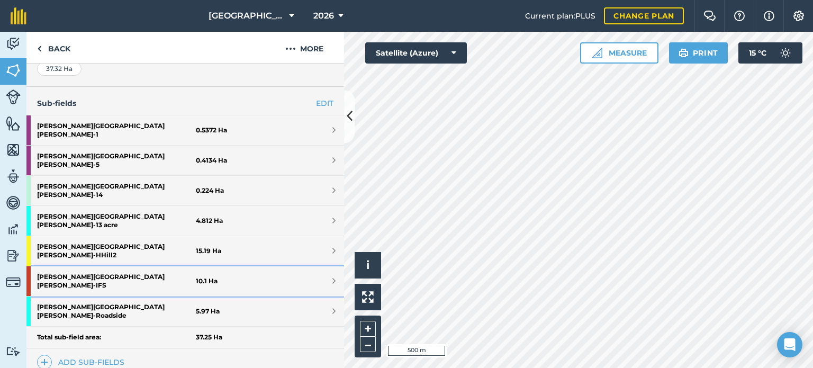
click at [135, 266] on strong "[PERSON_NAME] [PERSON_NAME] - IFS" at bounding box center [116, 281] width 159 height 30
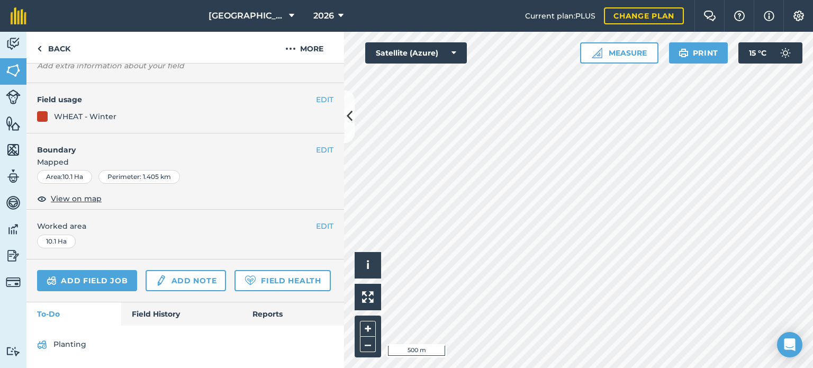
scroll to position [118, 0]
click at [170, 308] on link "Field History" at bounding box center [181, 313] width 120 height 23
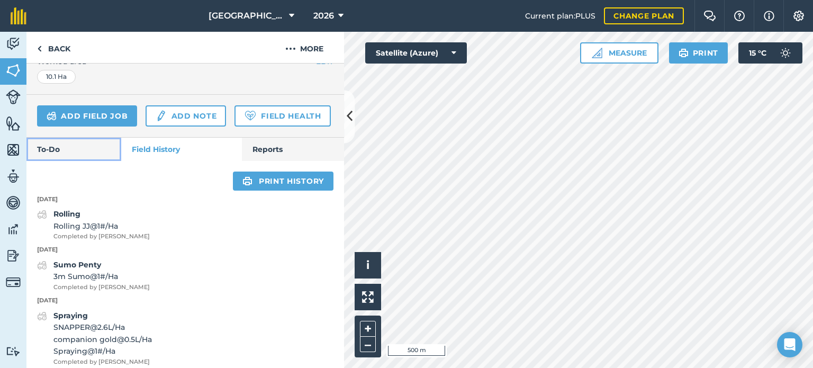
click at [59, 152] on link "To-Do" at bounding box center [73, 149] width 95 height 23
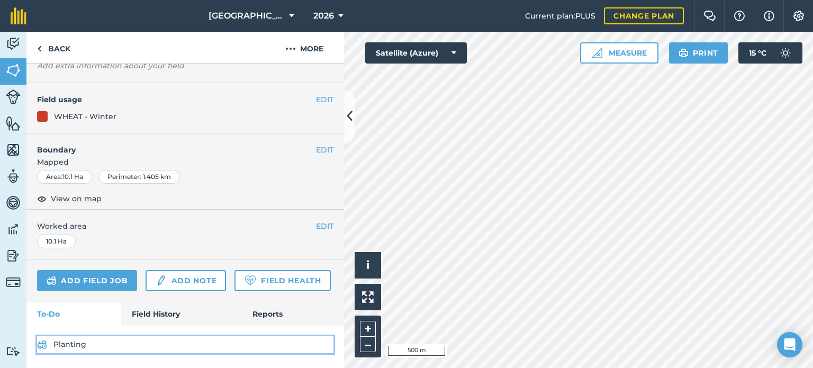
click at [90, 342] on link "Planting" at bounding box center [185, 344] width 296 height 17
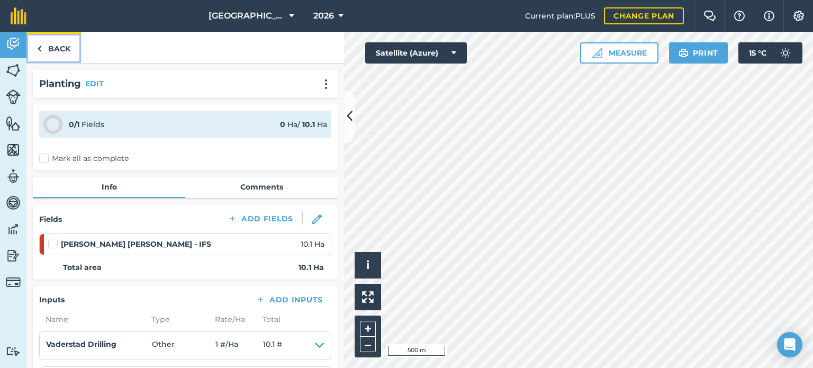
click at [61, 46] on link "Back" at bounding box center [53, 47] width 55 height 31
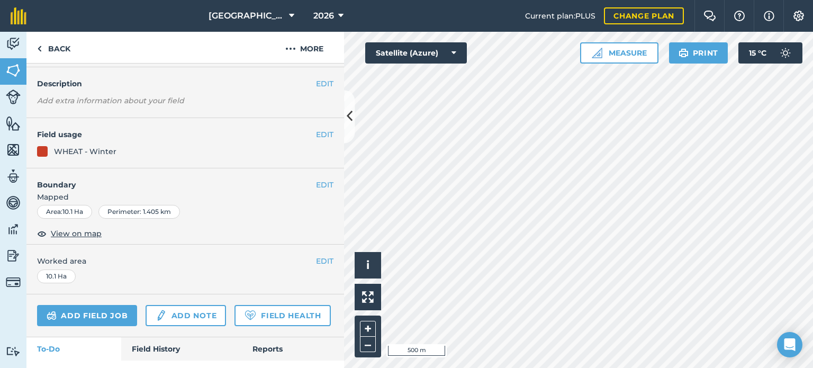
scroll to position [118, 0]
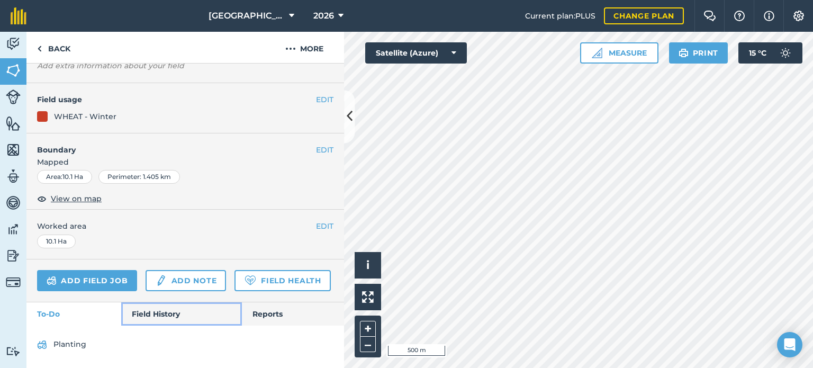
click at [169, 319] on link "Field History" at bounding box center [181, 313] width 120 height 23
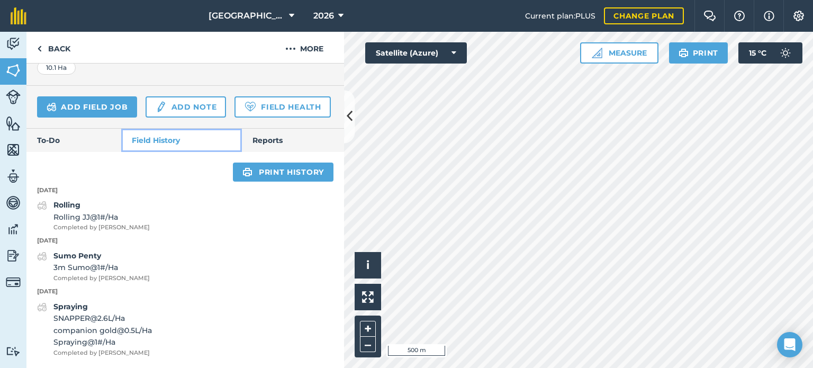
scroll to position [292, 0]
click at [47, 135] on link "To-Do" at bounding box center [73, 140] width 95 height 23
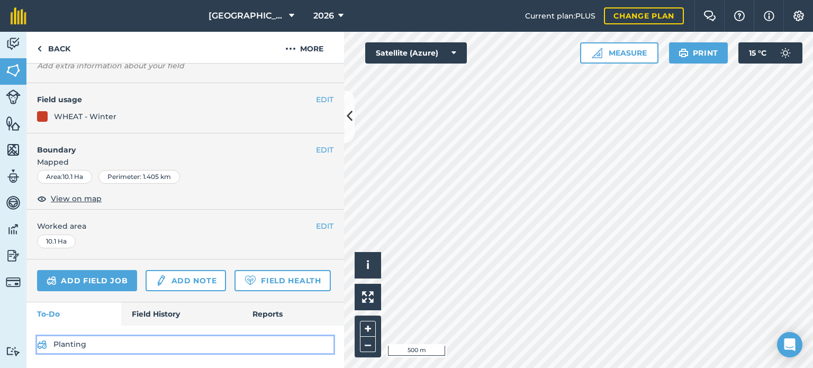
click at [91, 339] on link "Planting" at bounding box center [185, 344] width 296 height 17
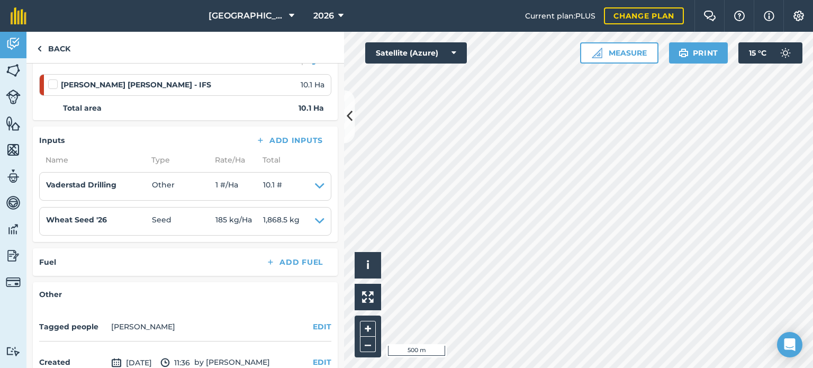
scroll to position [163, 0]
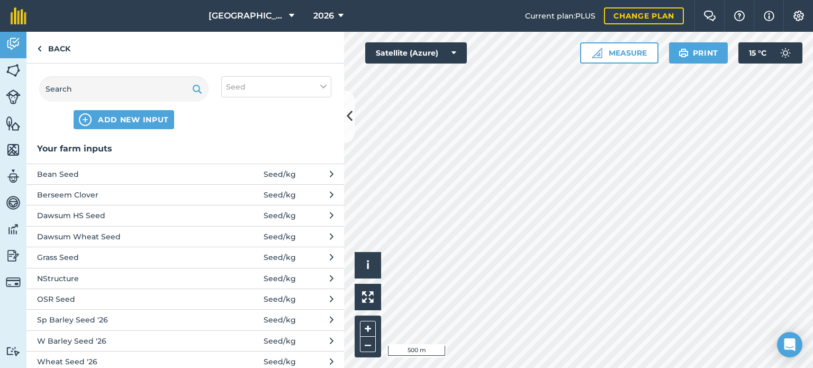
click at [256, 171] on span at bounding box center [238, 174] width 49 height 12
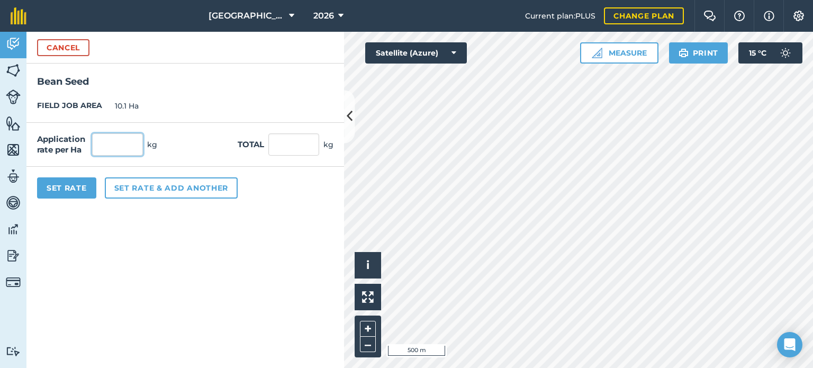
click at [123, 140] on input "text" at bounding box center [117, 144] width 51 height 22
type input "20"
type input "202"
click at [70, 188] on button "Set Rate" at bounding box center [66, 187] width 59 height 21
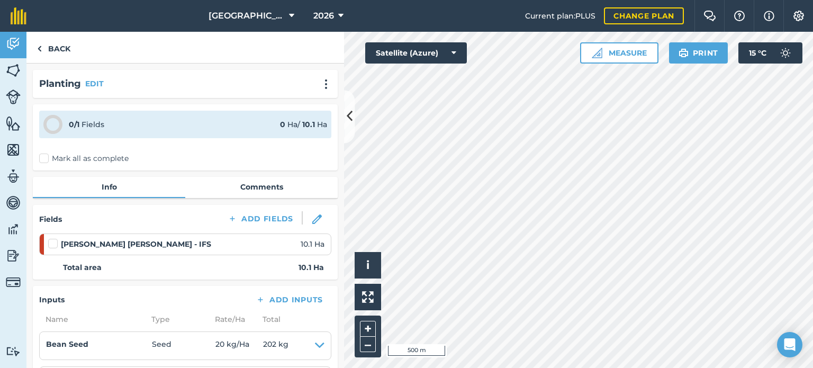
click at [77, 155] on label "Mark all as complete" at bounding box center [83, 158] width 89 height 11
click at [46, 155] on input "Mark all as complete" at bounding box center [42, 156] width 7 height 7
checkbox input "false"
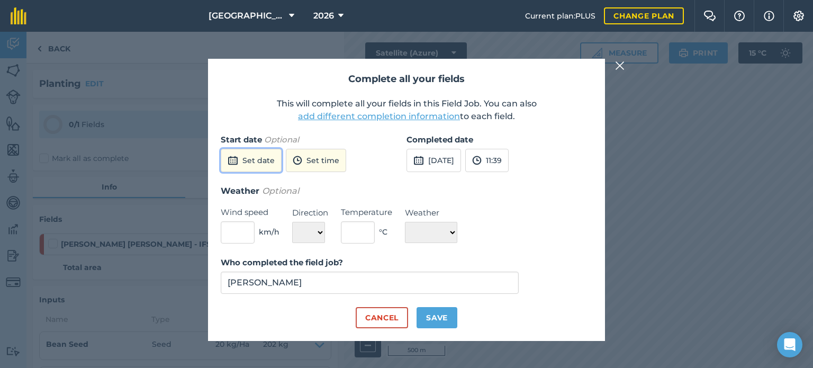
click at [245, 162] on button "Set date" at bounding box center [251, 160] width 61 height 23
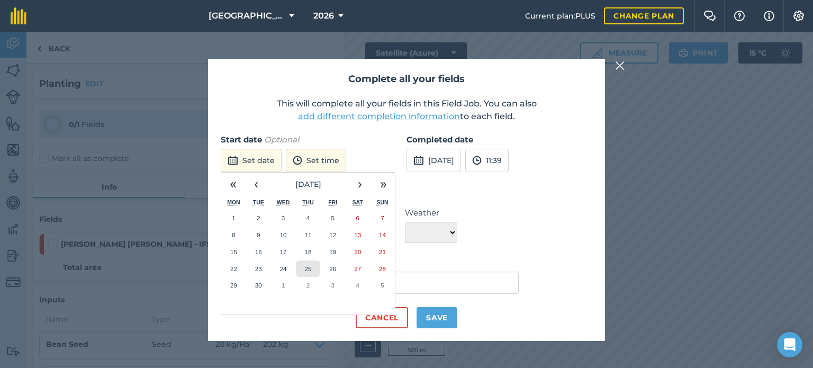
click at [310, 267] on abbr "25" at bounding box center [307, 268] width 7 height 7
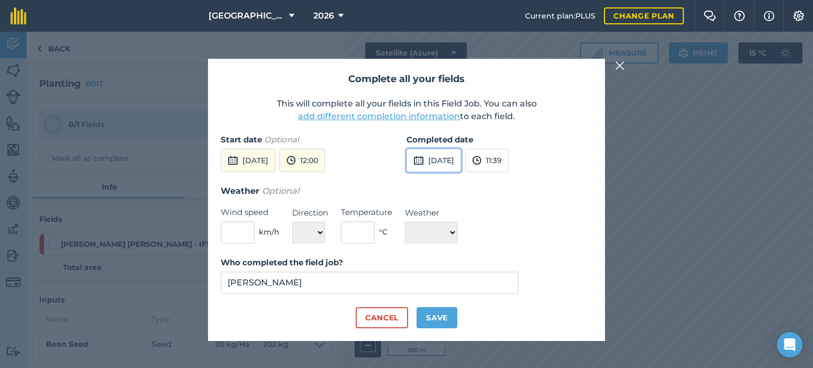
click at [433, 162] on button "[DATE]" at bounding box center [433, 160] width 55 height 23
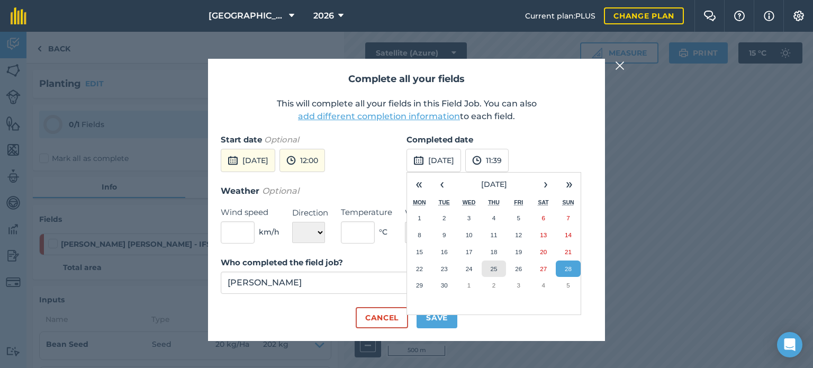
click at [497, 265] on button "25" at bounding box center [494, 268] width 25 height 17
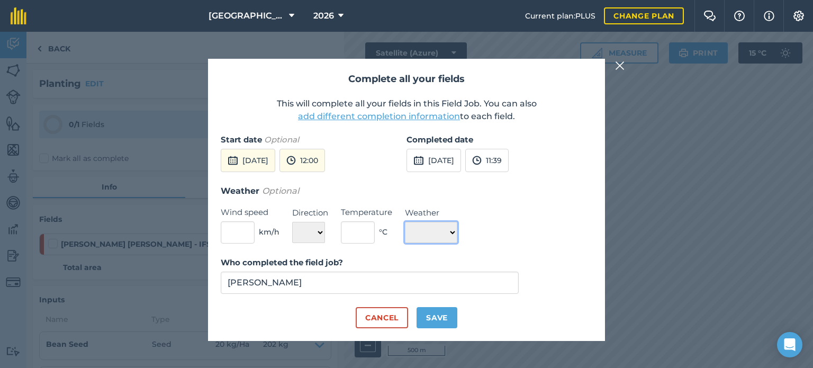
click at [447, 224] on select "☀️ Sunny 🌧 Rainy ⛅️ Cloudy 🌨 Snow ❄️ Icy" at bounding box center [431, 232] width 52 height 21
select select "Cloudy"
click at [405, 222] on select "☀️ Sunny 🌧 Rainy ⛅️ Cloudy 🌨 Snow ❄️ Icy" at bounding box center [431, 232] width 52 height 21
click at [427, 322] on button "Save" at bounding box center [436, 317] width 41 height 21
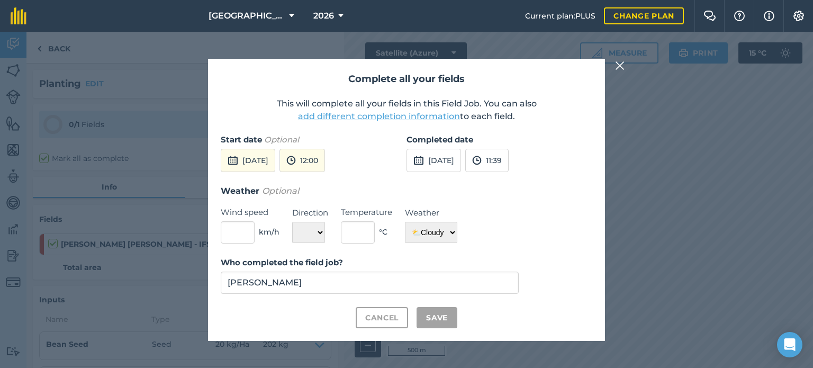
checkbox input "true"
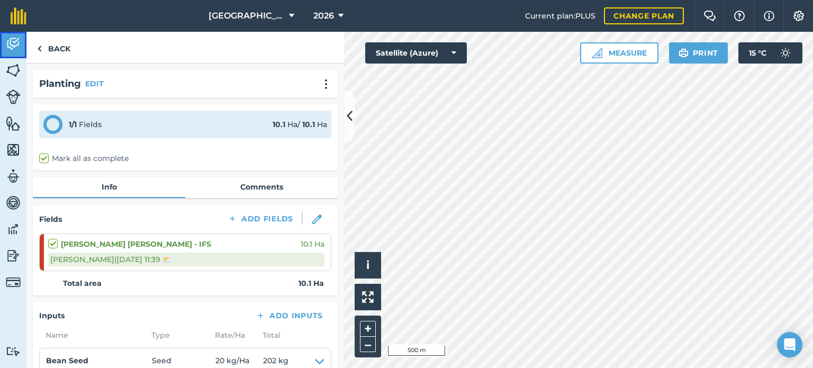
click at [20, 48] on img at bounding box center [13, 44] width 15 height 16
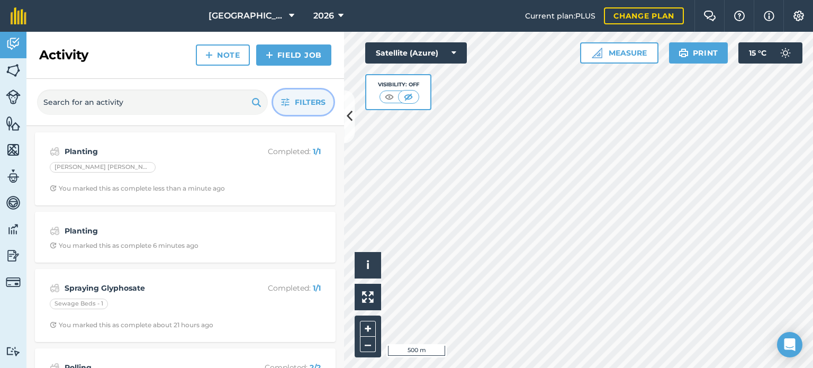
click at [294, 101] on button "Filters" at bounding box center [303, 101] width 60 height 25
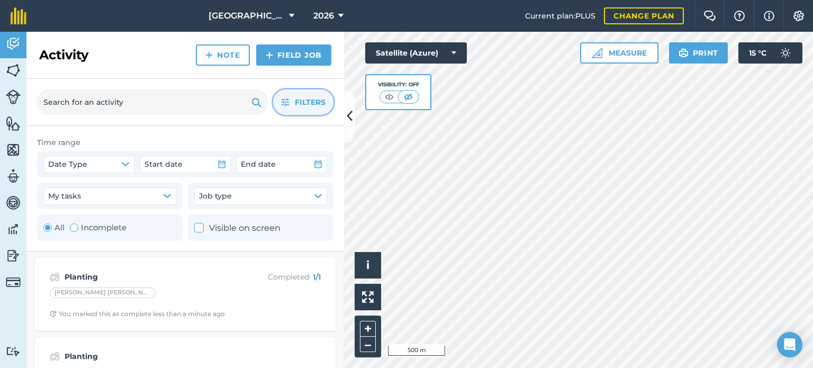
click at [91, 221] on label "Incomplete" at bounding box center [98, 227] width 57 height 13
radio input "false"
radio input "true"
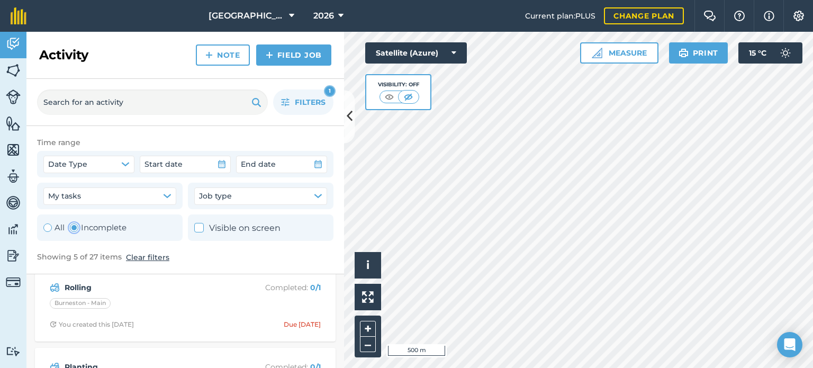
scroll to position [87, 0]
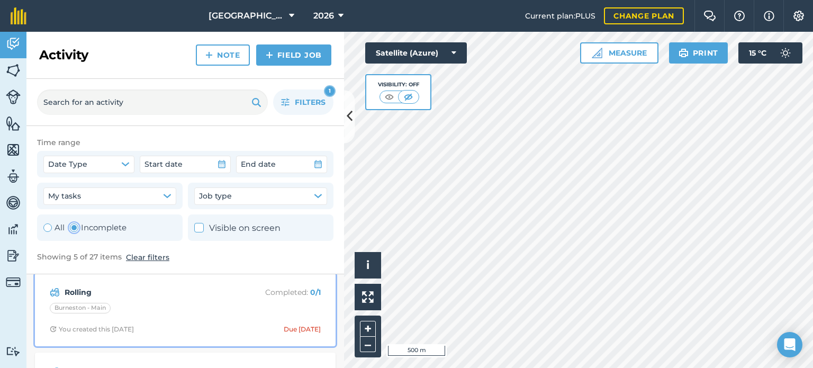
click at [272, 294] on p "Completed : 0 / 1" at bounding box center [279, 292] width 84 height 12
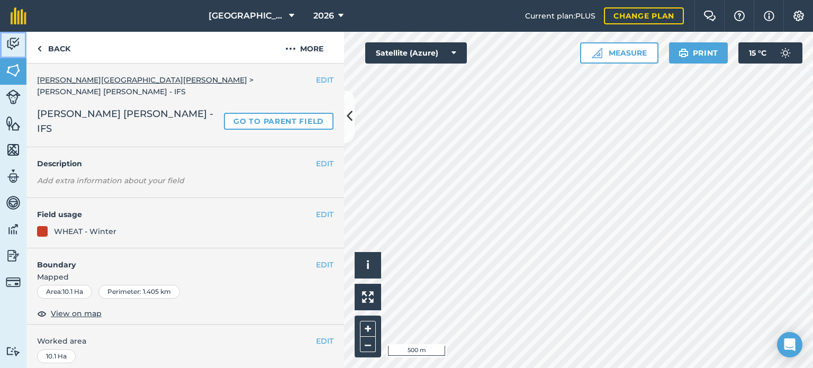
click at [16, 40] on img at bounding box center [13, 44] width 15 height 16
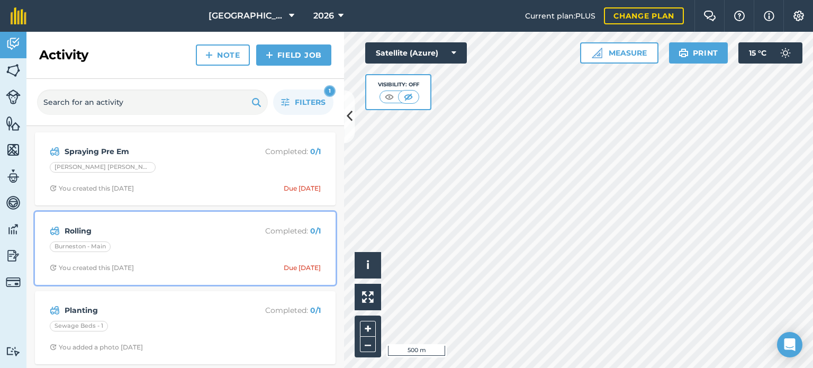
click at [81, 229] on strong "Rolling" at bounding box center [149, 231] width 168 height 12
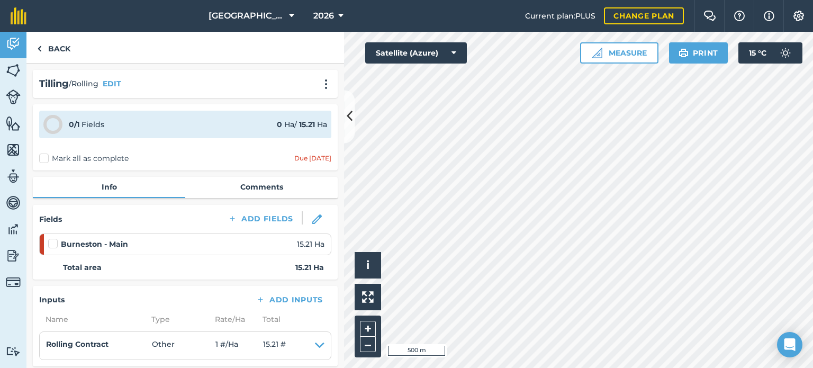
click at [86, 155] on label "Mark all as complete" at bounding box center [83, 158] width 89 height 11
click at [46, 155] on input "Mark all as complete" at bounding box center [42, 156] width 7 height 7
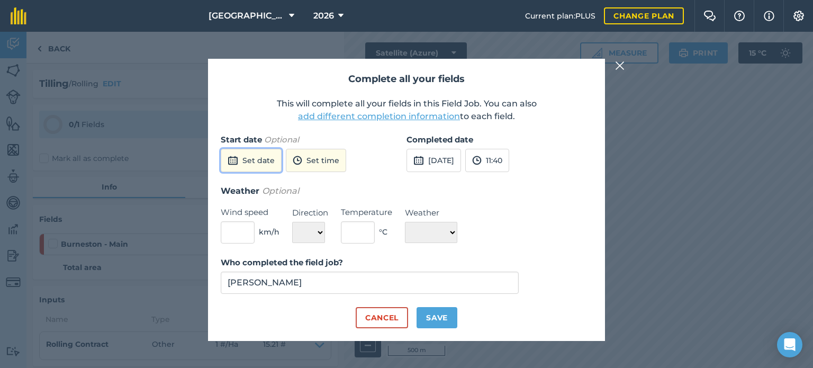
click at [253, 158] on button "Set date" at bounding box center [251, 160] width 61 height 23
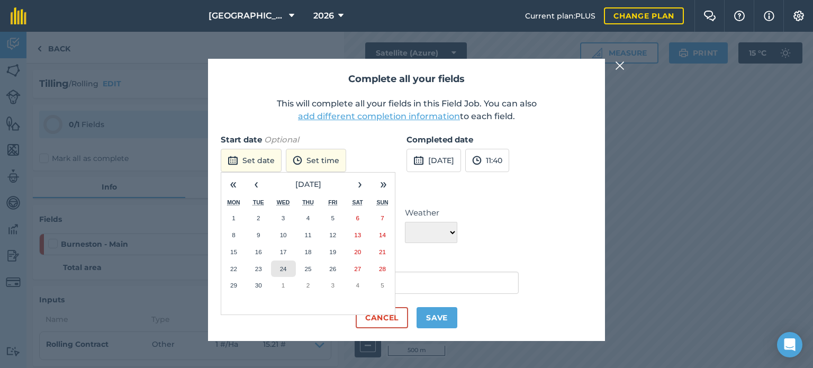
click at [283, 266] on abbr "24" at bounding box center [283, 268] width 7 height 7
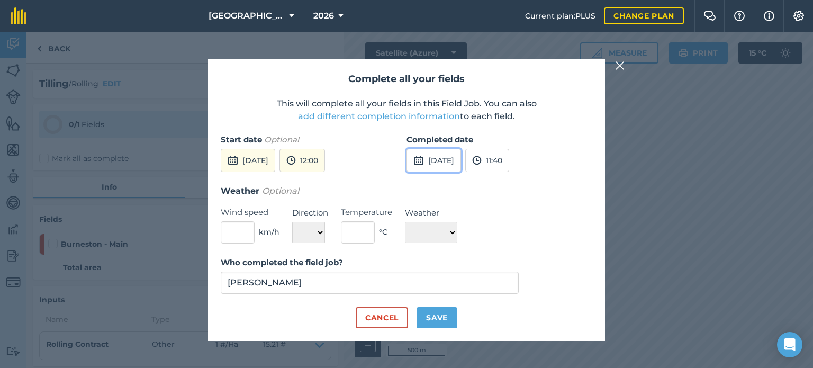
click at [432, 171] on button "[DATE]" at bounding box center [433, 160] width 55 height 23
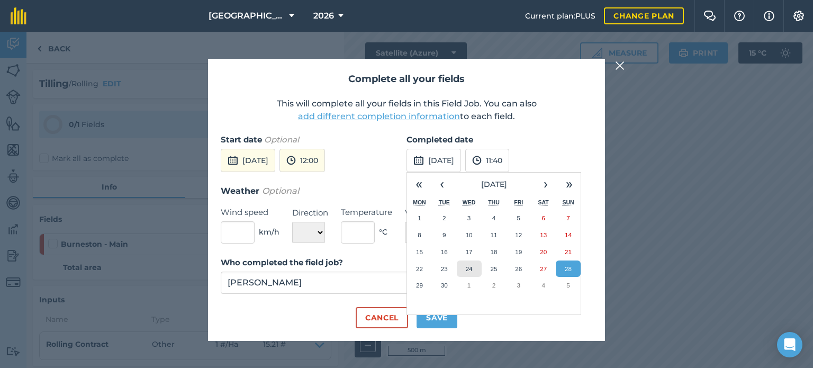
click at [472, 264] on button "24" at bounding box center [469, 268] width 25 height 17
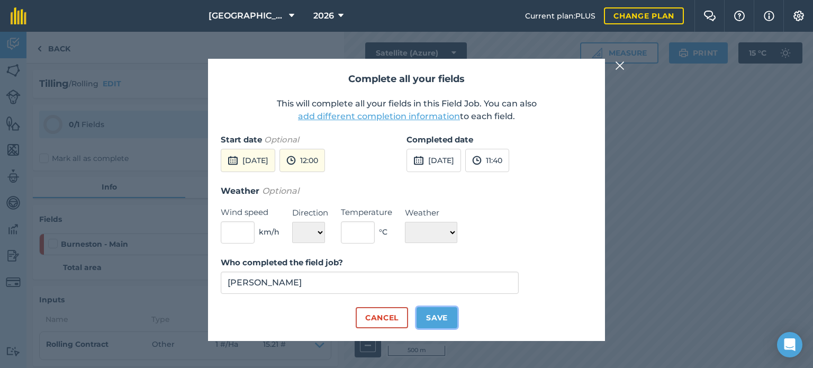
click at [441, 323] on button "Save" at bounding box center [436, 317] width 41 height 21
checkbox input "true"
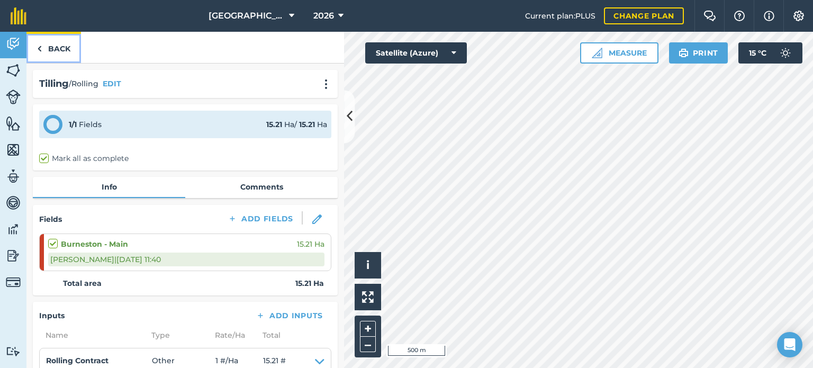
click at [59, 50] on link "Back" at bounding box center [53, 47] width 55 height 31
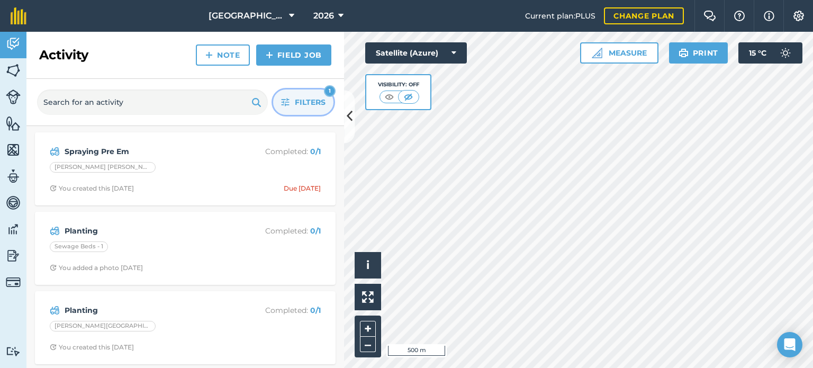
click at [289, 103] on icon "button" at bounding box center [285, 102] width 8 height 8
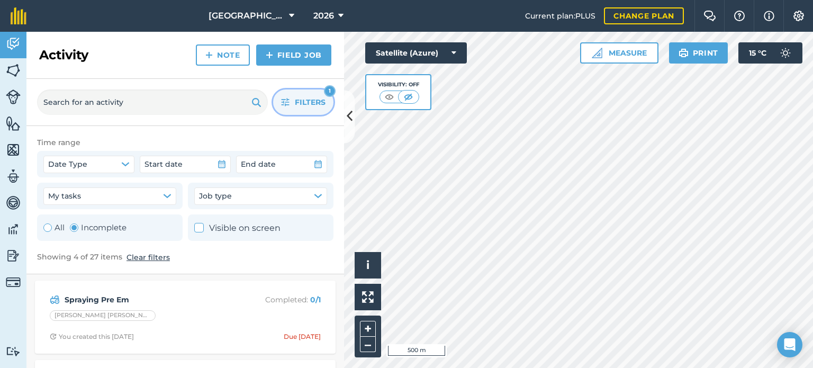
click at [289, 103] on icon "button" at bounding box center [285, 102] width 8 height 8
